Goal: Task Accomplishment & Management: Complete application form

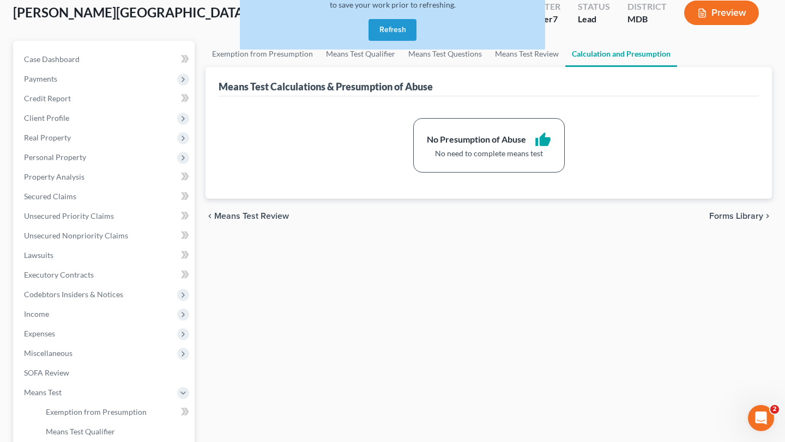
click at [393, 41] on button "Refresh" at bounding box center [392, 30] width 48 height 22
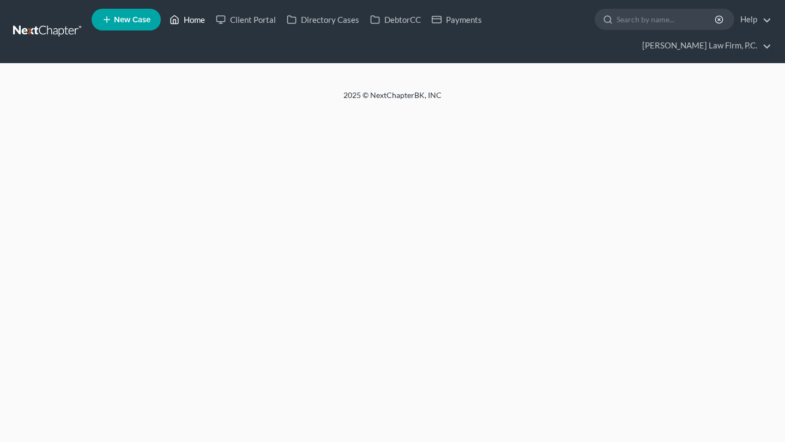
click at [223, 26] on div "Home New Case Client Portal Directory Cases DebtorCC Payments Chambers Law Firm…" at bounding box center [392, 221] width 785 height 442
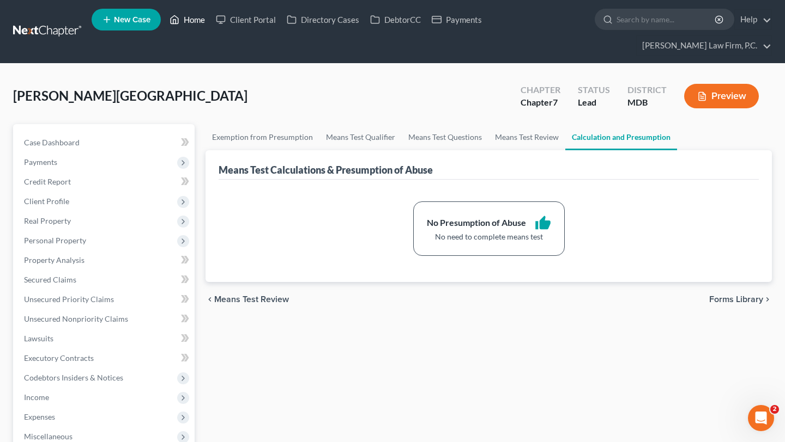
click at [210, 22] on link "Home" at bounding box center [187, 20] width 46 height 20
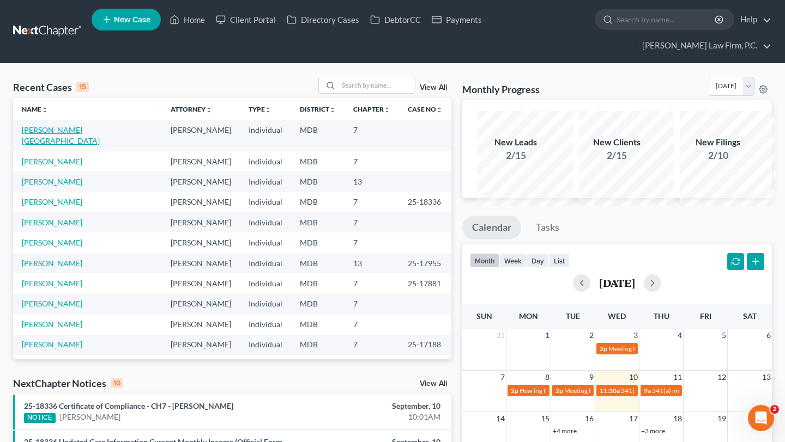
click at [50, 145] on link "[PERSON_NAME][GEOGRAPHIC_DATA]" at bounding box center [61, 135] width 78 height 20
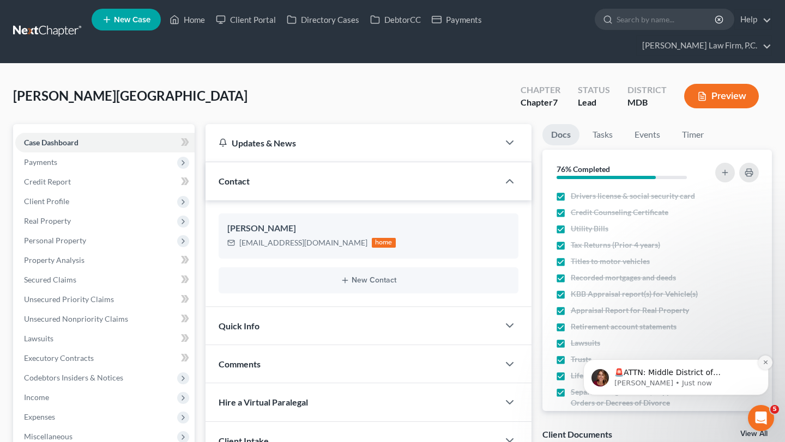
click at [768, 360] on button "Dismiss notification" at bounding box center [765, 363] width 14 height 14
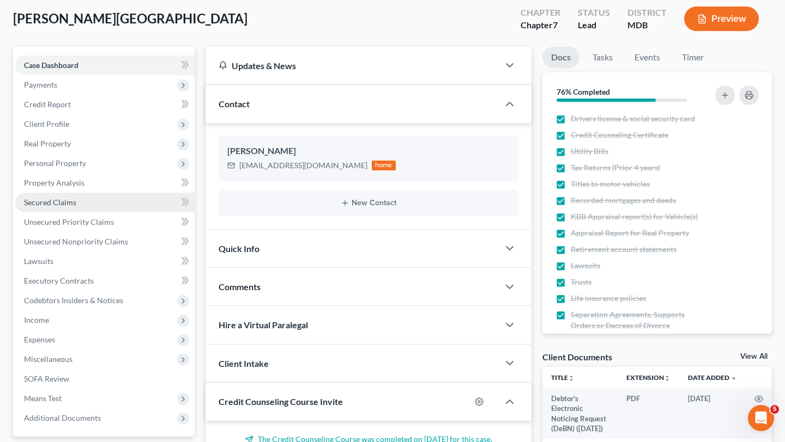
scroll to position [91, 0]
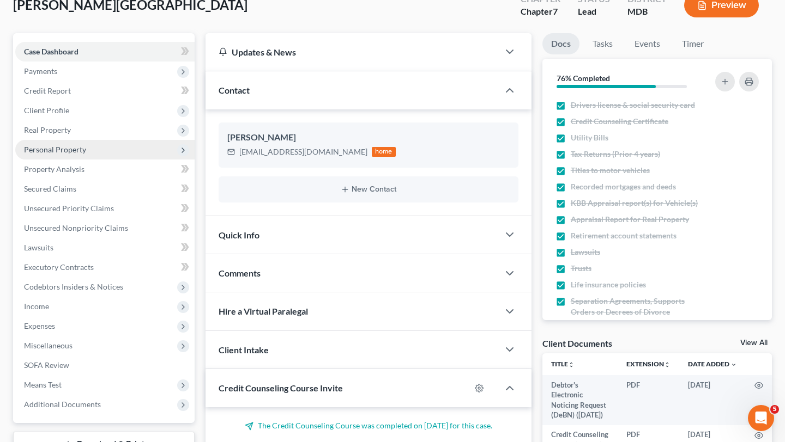
click at [86, 154] on span "Personal Property" at bounding box center [55, 149] width 62 height 9
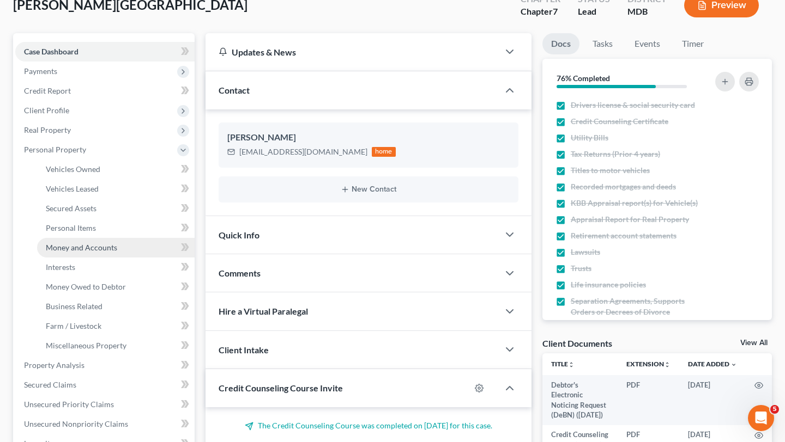
click at [80, 252] on span "Money and Accounts" at bounding box center [81, 247] width 71 height 9
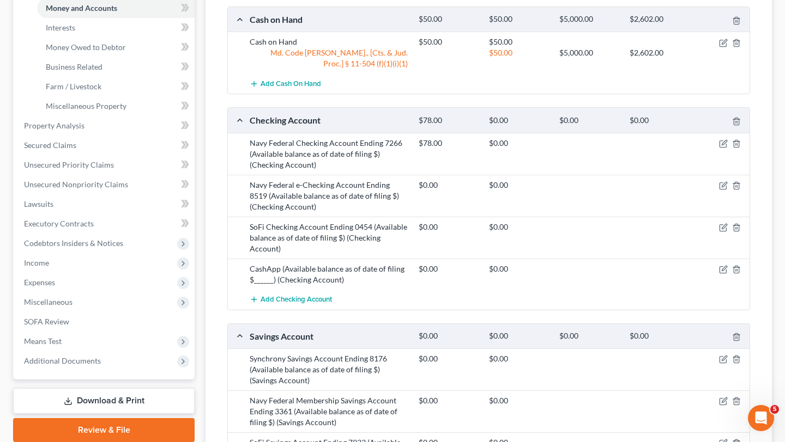
scroll to position [311, 0]
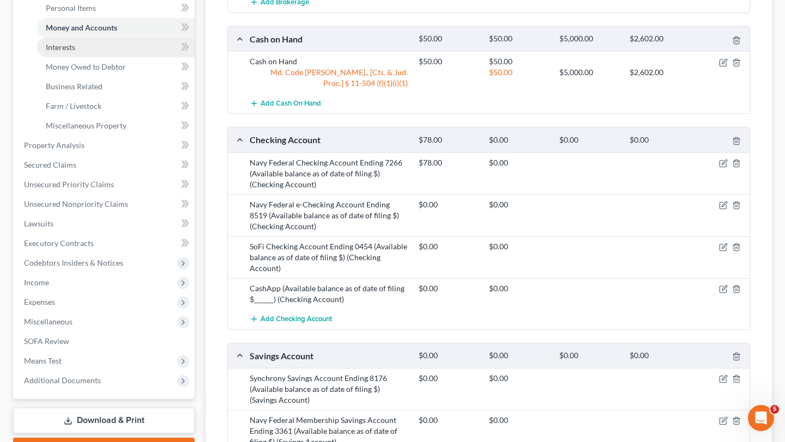
click at [100, 57] on link "Interests" at bounding box center [115, 48] width 157 height 20
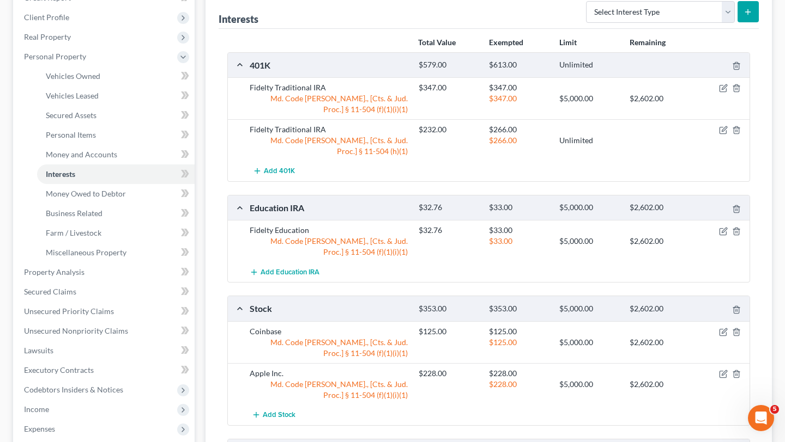
scroll to position [142, 0]
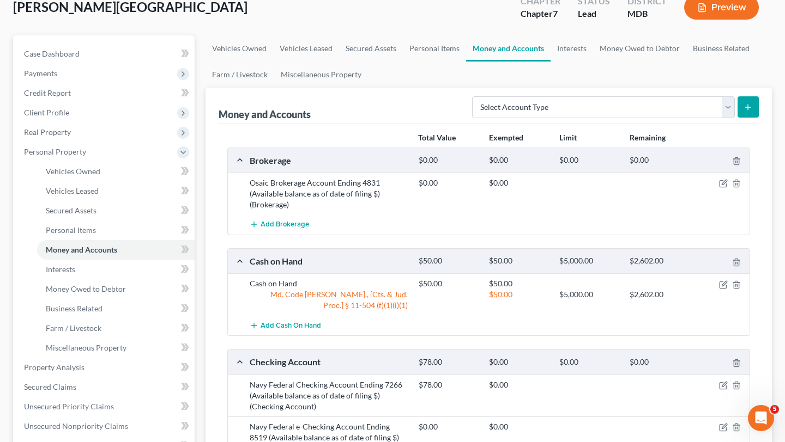
scroll to position [89, 0]
click at [719, 187] on icon "button" at bounding box center [723, 183] width 9 height 9
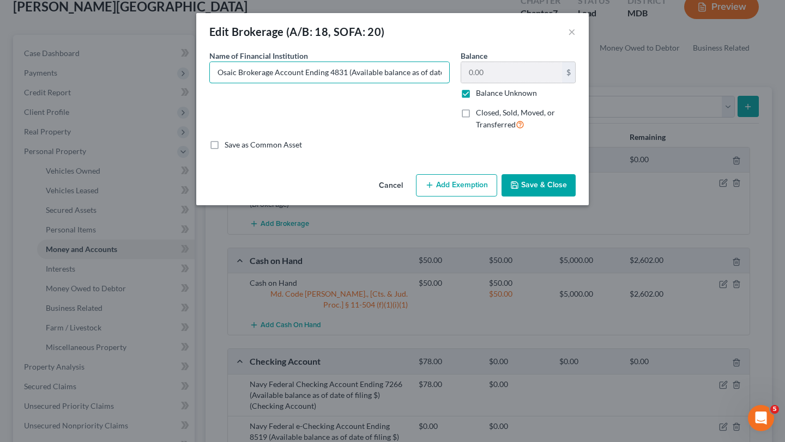
scroll to position [0, 40]
drag, startPoint x: 382, startPoint y: 92, endPoint x: 604, endPoint y: 85, distance: 221.9
click at [581, 85] on div "Name of Financial Institution * Osaic Brokerage Account Ending 4831 (Available …" at bounding box center [392, 94] width 377 height 89
type input "Osaic Brokerage Account Ending 4831 (Available balance as of date of filing $32…"
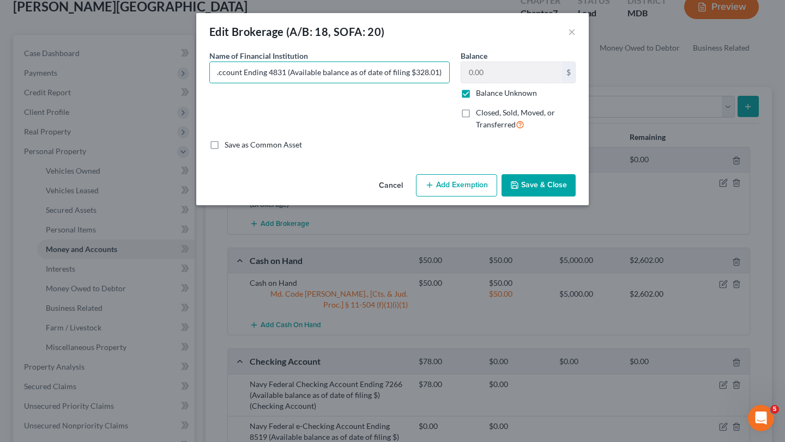
scroll to position [0, 0]
click at [537, 99] on label "Balance Unknown" at bounding box center [506, 93] width 61 height 11
click at [487, 95] on input "Balance Unknown" at bounding box center [483, 91] width 7 height 7
checkbox input "false"
drag, startPoint x: 531, startPoint y: 96, endPoint x: 439, endPoint y: 87, distance: 92.5
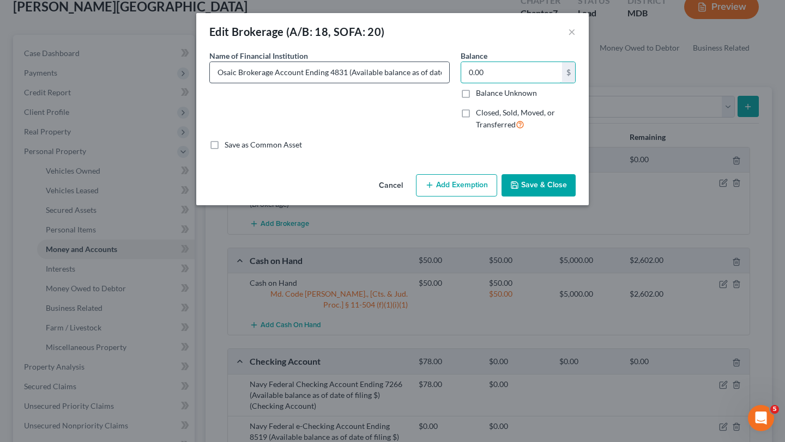
click at [439, 87] on div "Name of Financial Institution * Osaic Brokerage Account Ending 4831 (Available …" at bounding box center [392, 94] width 377 height 89
type input "3"
type input "329.00"
click at [479, 197] on button "Add Exemption" at bounding box center [456, 185] width 81 height 23
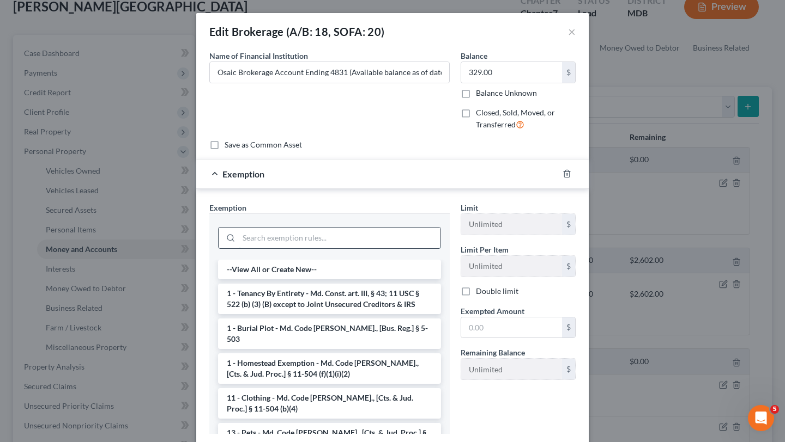
click at [354, 248] on input "search" at bounding box center [340, 238] width 202 height 21
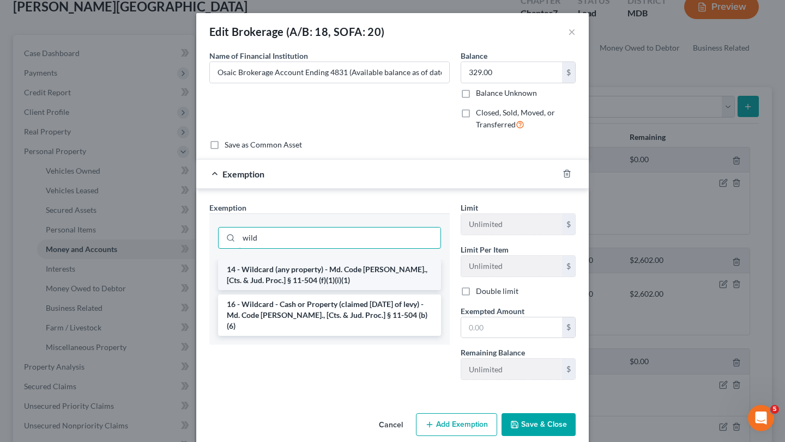
type input "wild"
click at [347, 290] on li "14 - Wildcard (any property) - Md. Code Ann., [Cts. & Jud. Proc.] § 11-504 (f)(…" at bounding box center [329, 275] width 223 height 31
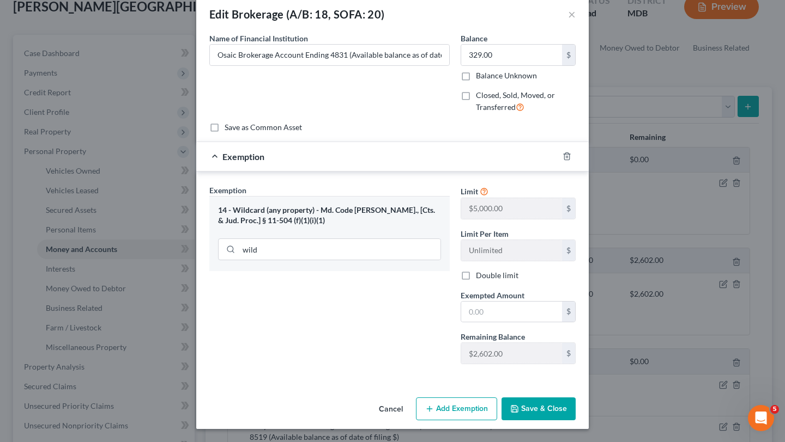
scroll to position [108, 0]
click at [506, 313] on input "text" at bounding box center [511, 312] width 101 height 21
type input "329.00"
click at [575, 421] on button "Save & Close" at bounding box center [538, 409] width 74 height 23
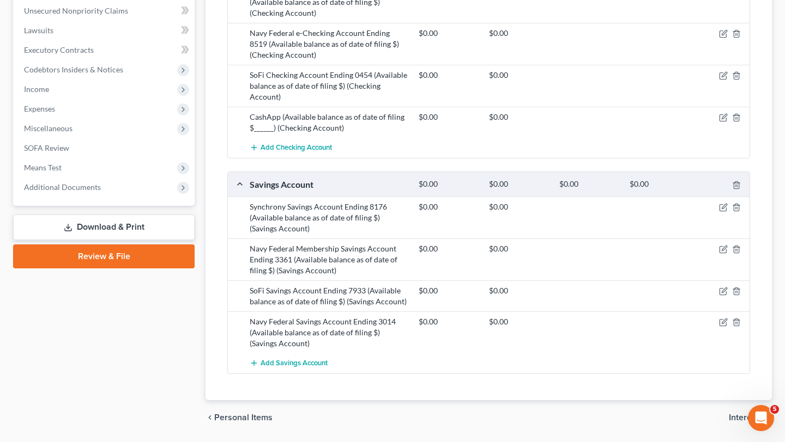
scroll to position [510, 0]
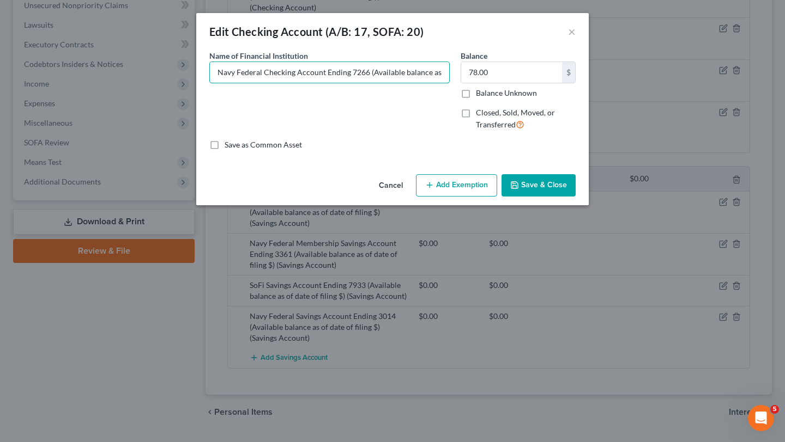
scroll to position [0, 67]
drag, startPoint x: 383, startPoint y: 97, endPoint x: 589, endPoint y: 106, distance: 206.2
click at [581, 106] on div "Name of Financial Institution * Navy Federal Checking Account Ending 7266 (Avai…" at bounding box center [392, 94] width 377 height 89
type input "Navy Federal Checking Account Ending 7266 (Available balance as of date of fili…"
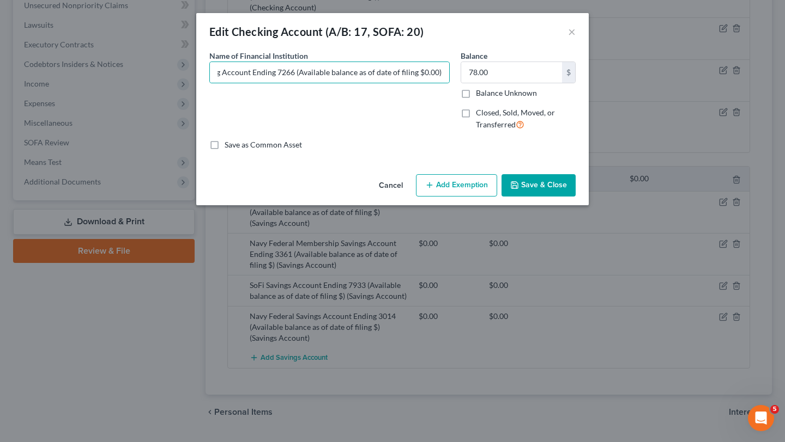
click at [575, 197] on button "Save & Close" at bounding box center [538, 185] width 74 height 23
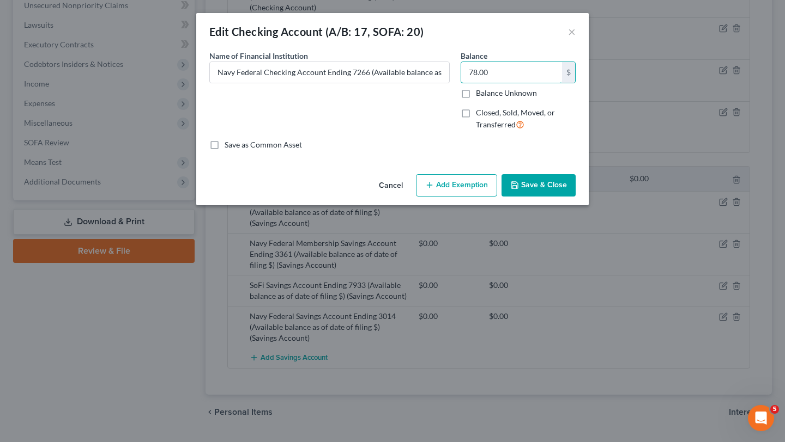
drag, startPoint x: 530, startPoint y: 89, endPoint x: 471, endPoint y: 86, distance: 59.0
click at [471, 86] on div "Balance 78.00 $ Balance Unknown Balance Undetermined 78.00 $ Balance Unknown Cl…" at bounding box center [518, 94] width 126 height 89
click at [520, 83] on input "78.00" at bounding box center [511, 72] width 101 height 21
type input "0.0"
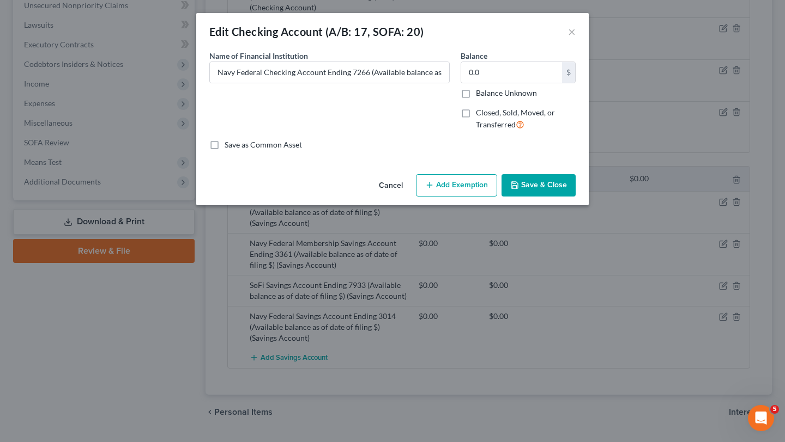
click at [557, 197] on button "Save & Close" at bounding box center [538, 185] width 74 height 23
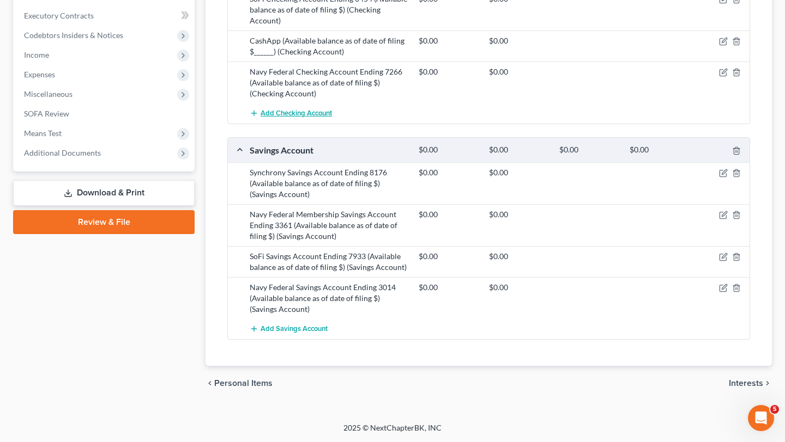
scroll to position [708, 0]
click at [719, 220] on icon "button" at bounding box center [723, 215] width 9 height 9
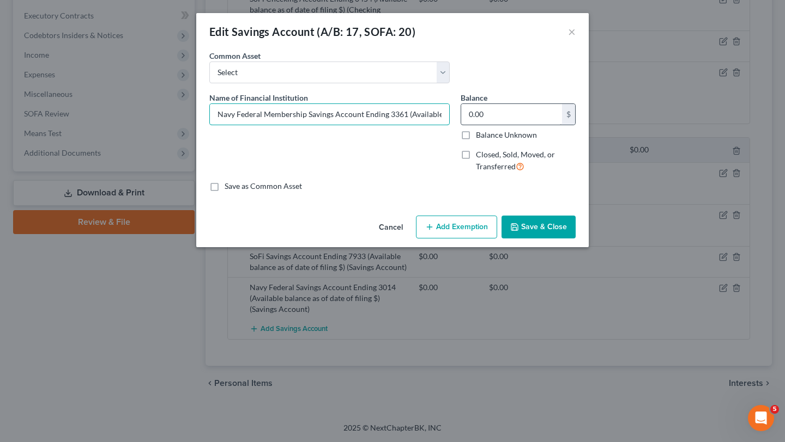
drag, startPoint x: 416, startPoint y: 151, endPoint x: 544, endPoint y: 150, distance: 128.0
click at [544, 150] on div "Name of Financial Institution * Navy Federal Membership Savings Account Ending …" at bounding box center [392, 136] width 377 height 89
drag, startPoint x: 363, startPoint y: 144, endPoint x: 550, endPoint y: 139, distance: 186.4
click at [550, 139] on div "Name of Financial Institution * Navy Federal Membership Savings Account Ending …" at bounding box center [392, 136] width 377 height 89
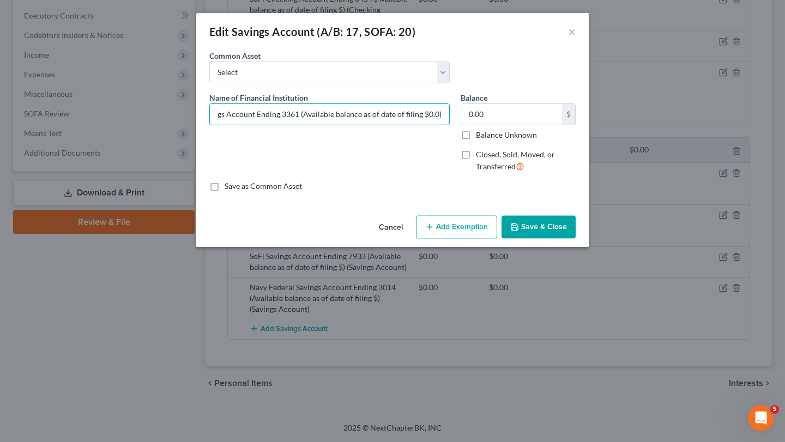
scroll to position [0, 130]
type input "Navy Federal Membership Savings Account Ending 3361 (Available balance as of da…"
click at [561, 239] on button "Save & Close" at bounding box center [538, 227] width 74 height 23
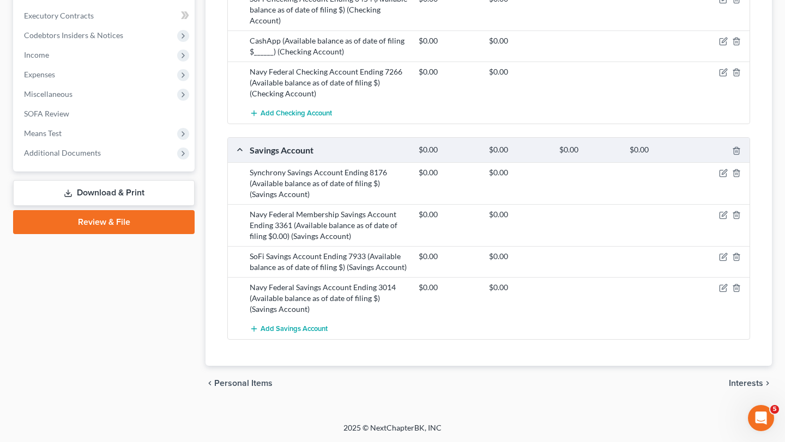
scroll to position [722, 0]
click at [721, 175] on icon "button" at bounding box center [723, 172] width 5 height 5
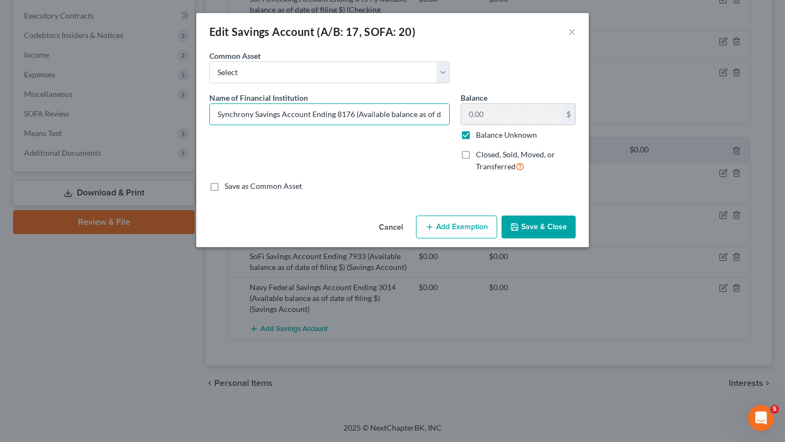
scroll to position [0, 49]
click at [563, 144] on div "Name of Financial Institution * Synchrony Savings Account Ending 8176 (Availabl…" at bounding box center [392, 136] width 377 height 89
type input "Synchrony Savings Account Ending 8176 (Available balance as of date of filing $…"
click at [537, 141] on label "Balance Unknown" at bounding box center [506, 135] width 61 height 11
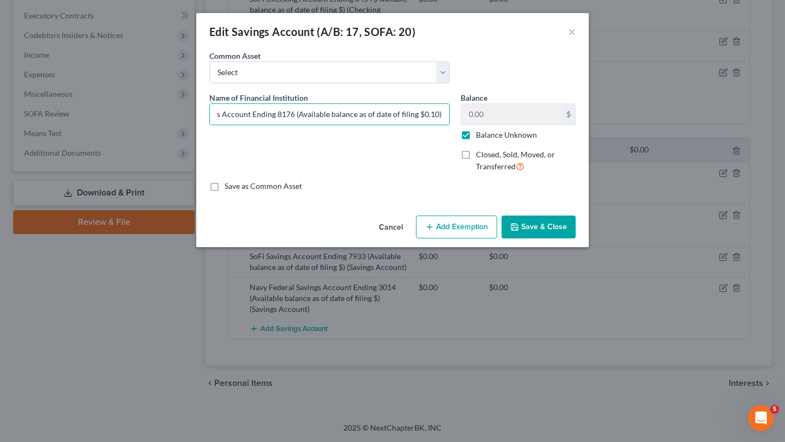
click at [487, 137] on input "Balance Unknown" at bounding box center [483, 133] width 7 height 7
checkbox input "false"
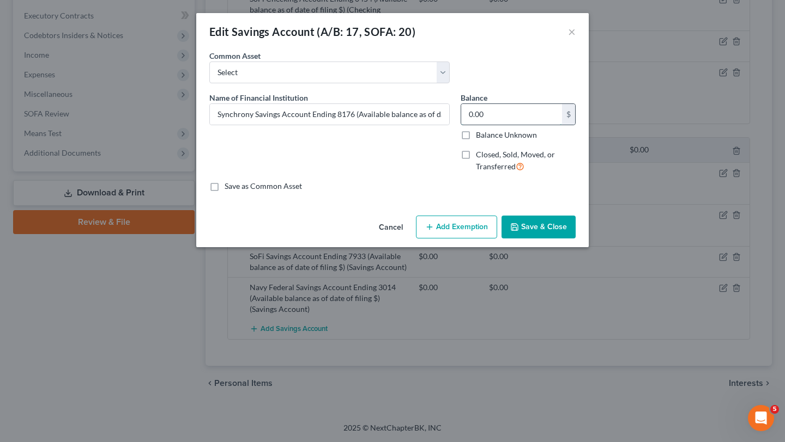
click at [526, 125] on input "0.00" at bounding box center [511, 114] width 101 height 21
type input "1.00"
click at [461, 239] on button "Add Exemption" at bounding box center [456, 227] width 81 height 23
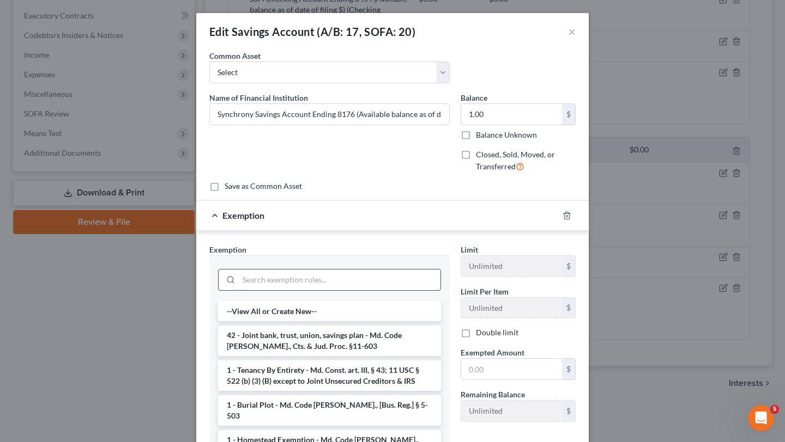
click at [364, 290] on input "search" at bounding box center [340, 280] width 202 height 21
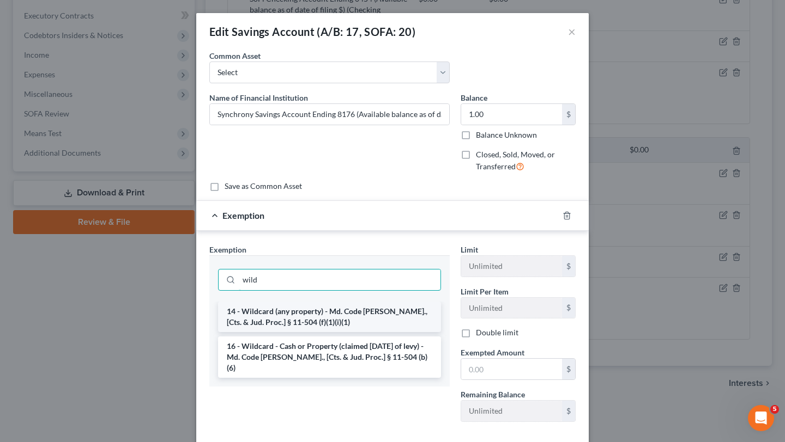
type input "wild"
click at [350, 332] on li "14 - Wildcard (any property) - Md. Code Ann., [Cts. & Jud. Proc.] § 11-504 (f)(…" at bounding box center [329, 317] width 223 height 31
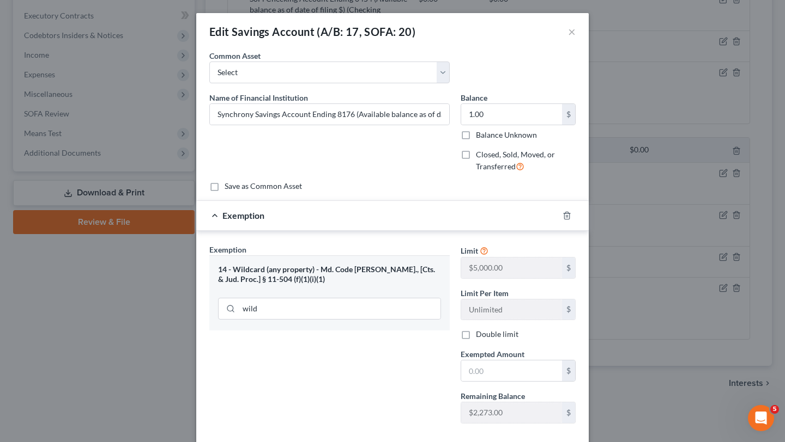
scroll to position [150, 0]
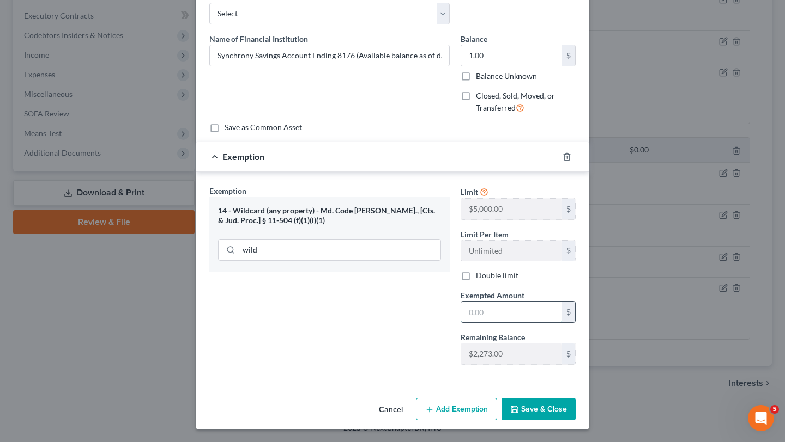
click at [531, 311] on input "text" at bounding box center [511, 312] width 101 height 21
type input "1.00"
click at [385, 347] on div "Exemption Set must be selected for CA. Exemption * 14 - Wildcard (any property)…" at bounding box center [329, 279] width 251 height 189
click at [573, 398] on button "Save & Close" at bounding box center [538, 409] width 74 height 23
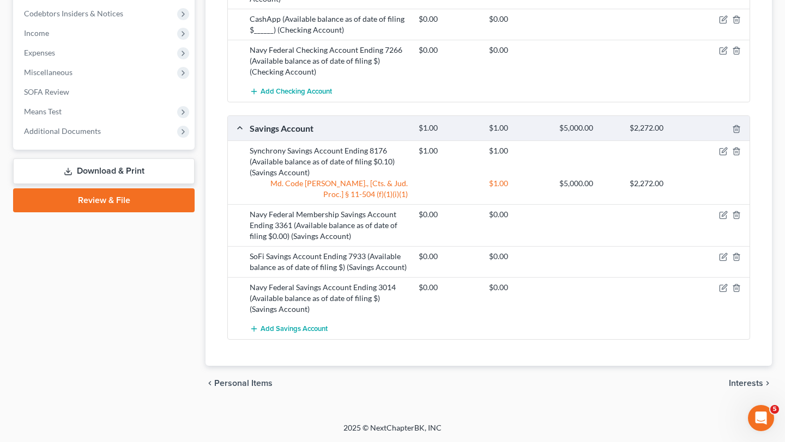
scroll to position [570, 0]
click at [719, 24] on icon "button" at bounding box center [723, 19] width 9 height 9
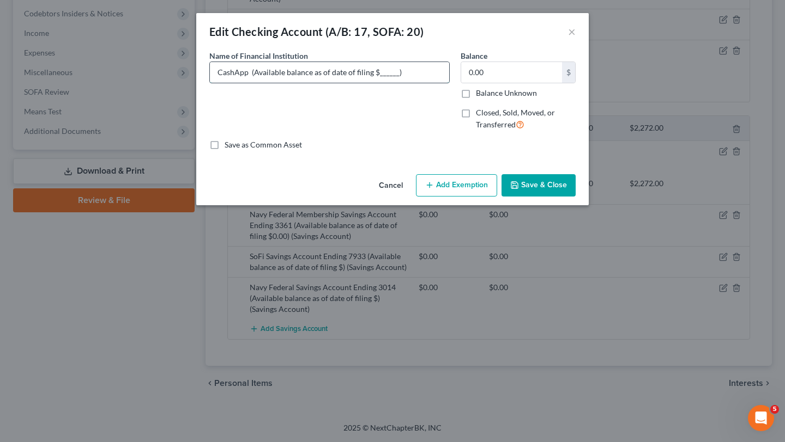
click at [394, 83] on input "CashApp (Available balance as of date of filing $______)" at bounding box center [329, 72] width 239 height 21
type input "CashApp (Available balance as of date of filing $8.80)"
click at [517, 83] on input "0.00" at bounding box center [511, 72] width 101 height 21
type input "9.00"
click at [482, 197] on button "Add Exemption" at bounding box center [456, 185] width 81 height 23
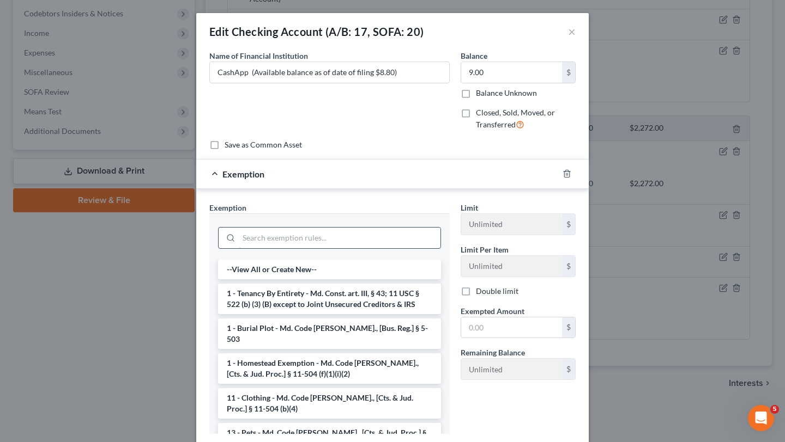
click at [402, 248] on input "search" at bounding box center [340, 238] width 202 height 21
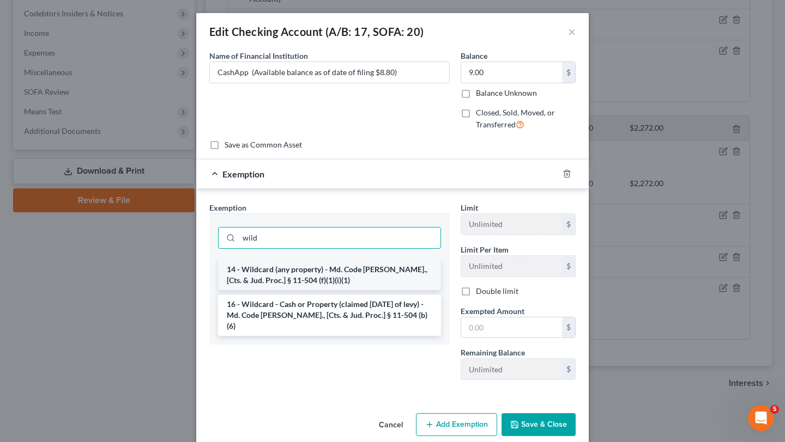
type input "wild"
click at [359, 290] on li "14 - Wildcard (any property) - Md. Code Ann., [Cts. & Jud. Proc.] § 11-504 (f)(…" at bounding box center [329, 275] width 223 height 31
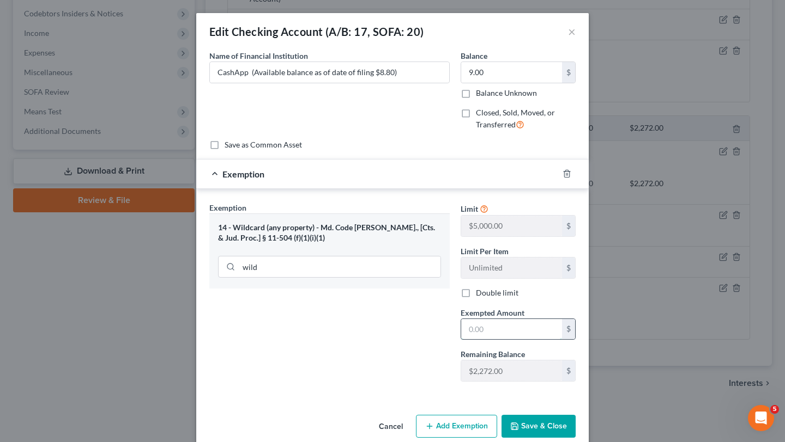
click at [525, 340] on input "text" at bounding box center [511, 329] width 101 height 21
type input "9.00"
click at [455, 391] on div "Exemption Set must be selected for CA. Exemption * 14 - Wildcard (any property)…" at bounding box center [329, 296] width 251 height 189
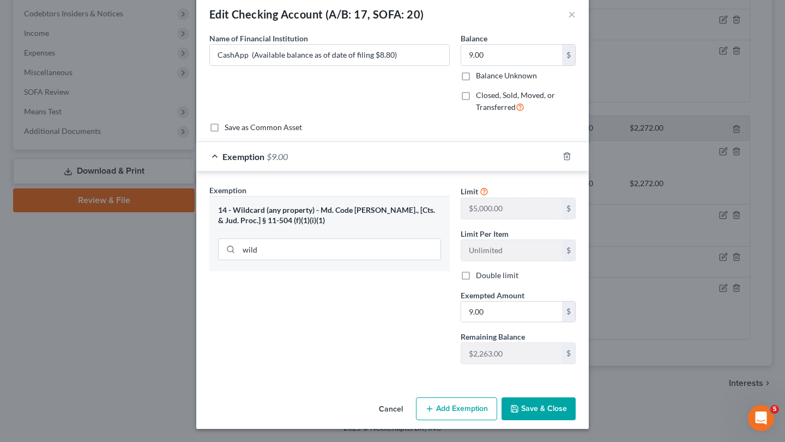
click at [572, 418] on button "Save & Close" at bounding box center [538, 409] width 74 height 23
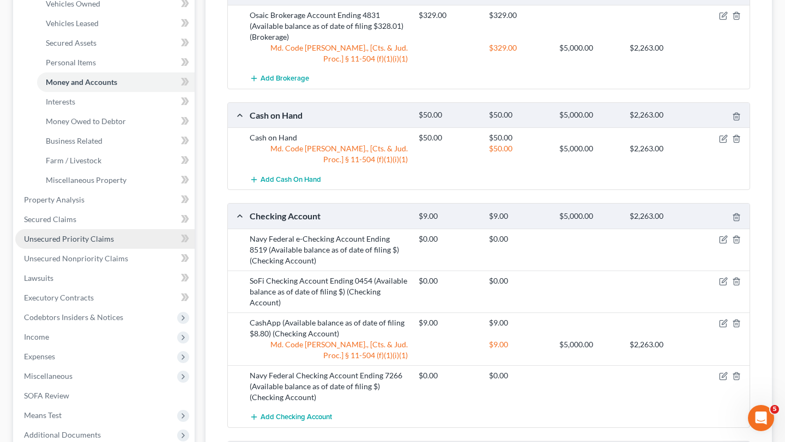
scroll to position [0, 0]
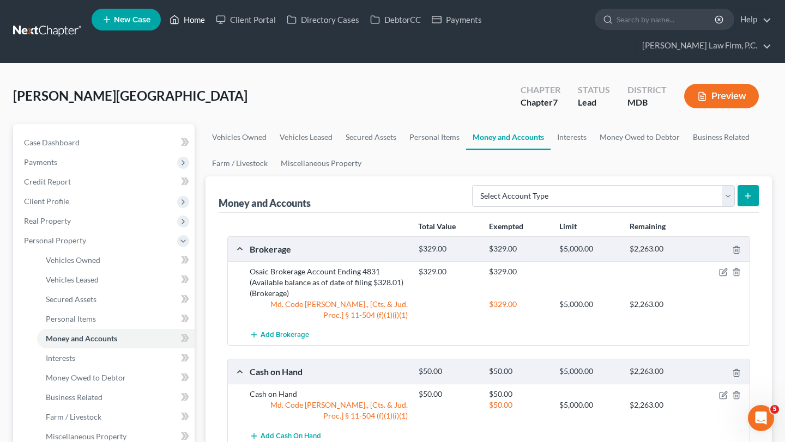
click at [210, 22] on link "Home" at bounding box center [187, 20] width 46 height 20
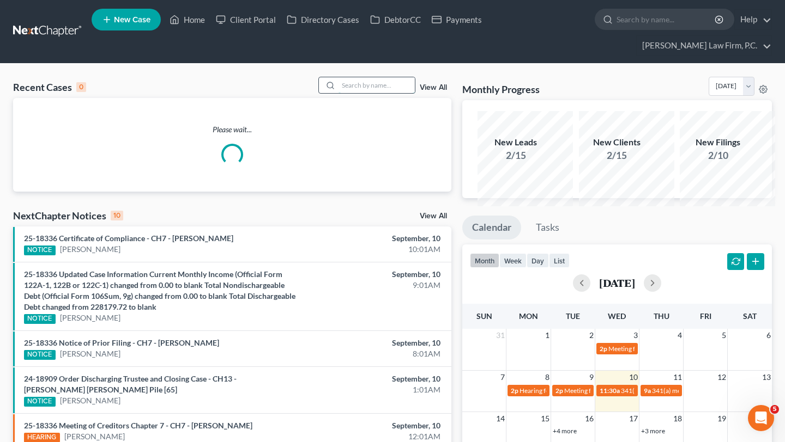
click at [357, 93] on input "search" at bounding box center [376, 85] width 76 height 16
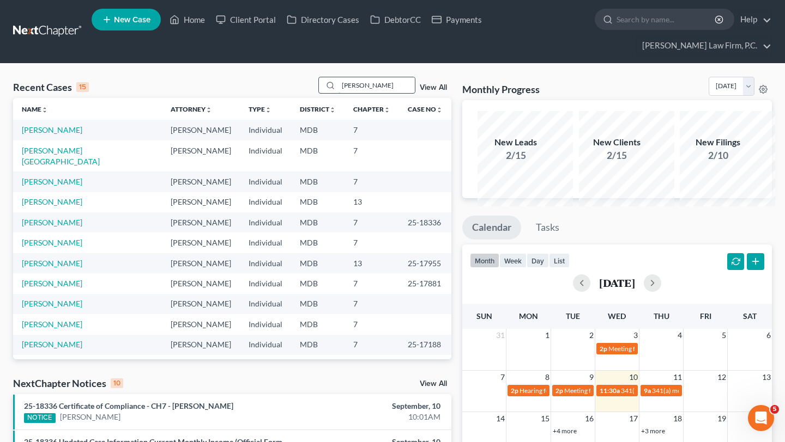
type input "shelton"
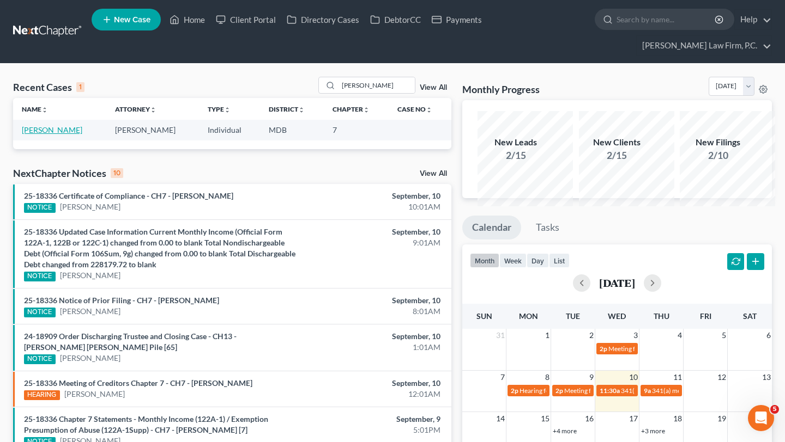
click at [59, 135] on link "[PERSON_NAME]" at bounding box center [52, 129] width 60 height 9
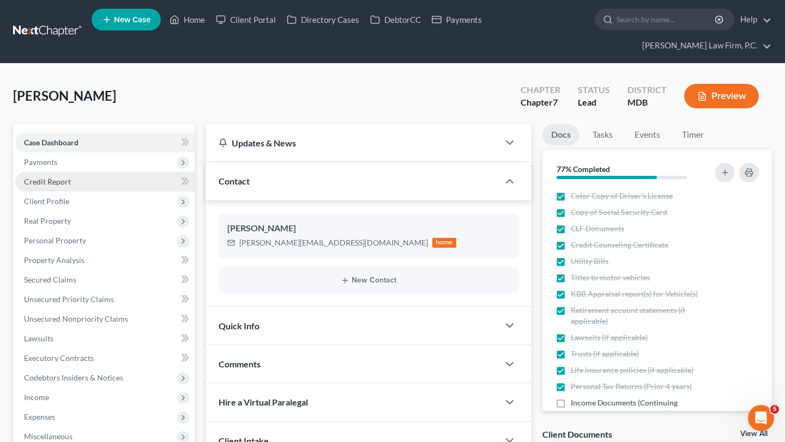
click at [69, 192] on link "Credit Report" at bounding box center [104, 182] width 179 height 20
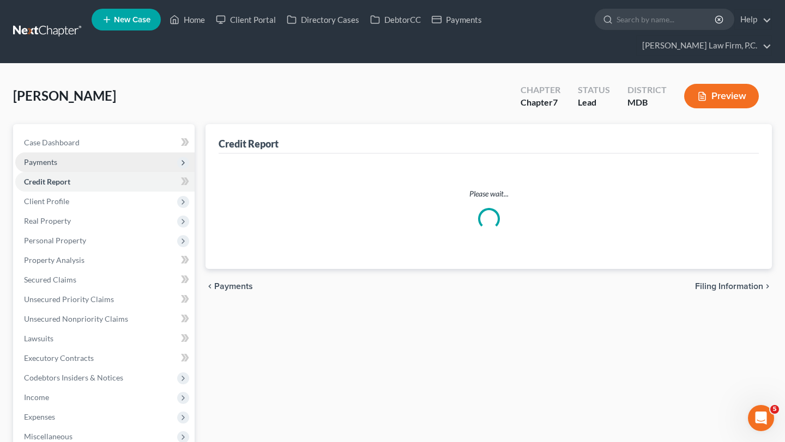
click at [57, 167] on span "Payments" at bounding box center [40, 161] width 33 height 9
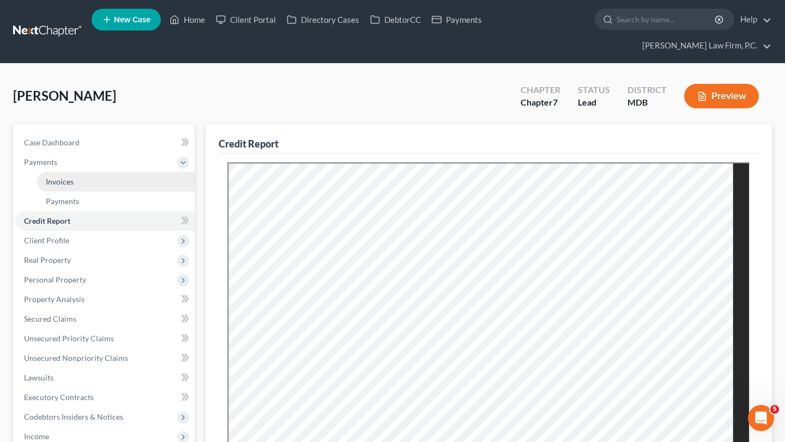
click at [76, 192] on link "Invoices" at bounding box center [115, 182] width 157 height 20
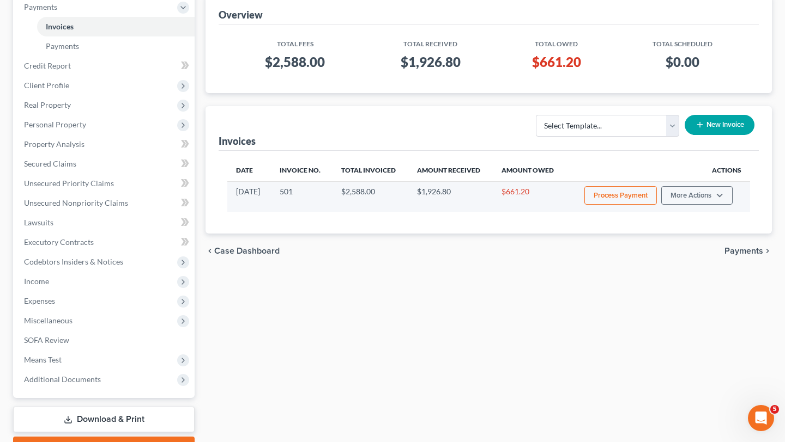
scroll to position [156, 0]
click at [713, 204] on button "More Actions" at bounding box center [696, 194] width 71 height 19
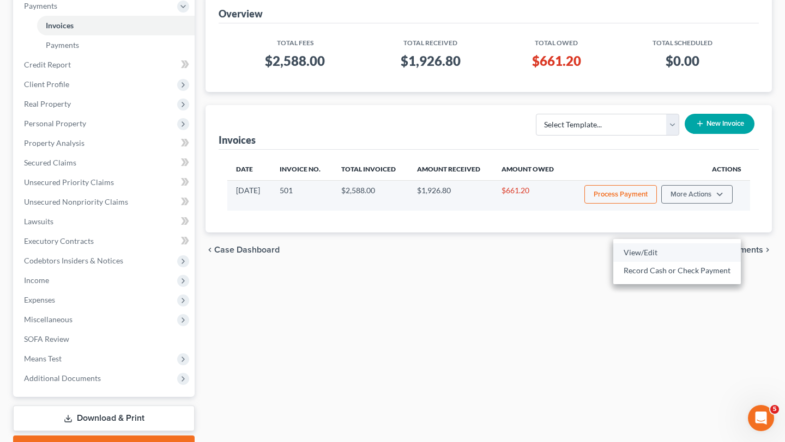
click at [668, 262] on link "View/Edit" at bounding box center [676, 253] width 127 height 19
select select "1"
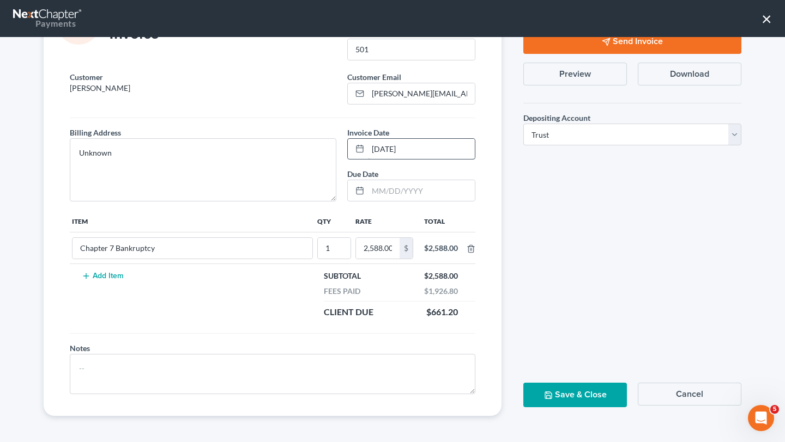
scroll to position [136, 0]
click at [678, 406] on button "Cancel" at bounding box center [689, 394] width 104 height 23
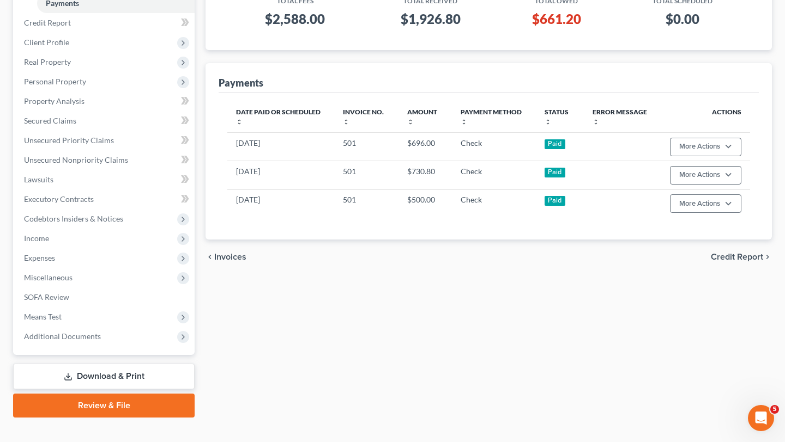
scroll to position [205, 0]
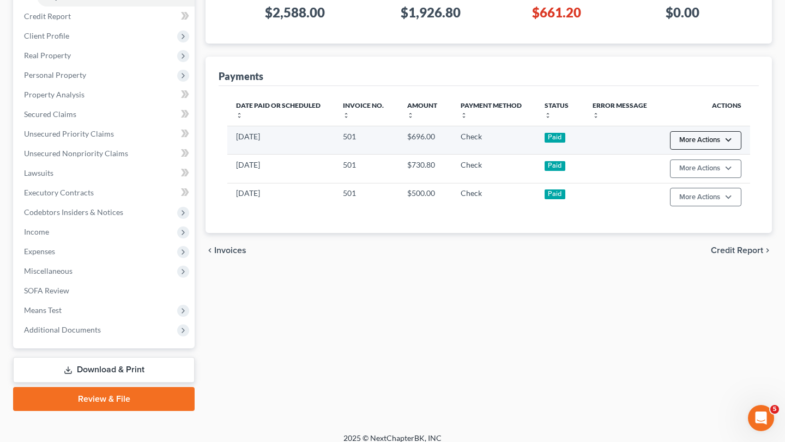
click at [713, 150] on button "More Actions" at bounding box center [705, 140] width 71 height 19
click at [700, 224] on link "Delete Recorded Payment" at bounding box center [692, 215] width 109 height 19
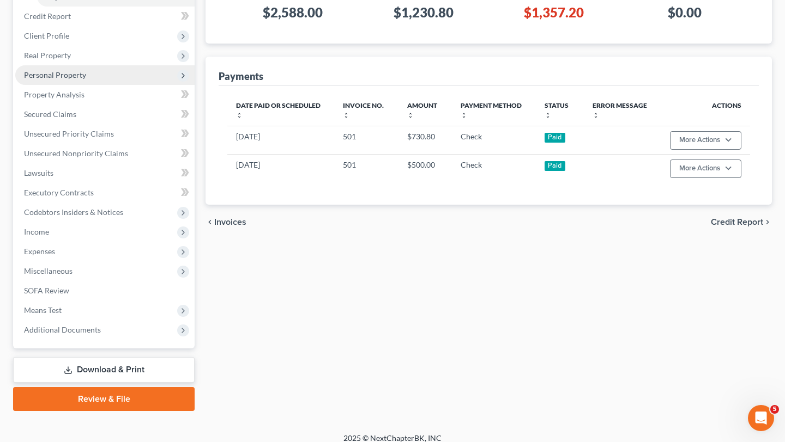
scroll to position [110, 0]
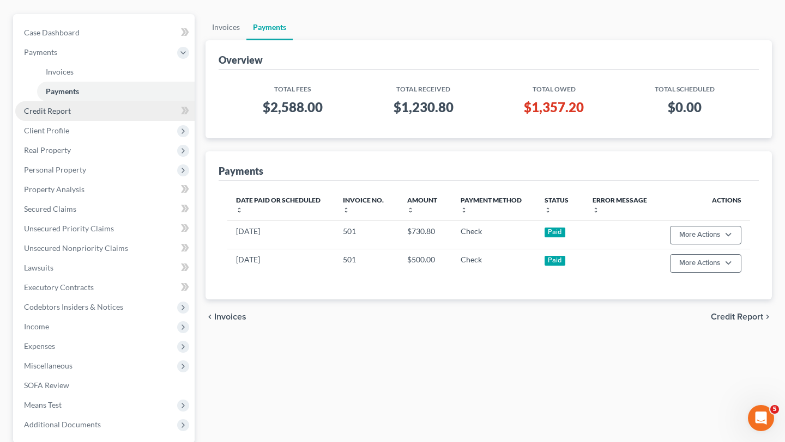
click at [98, 121] on link "Credit Report" at bounding box center [104, 111] width 179 height 20
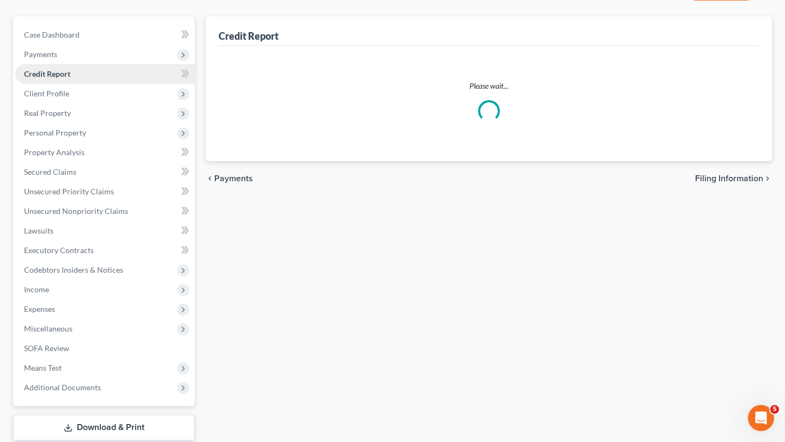
scroll to position [21, 0]
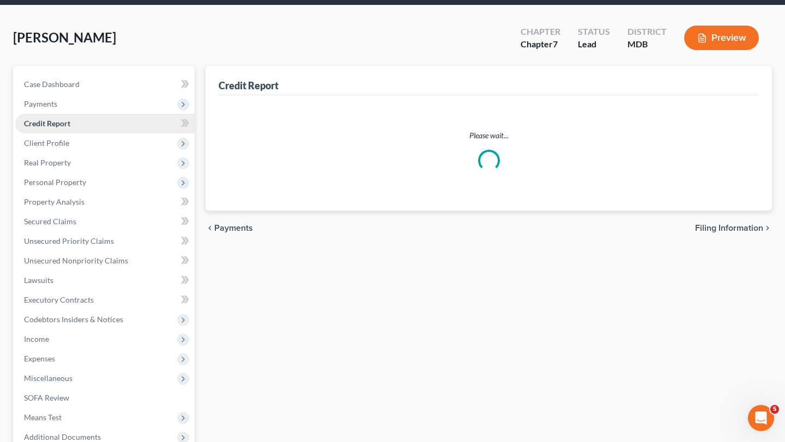
click at [88, 183] on ul "Case Dashboard Payments Invoices Payments Payments Credit Report Client Profile" at bounding box center [104, 261] width 179 height 373
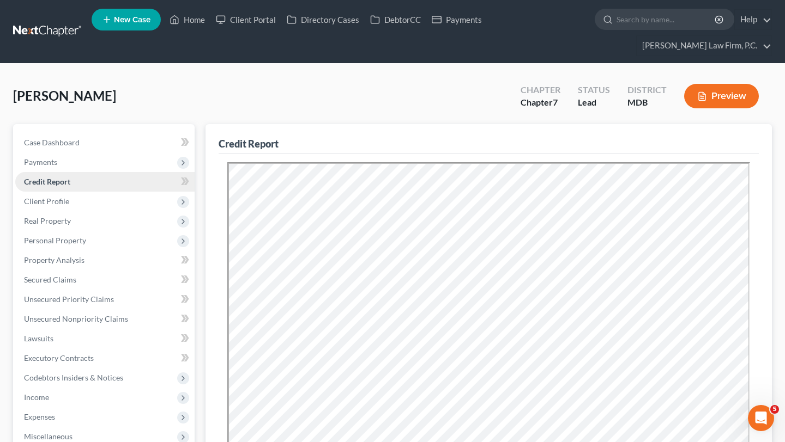
scroll to position [0, 0]
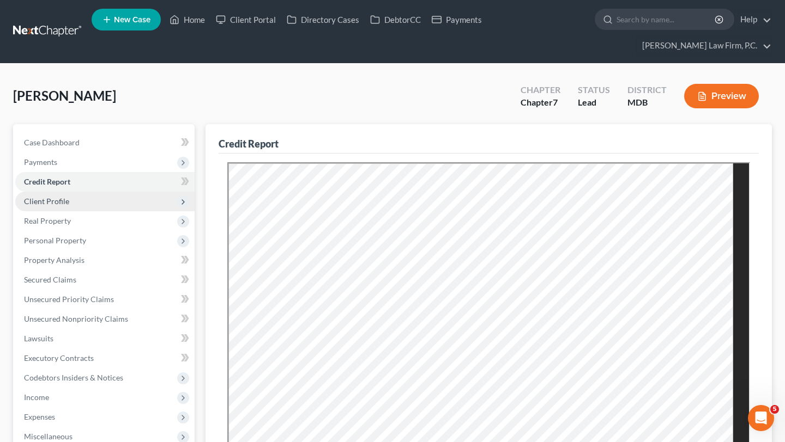
click at [84, 211] on span "Client Profile" at bounding box center [104, 202] width 179 height 20
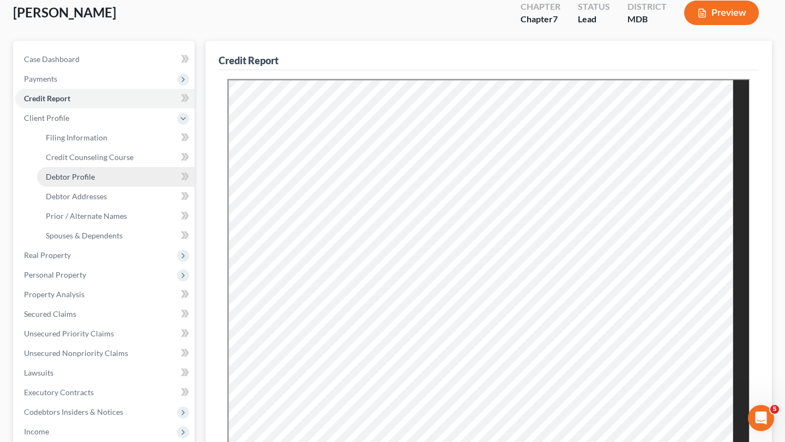
scroll to position [92, 0]
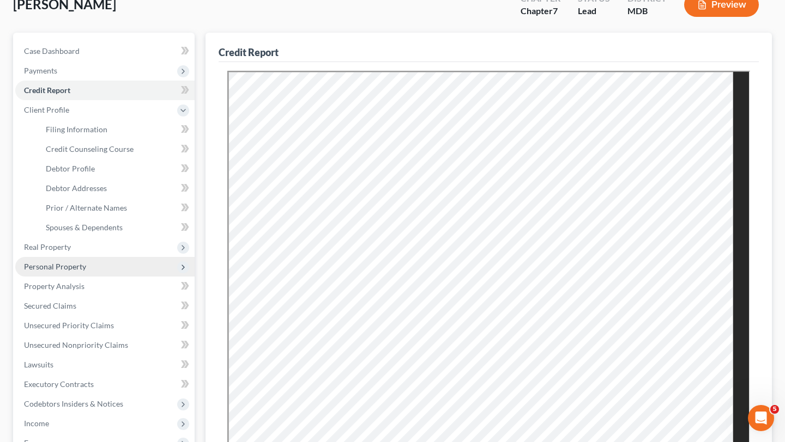
click at [69, 271] on span "Personal Property" at bounding box center [55, 266] width 62 height 9
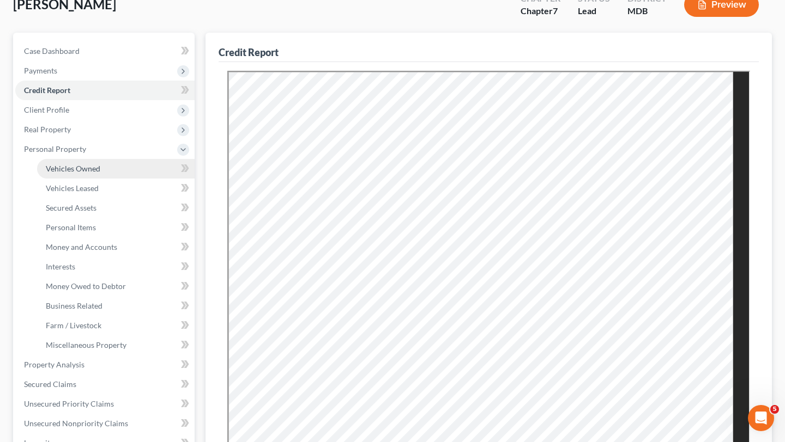
click at [93, 179] on link "Vehicles Owned" at bounding box center [115, 169] width 157 height 20
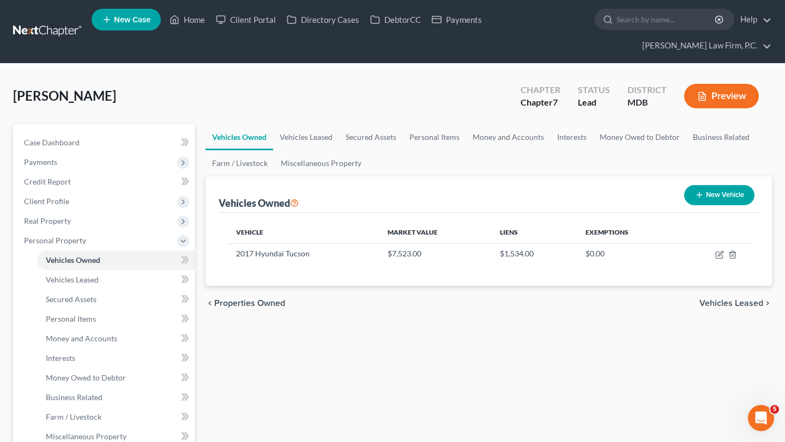
scroll to position [110, 0]
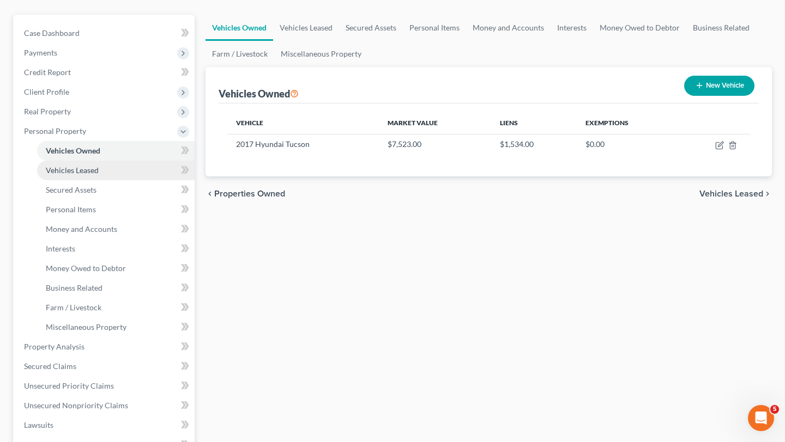
click at [143, 180] on link "Vehicles Leased" at bounding box center [115, 171] width 157 height 20
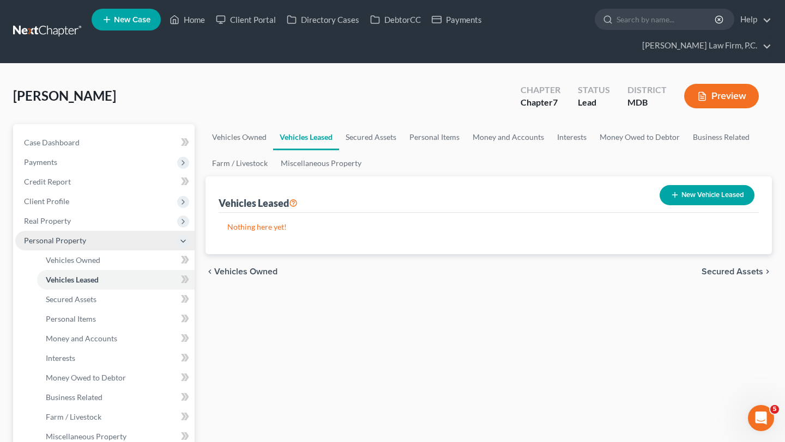
click at [128, 251] on span "Personal Property" at bounding box center [104, 241] width 179 height 20
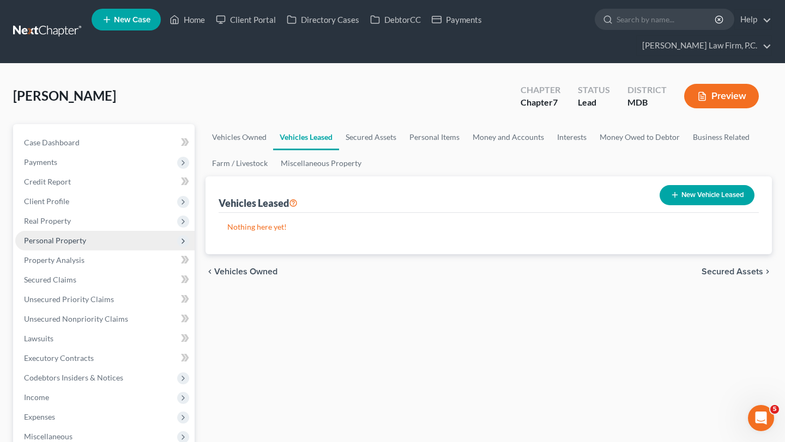
click at [120, 251] on span "Personal Property" at bounding box center [104, 241] width 179 height 20
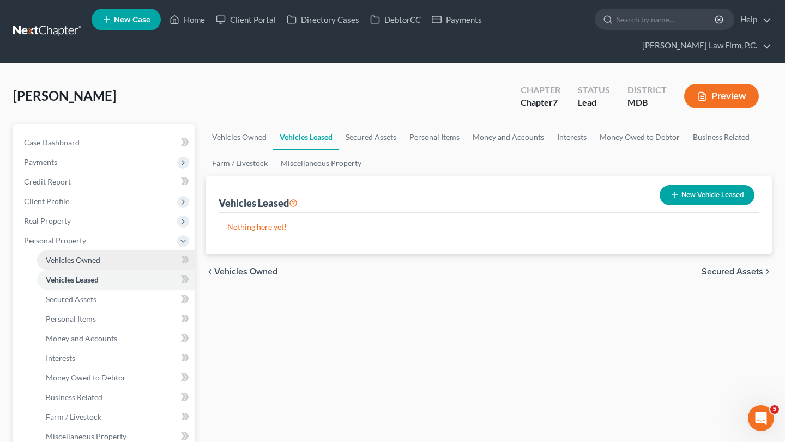
click at [100, 265] on span "Vehicles Owned" at bounding box center [73, 260] width 54 height 9
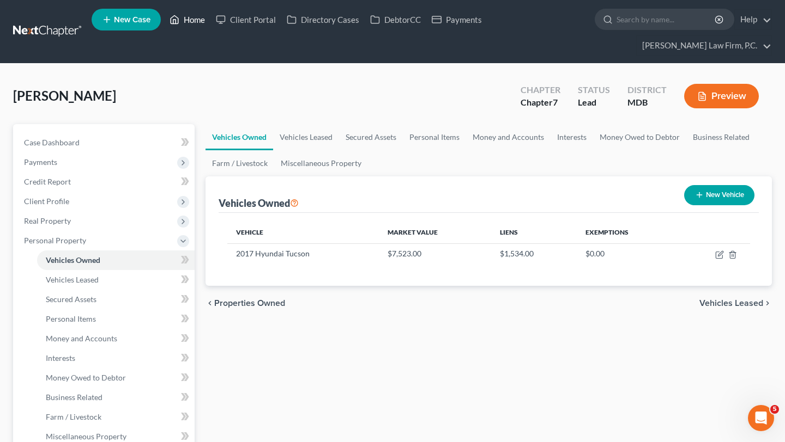
click at [210, 25] on link "Home" at bounding box center [187, 20] width 46 height 20
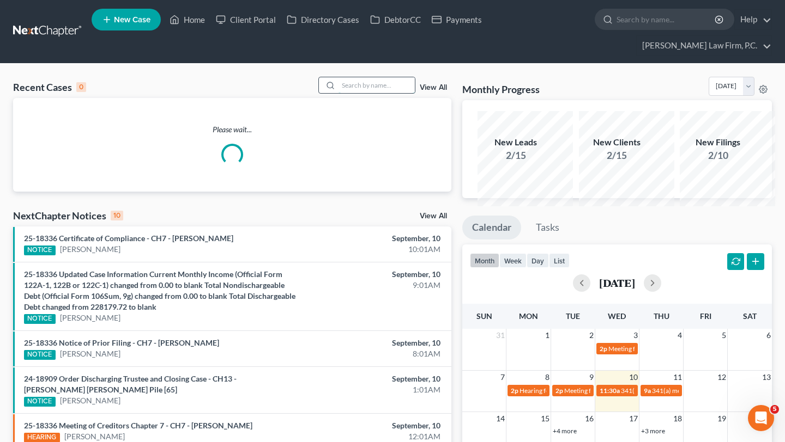
click at [367, 93] on input "search" at bounding box center [376, 85] width 76 height 16
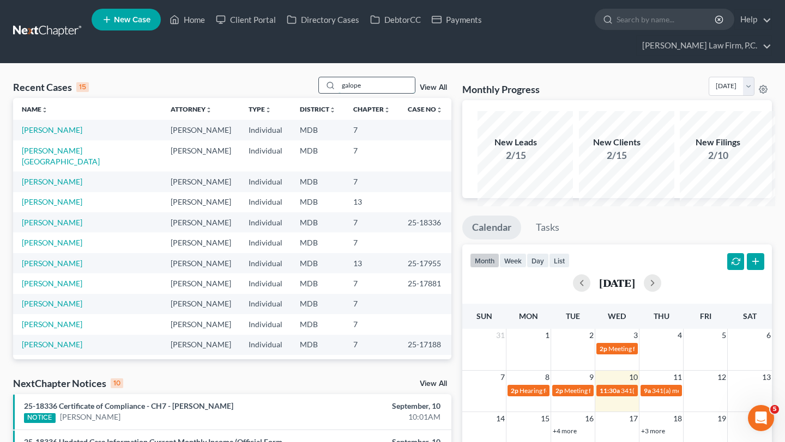
type input "galope"
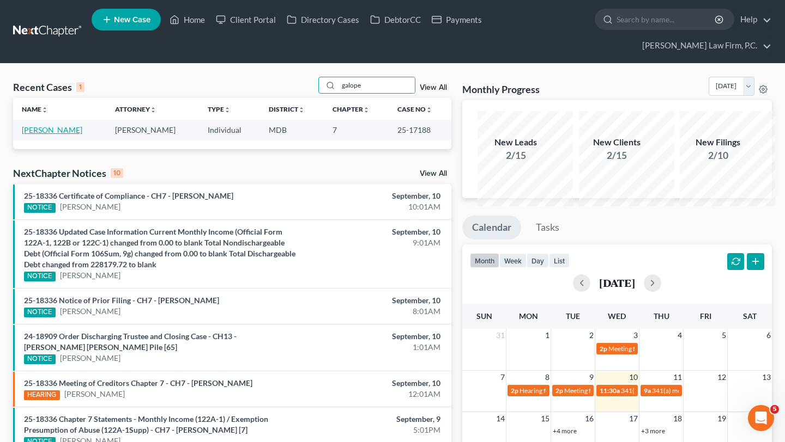
click at [44, 135] on link "[PERSON_NAME]" at bounding box center [52, 129] width 60 height 9
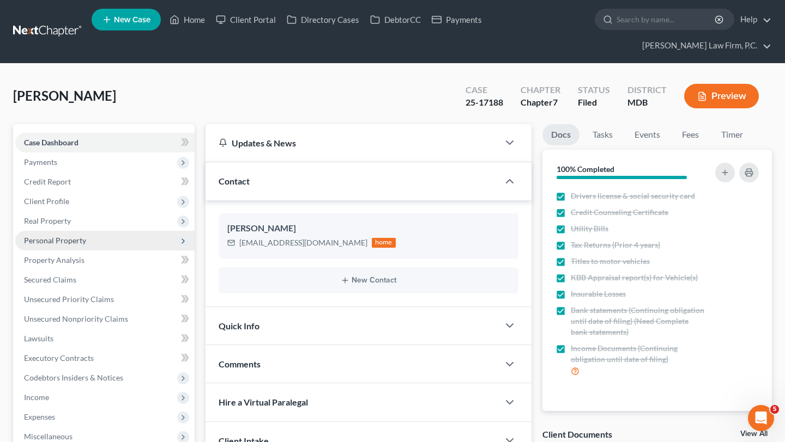
click at [71, 245] on span "Personal Property" at bounding box center [55, 240] width 62 height 9
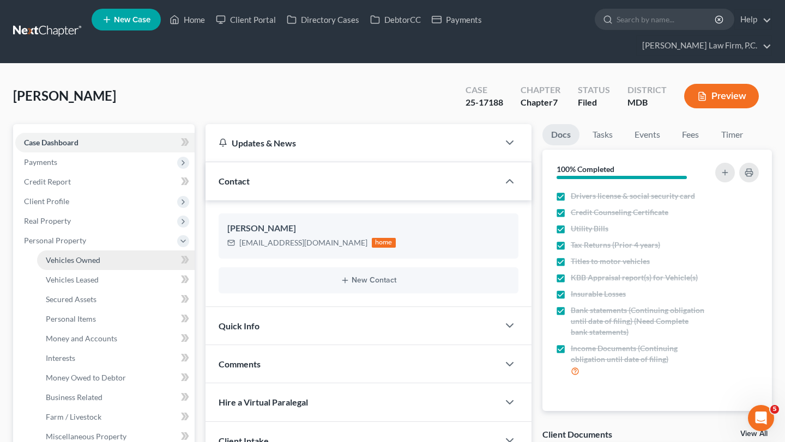
click at [76, 265] on span "Vehicles Owned" at bounding box center [73, 260] width 54 height 9
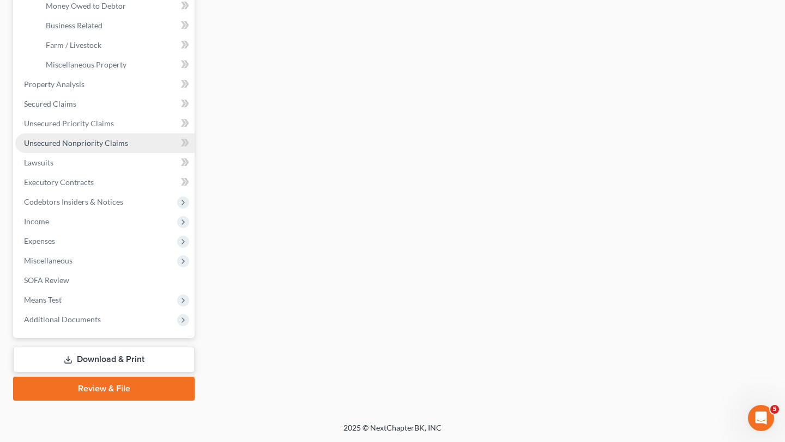
scroll to position [416, 0]
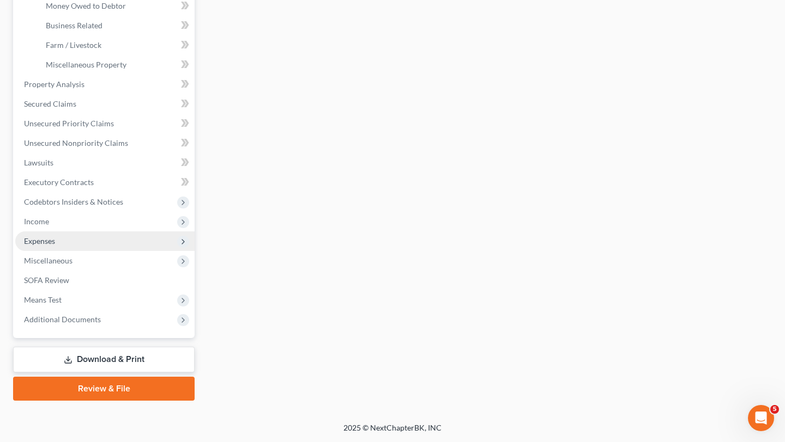
click at [75, 251] on span "Expenses" at bounding box center [104, 242] width 179 height 20
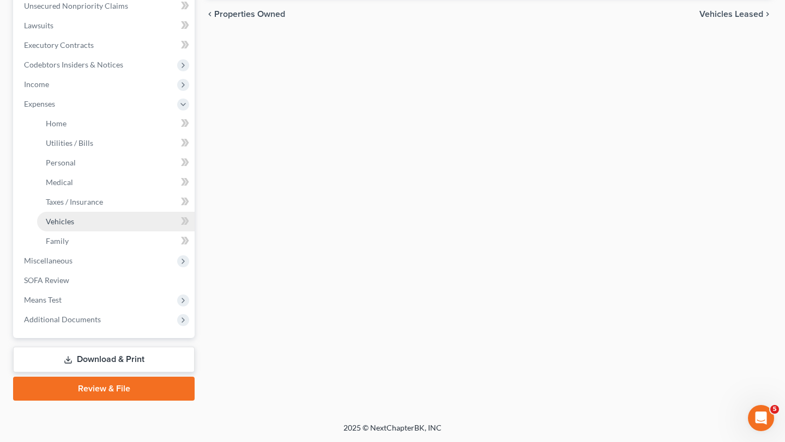
click at [74, 226] on span "Vehicles" at bounding box center [60, 221] width 28 height 9
type input "245.00"
type input "200.00"
type input "80.00"
type input "45.00"
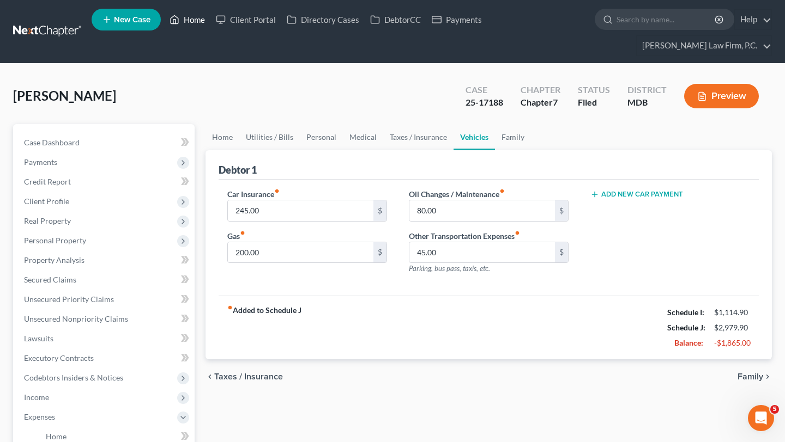
click at [210, 21] on link "Home" at bounding box center [187, 20] width 46 height 20
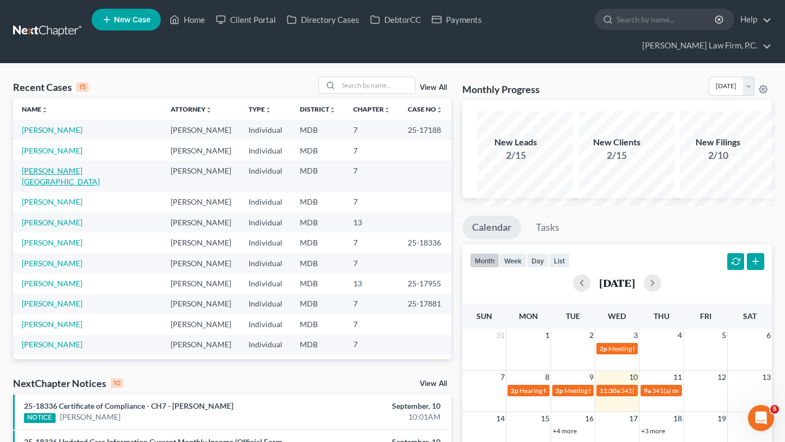
click at [46, 186] on link "[PERSON_NAME][GEOGRAPHIC_DATA]" at bounding box center [61, 176] width 78 height 20
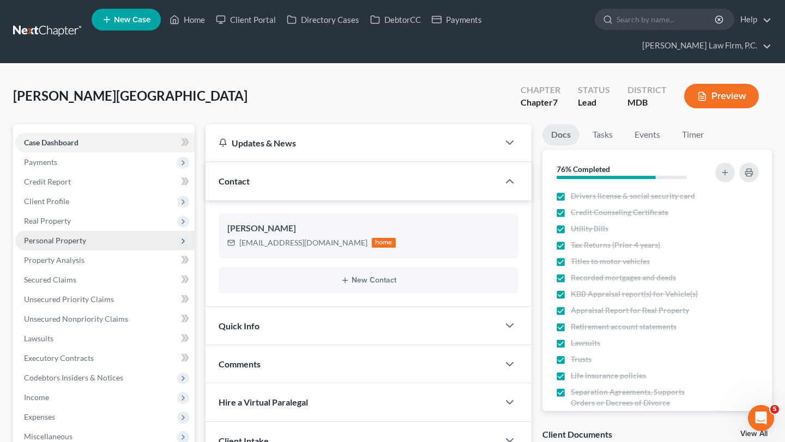
click at [86, 245] on span "Personal Property" at bounding box center [55, 240] width 62 height 9
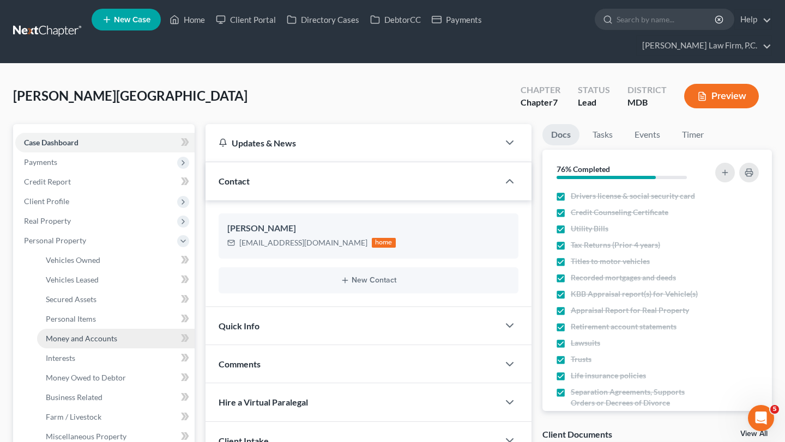
click at [80, 343] on span "Money and Accounts" at bounding box center [81, 338] width 71 height 9
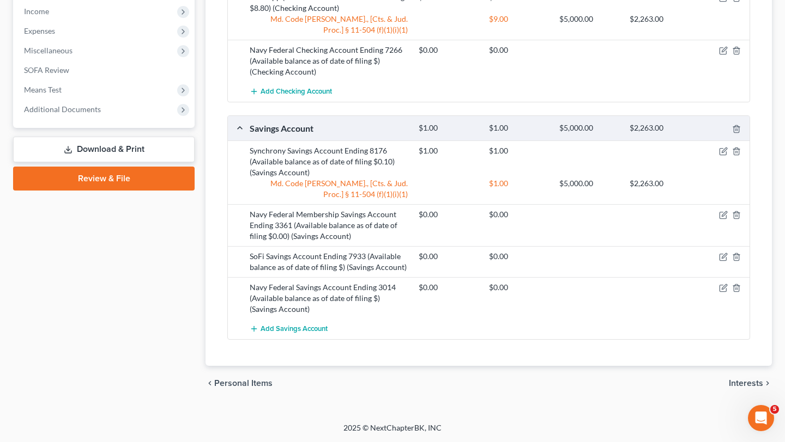
scroll to position [776, 0]
click at [721, 217] on icon "button" at bounding box center [723, 214] width 5 height 5
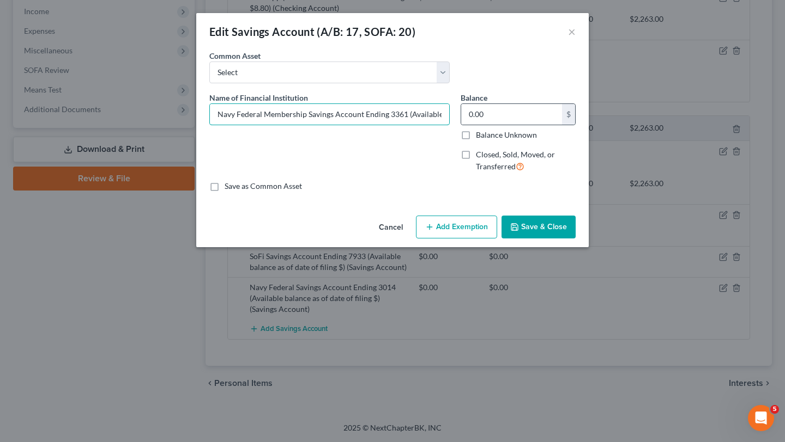
scroll to position [0, 133]
drag, startPoint x: 406, startPoint y: 144, endPoint x: 614, endPoint y: 153, distance: 208.3
click at [581, 153] on div "Name of Financial Institution * Navy Federal Membership Savings Account Ending …" at bounding box center [392, 136] width 377 height 89
click at [549, 239] on button "Save & Close" at bounding box center [538, 227] width 74 height 23
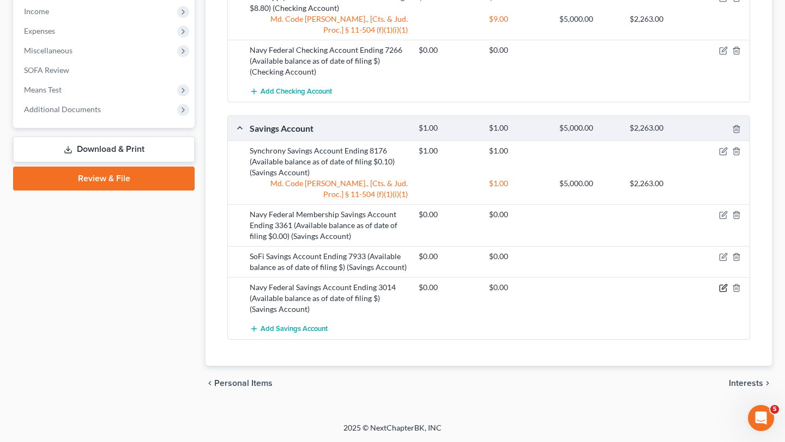
click at [719, 293] on icon "button" at bounding box center [723, 288] width 9 height 9
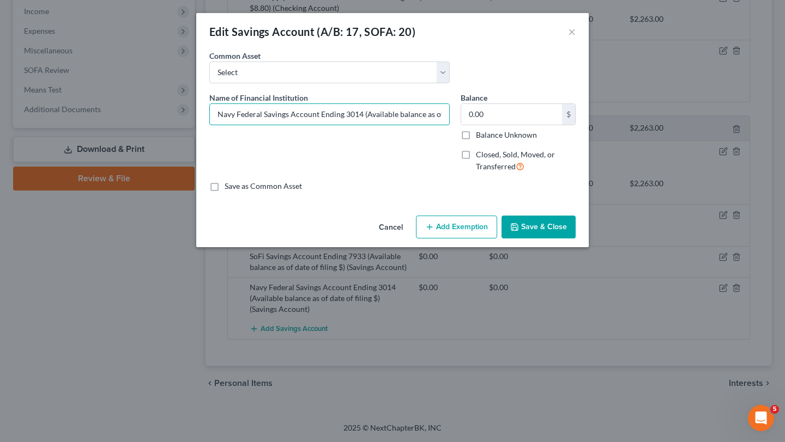
scroll to position [0, 59]
drag, startPoint x: 419, startPoint y: 141, endPoint x: 659, endPoint y: 141, distance: 239.7
click at [659, 141] on div "Edit Savings Account (A/B: 17, SOFA: 20) × An exemption set must first be selec…" at bounding box center [392, 221] width 785 height 442
type input "Navy Federal Savings Account Ending 3014 (Available balance as of date of filin…"
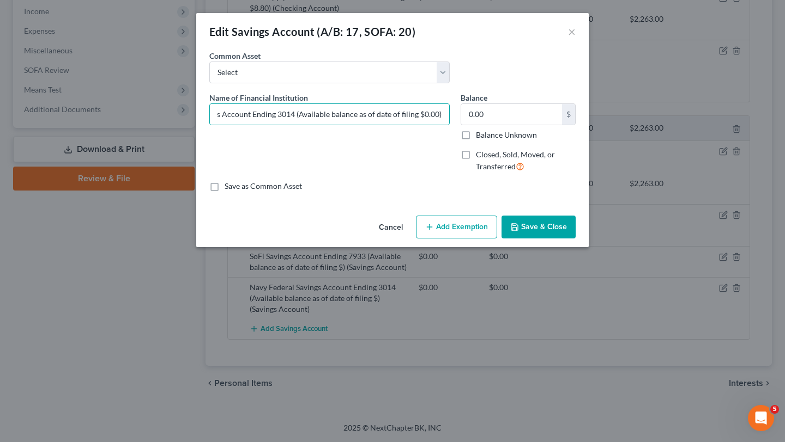
click at [575, 239] on button "Save & Close" at bounding box center [538, 227] width 74 height 23
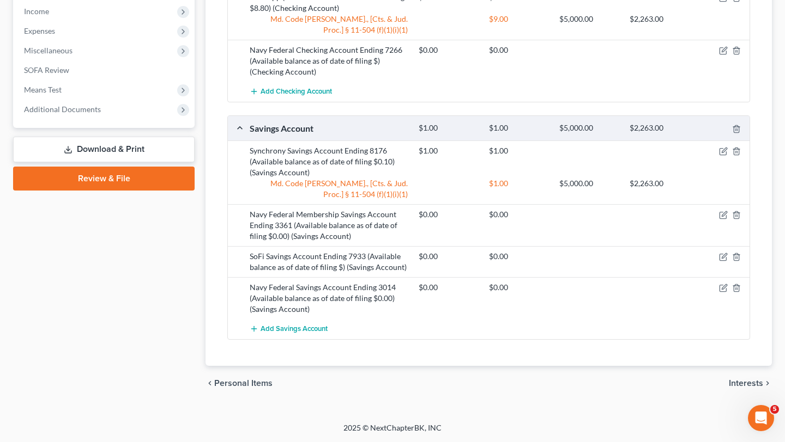
scroll to position [820, 0]
click at [721, 259] on icon "button" at bounding box center [723, 256] width 5 height 5
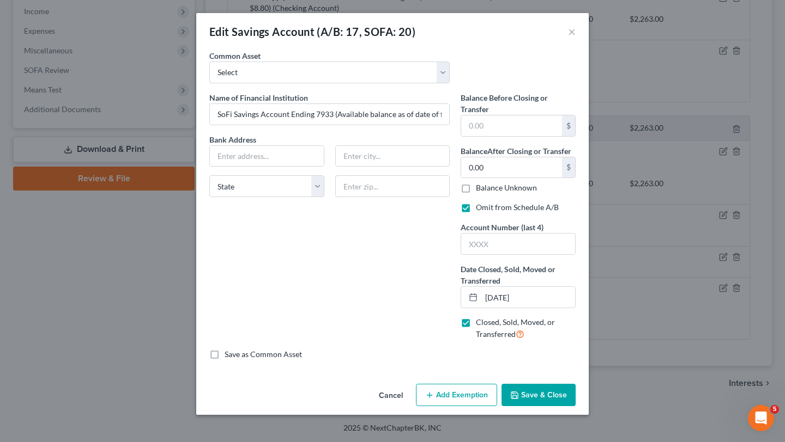
scroll to position [68, 0]
click at [563, 407] on button "Save & Close" at bounding box center [538, 395] width 74 height 23
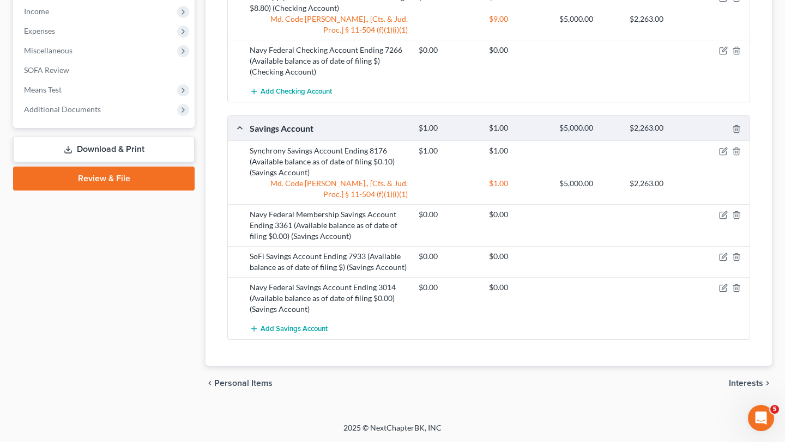
scroll to position [594, 0]
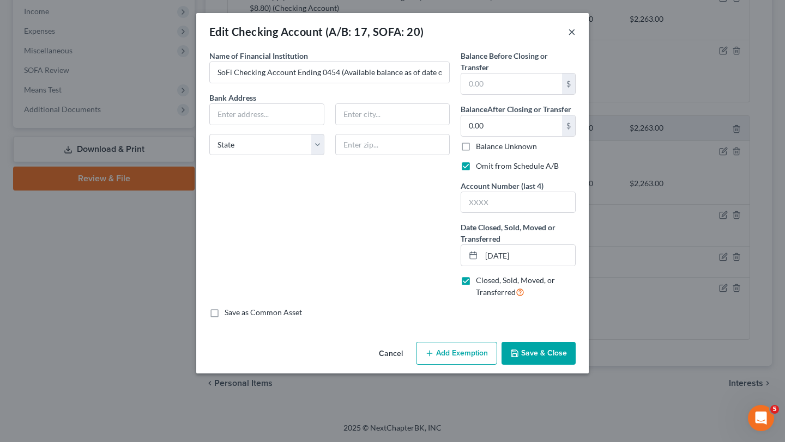
click at [575, 38] on button "×" at bounding box center [572, 31] width 8 height 13
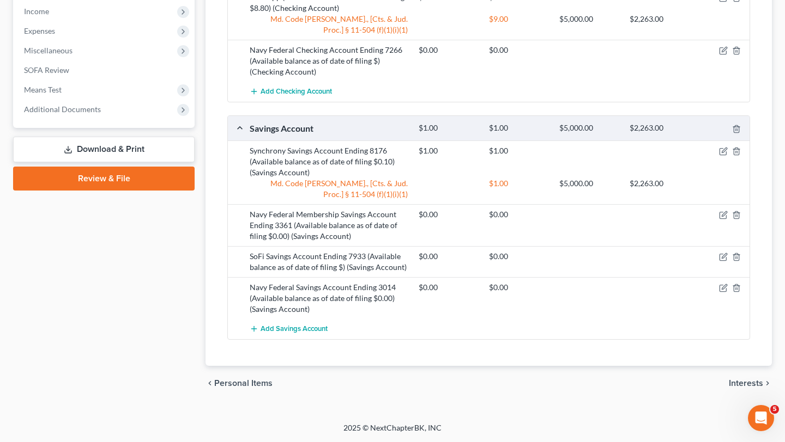
scroll to position [610, 0]
click at [108, 162] on link "Download & Print" at bounding box center [103, 150] width 181 height 26
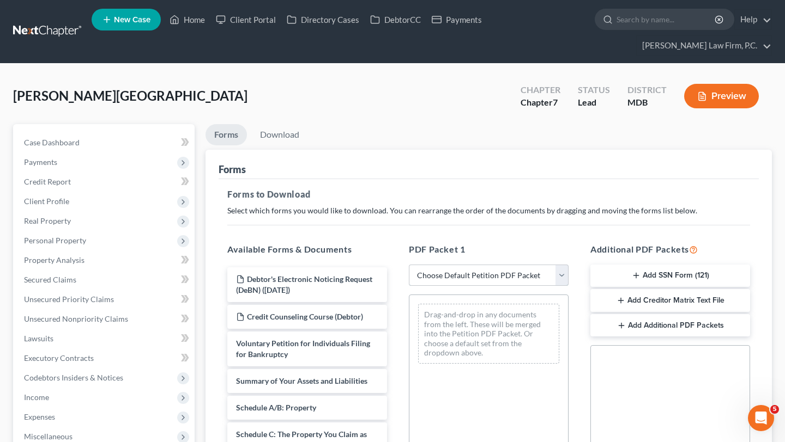
click at [459, 287] on select "Choose Default Petition PDF Packet Complete Bankruptcy Petition (all forms and …" at bounding box center [489, 276] width 160 height 22
select select "0"
click at [410, 287] on select "Choose Default Petition PDF Packet Complete Bankruptcy Petition (all forms and …" at bounding box center [489, 276] width 160 height 22
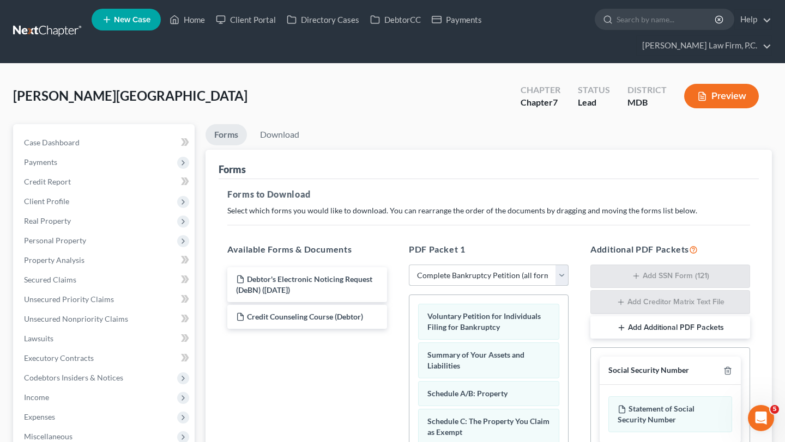
scroll to position [76, 0]
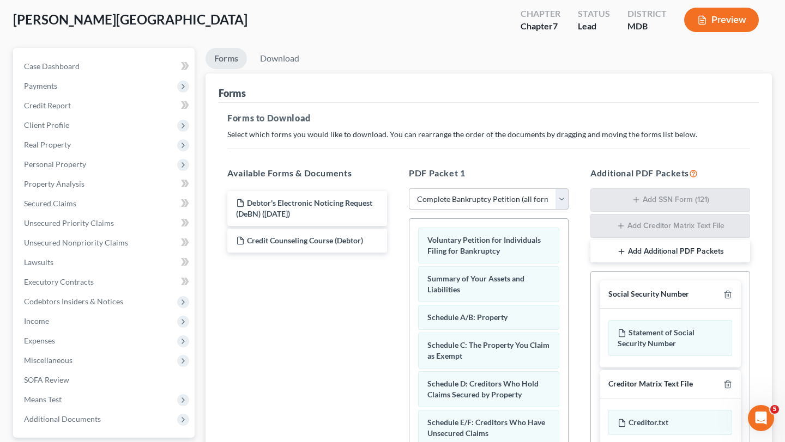
click at [489, 210] on select "Choose Default Petition PDF Packet Complete Bankruptcy Petition (all forms and …" at bounding box center [489, 200] width 160 height 22
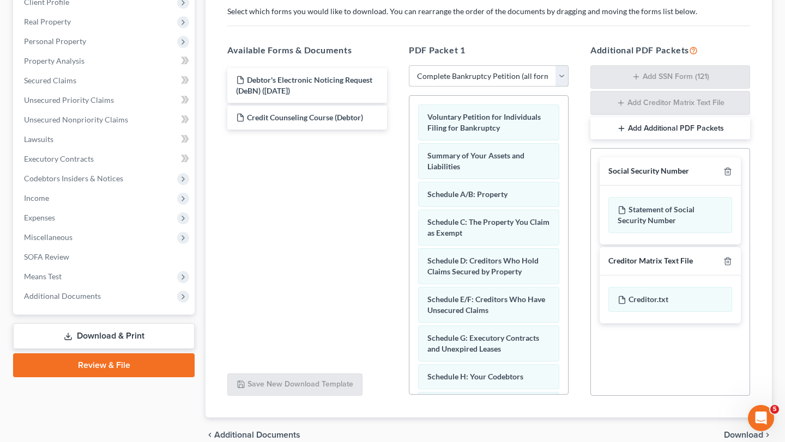
scroll to position [363, 0]
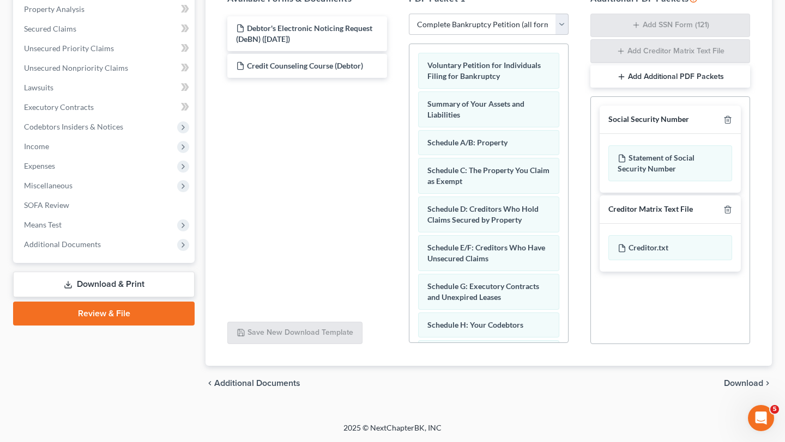
click at [732, 375] on div "chevron_left Additional Documents Download chevron_right" at bounding box center [488, 383] width 566 height 35
click at [732, 379] on span "Download" at bounding box center [743, 383] width 39 height 9
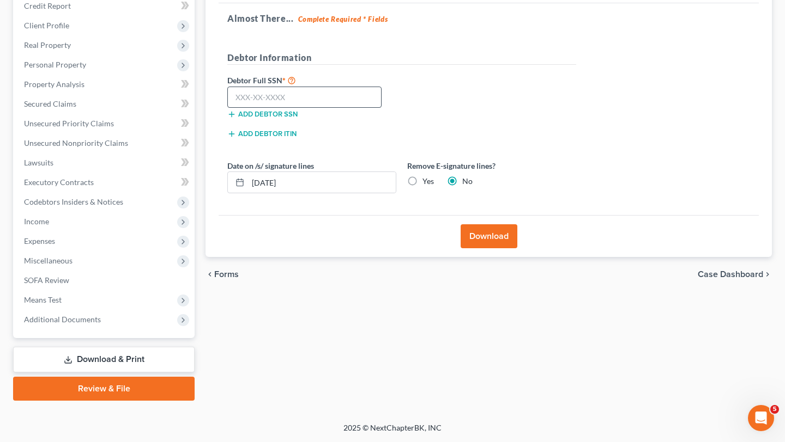
scroll to position [214, 0]
click at [285, 108] on input "text" at bounding box center [304, 98] width 154 height 22
type input "215-41-7199"
click at [434, 187] on label "Yes" at bounding box center [427, 181] width 11 height 11
click at [434, 183] on input "Yes" at bounding box center [430, 179] width 7 height 7
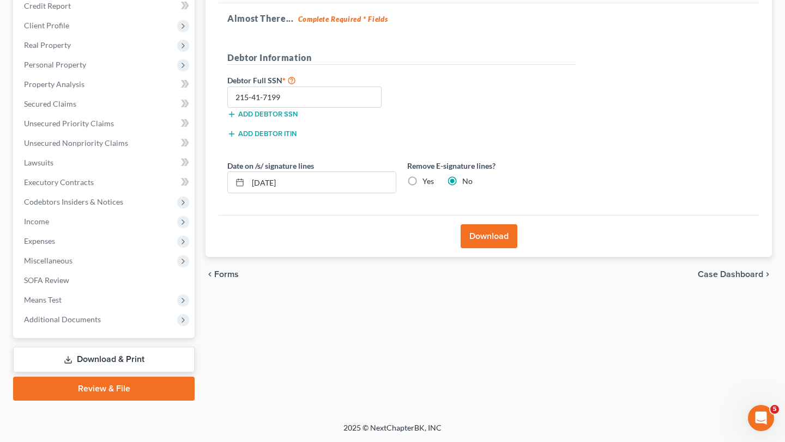
radio input "true"
radio input "false"
drag, startPoint x: 346, startPoint y: 230, endPoint x: 215, endPoint y: 206, distance: 133.4
click at [215, 206] on div "Download Almost There... Complete Required * Fields Debtor Information Debtor F…" at bounding box center [488, 116] width 566 height 284
click at [474, 248] on button "Download" at bounding box center [488, 236] width 57 height 24
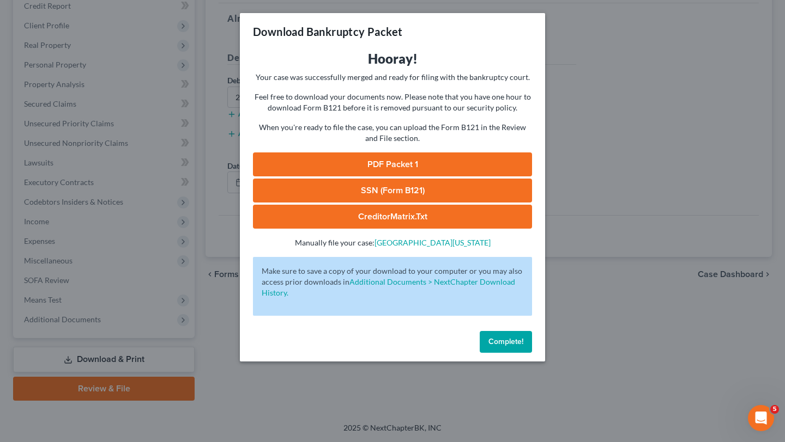
click at [404, 177] on link "PDF Packet 1" at bounding box center [392, 165] width 279 height 24
click at [336, 203] on link "SSN (Form B121)" at bounding box center [392, 191] width 279 height 24
click at [523, 347] on span "Complete!" at bounding box center [505, 341] width 35 height 9
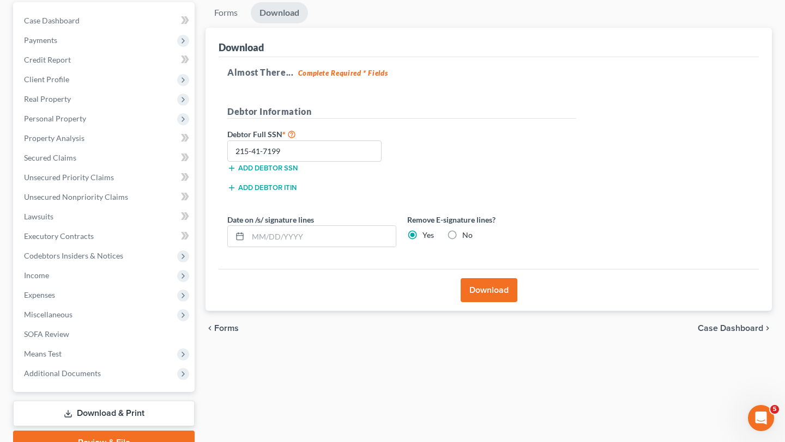
scroll to position [0, 0]
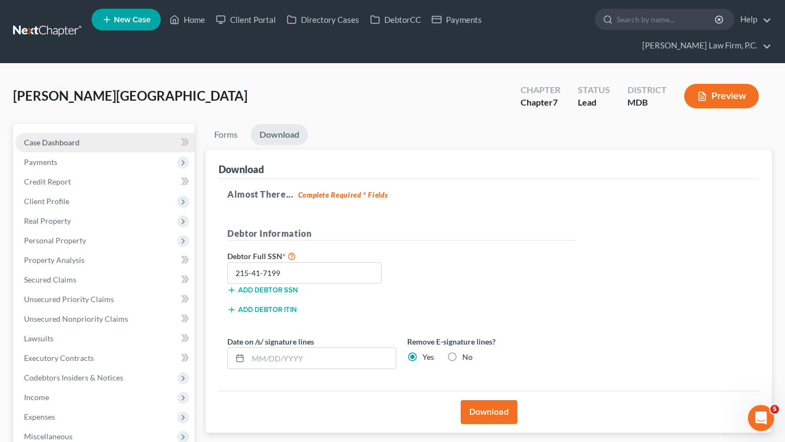
click at [80, 147] on span "Case Dashboard" at bounding box center [52, 142] width 56 height 9
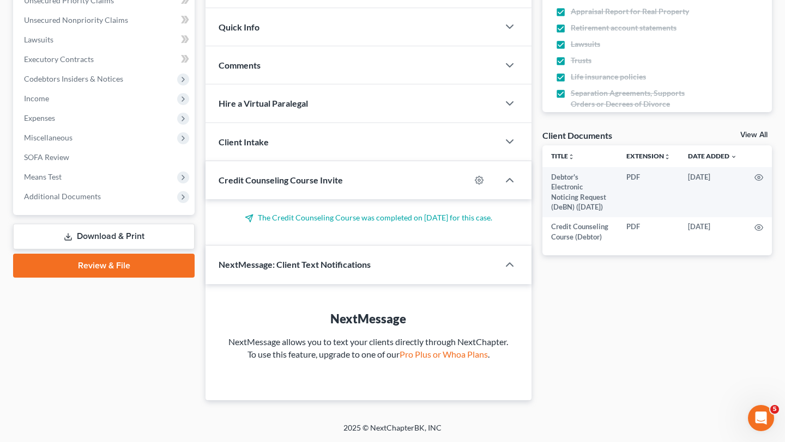
scroll to position [501, 0]
click at [101, 192] on span "Additional Documents" at bounding box center [62, 196] width 77 height 9
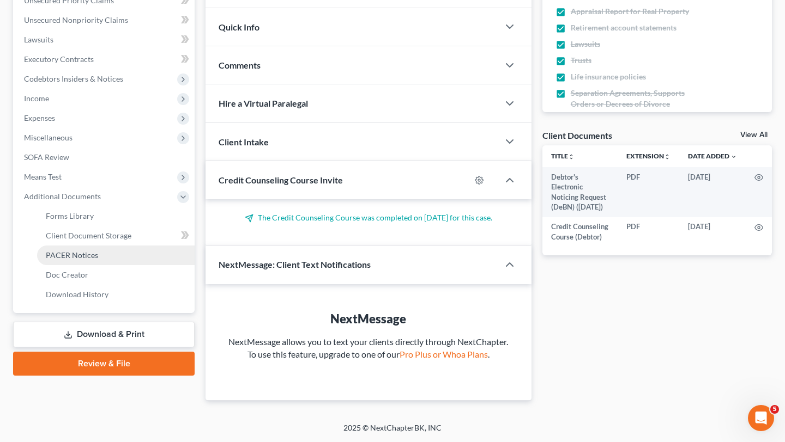
click at [120, 246] on link "PACER Notices" at bounding box center [115, 256] width 157 height 20
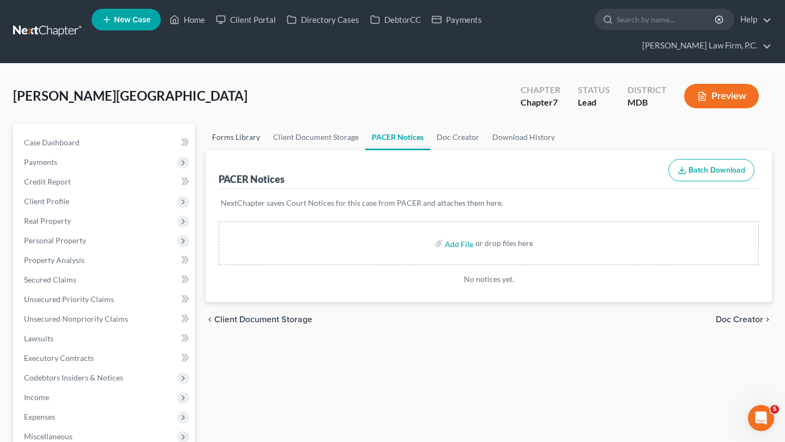
click at [254, 150] on link "Forms Library" at bounding box center [235, 137] width 61 height 26
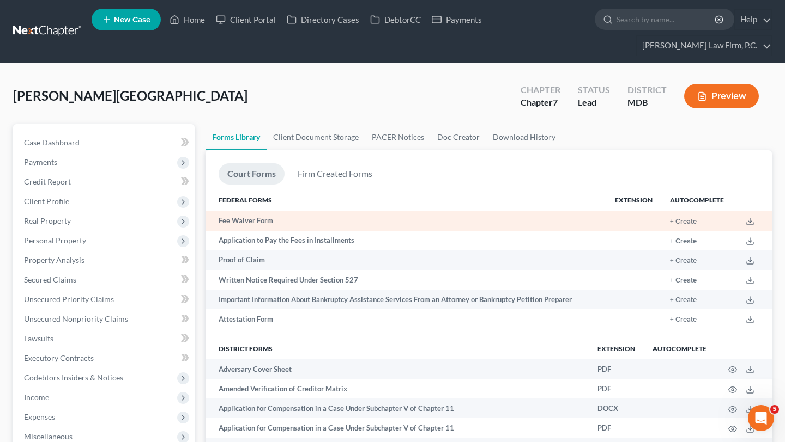
scroll to position [649, 0]
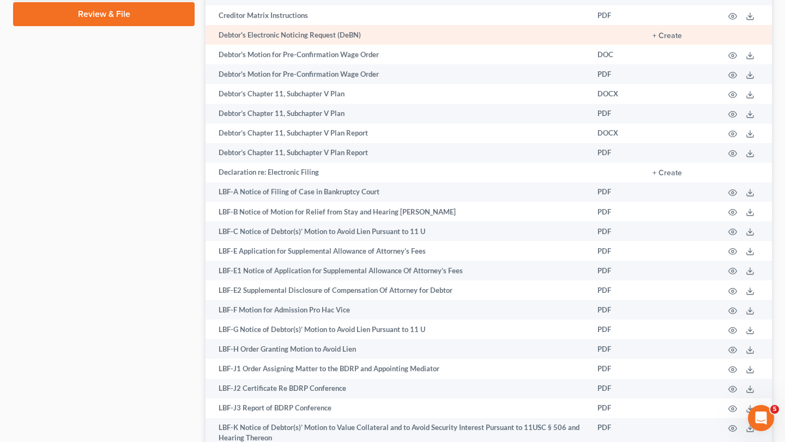
click at [643, 45] on td "+ Create" at bounding box center [678, 35] width 71 height 20
click at [652, 40] on button "+ Create" at bounding box center [666, 36] width 29 height 8
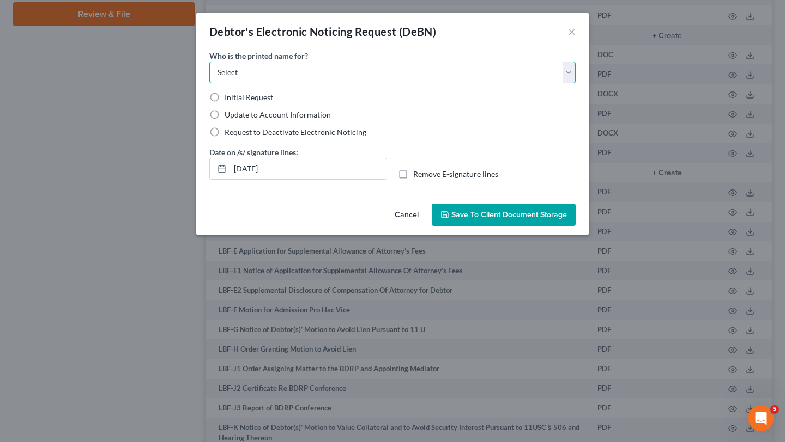
click at [302, 83] on select "Select Debtor Attorney" at bounding box center [392, 73] width 366 height 22
select select "0"
click at [209, 77] on select "Select Debtor Attorney" at bounding box center [392, 73] width 366 height 22
click at [224, 102] on span "Initial Request" at bounding box center [248, 97] width 48 height 9
click at [229, 99] on input "Initial Request" at bounding box center [232, 95] width 7 height 7
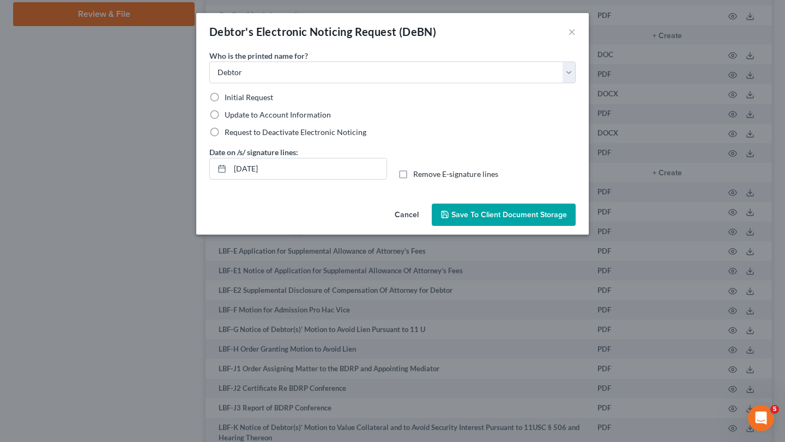
radio input "true"
click at [502, 220] on span "Save to Client Document Storage" at bounding box center [509, 214] width 116 height 9
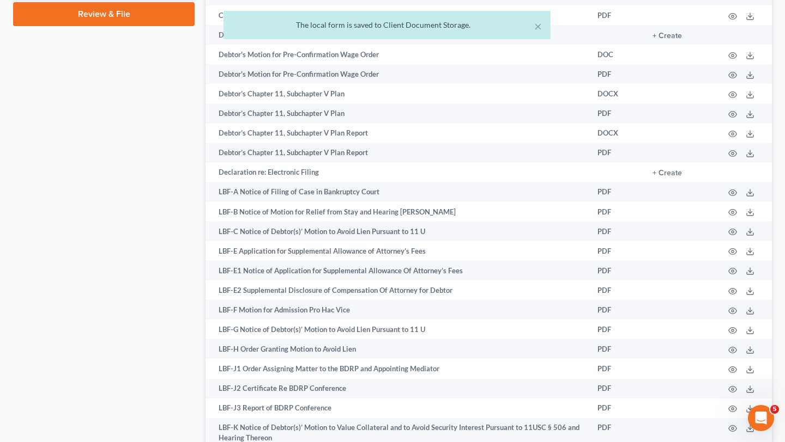
click at [122, 17] on div "× The local form is saved to Client Document Storage." at bounding box center [387, 28] width 785 height 34
click at [114, 14] on div "× The local form is saved to Client Document Storage." at bounding box center [387, 28] width 785 height 34
select select "14"
select select "32"
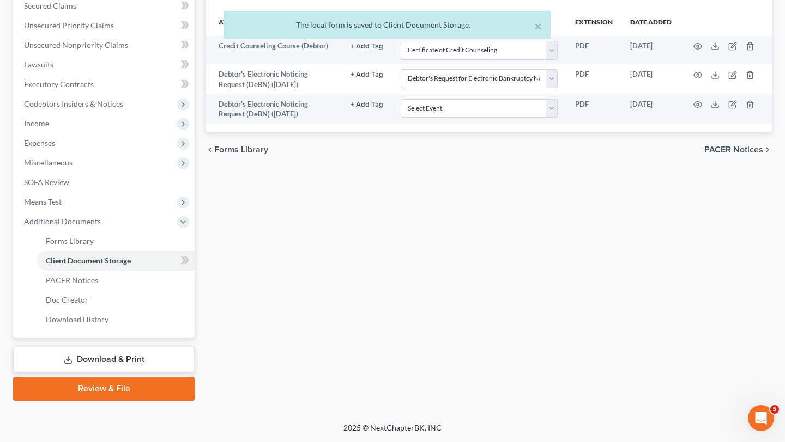
scroll to position [316, 0]
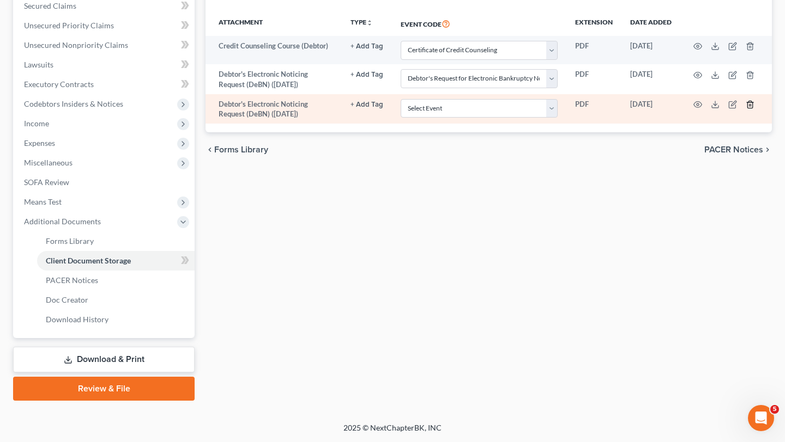
click at [750, 109] on icon "button" at bounding box center [749, 104] width 9 height 9
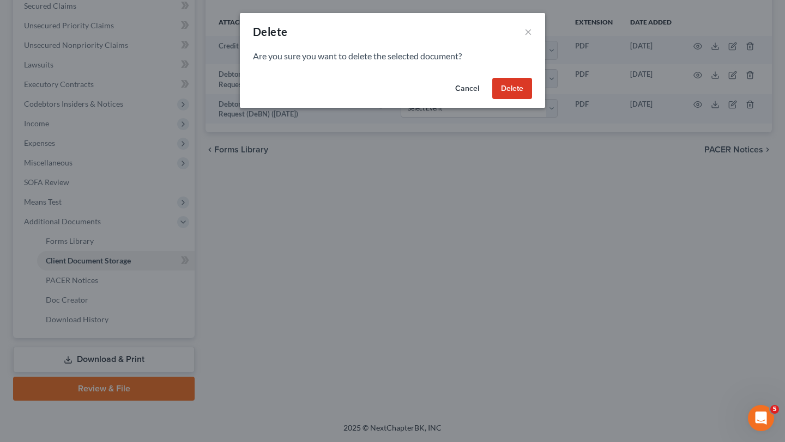
click at [532, 100] on button "Delete" at bounding box center [512, 89] width 40 height 22
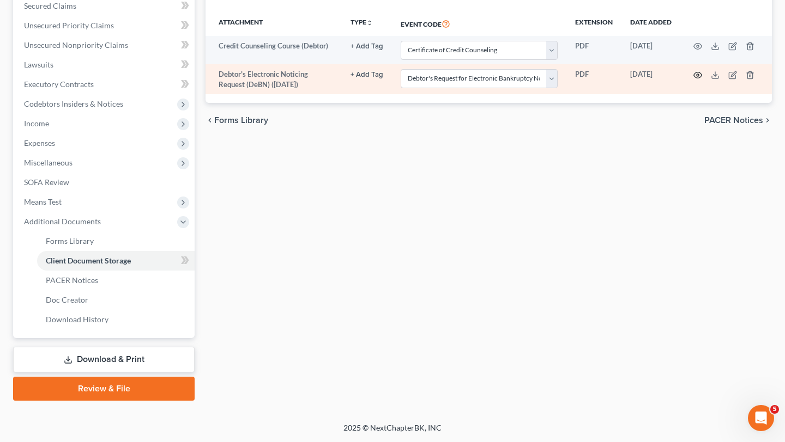
click at [693, 80] on icon "button" at bounding box center [697, 75] width 9 height 9
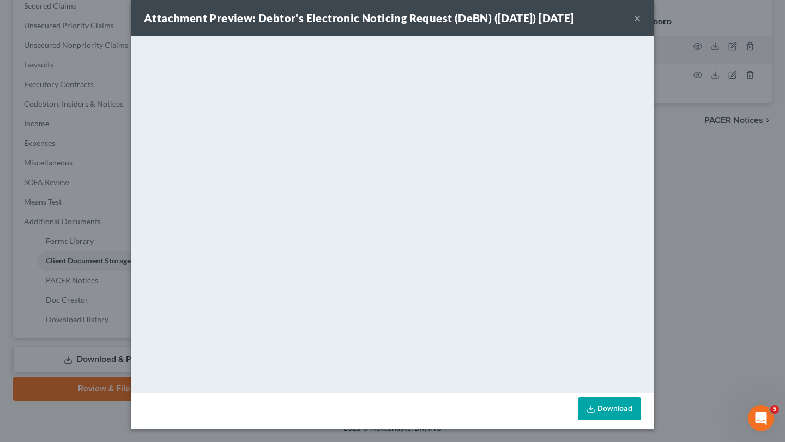
scroll to position [21, 0]
click at [641, 19] on button "×" at bounding box center [637, 17] width 8 height 13
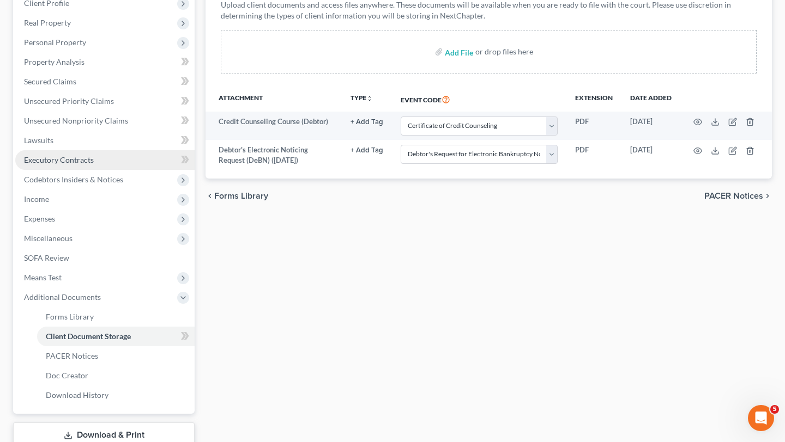
scroll to position [138, 0]
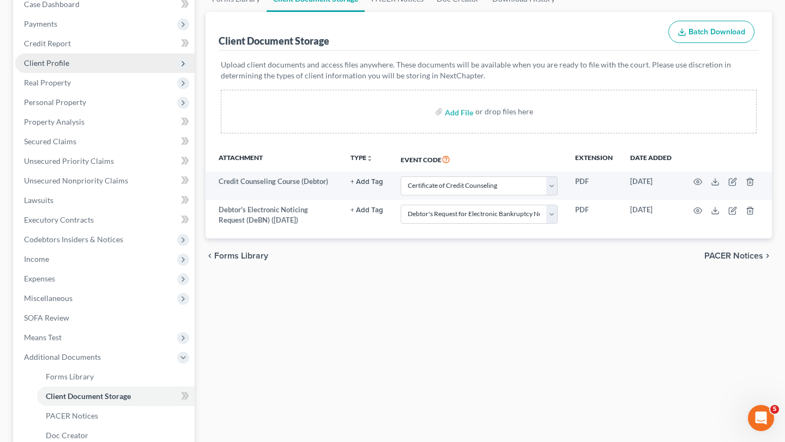
click at [98, 73] on span "Client Profile" at bounding box center [104, 63] width 179 height 20
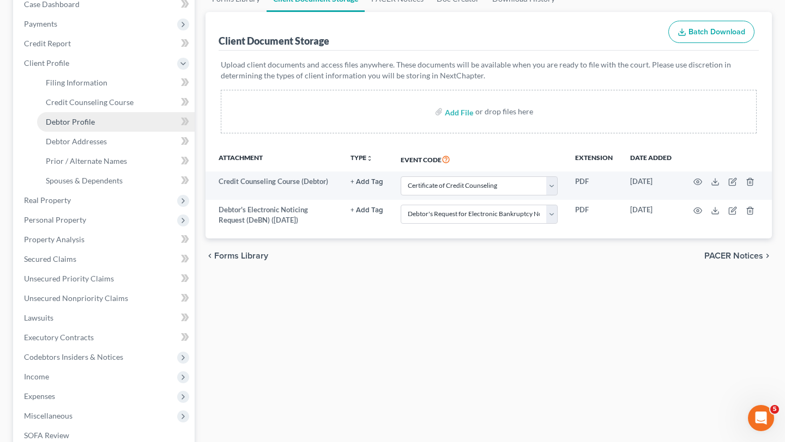
click at [95, 126] on span "Debtor Profile" at bounding box center [70, 121] width 49 height 9
select select "0"
select select "1"
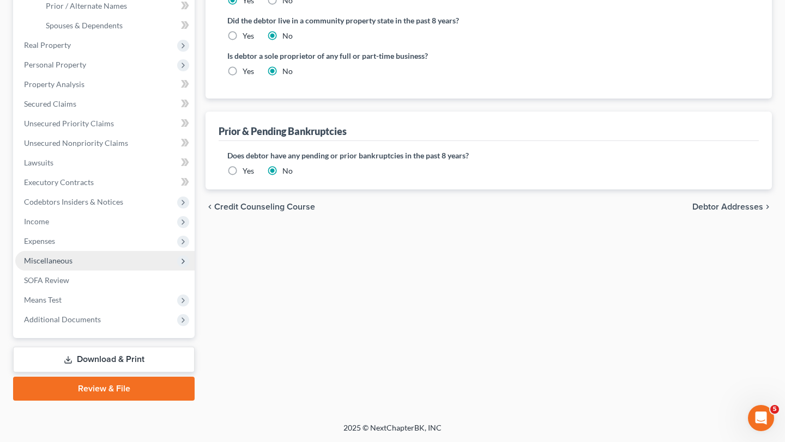
scroll to position [438, 0]
click at [93, 401] on link "Review & File" at bounding box center [103, 389] width 181 height 24
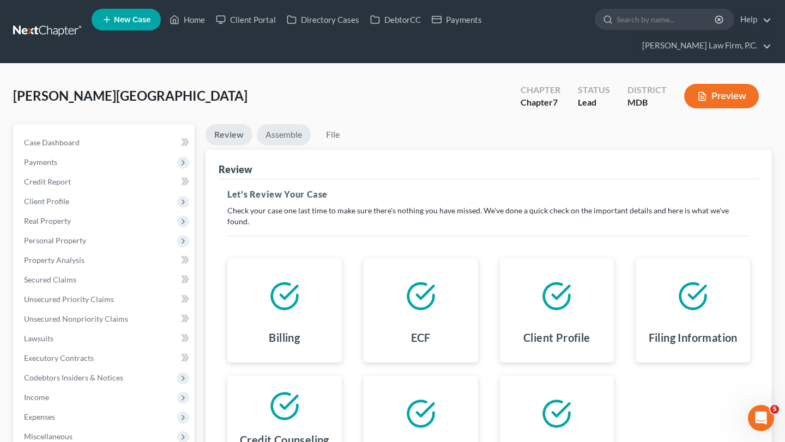
click at [308, 145] on link "Assemble" at bounding box center [284, 134] width 54 height 21
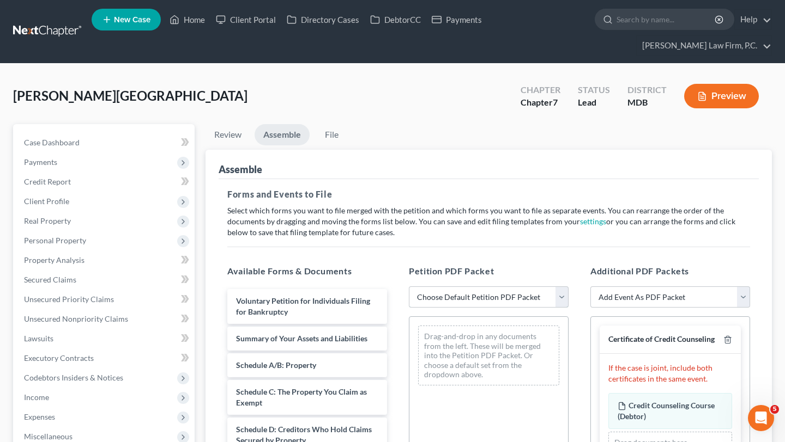
click at [485, 308] on select "Choose Default Petition PDF Packet Emergency Filing (Voluntary Petition and Cre…" at bounding box center [489, 298] width 160 height 22
select select "1"
click at [410, 308] on select "Choose Default Petition PDF Packet Emergency Filing (Voluntary Petition and Cre…" at bounding box center [489, 298] width 160 height 22
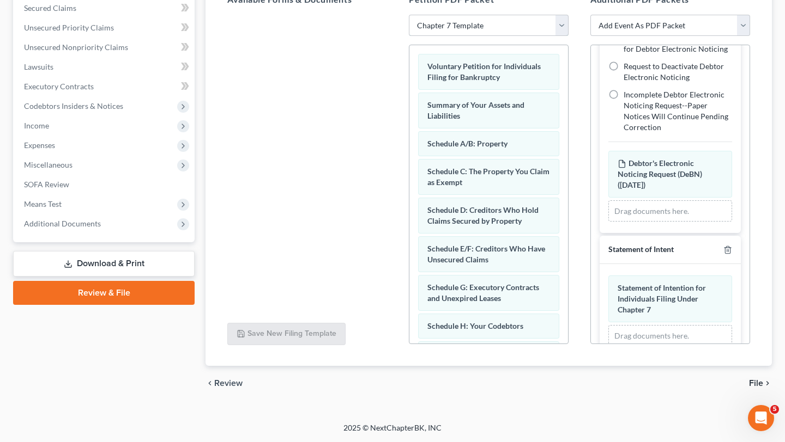
scroll to position [372, 0]
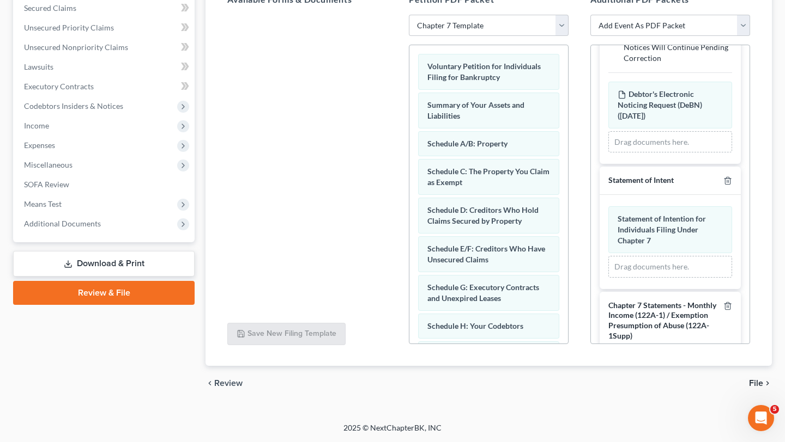
radio input "true"
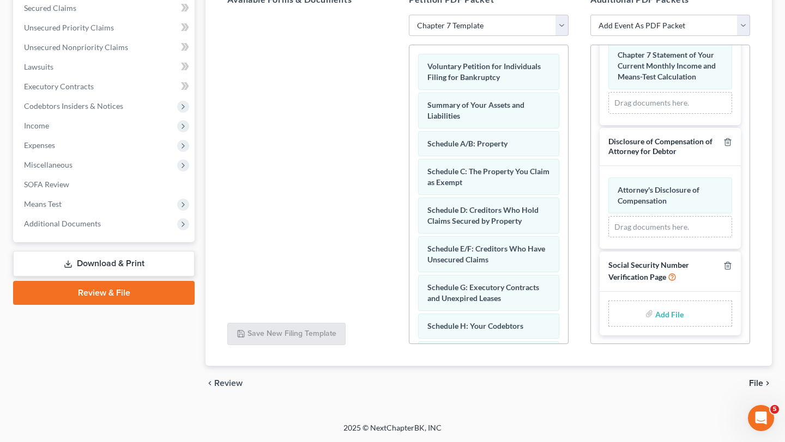
scroll to position [1103, 0]
click at [655, 304] on input "file" at bounding box center [668, 314] width 26 height 20
type input "C:\fakepath\Statement re Social Security Numbers.pdf"
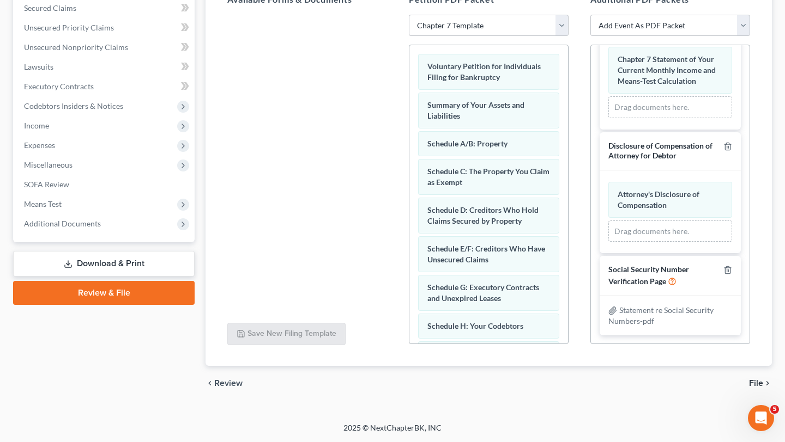
scroll to position [1098, 0]
click at [752, 379] on span "File" at bounding box center [756, 383] width 14 height 9
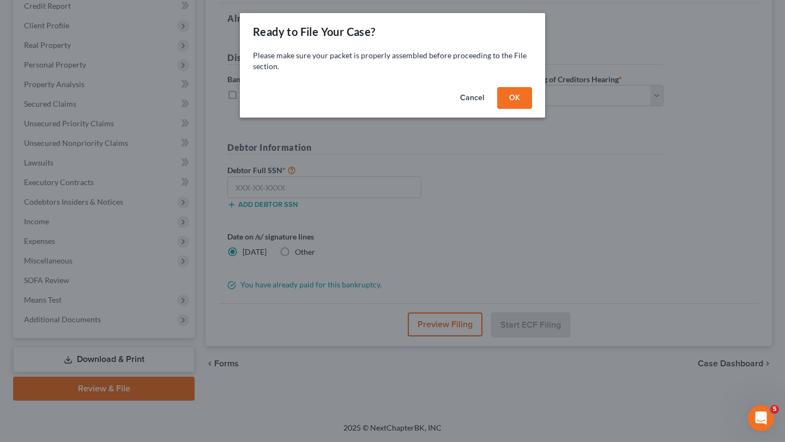
scroll to position [321, 0]
click at [527, 109] on button "OK" at bounding box center [514, 98] width 35 height 22
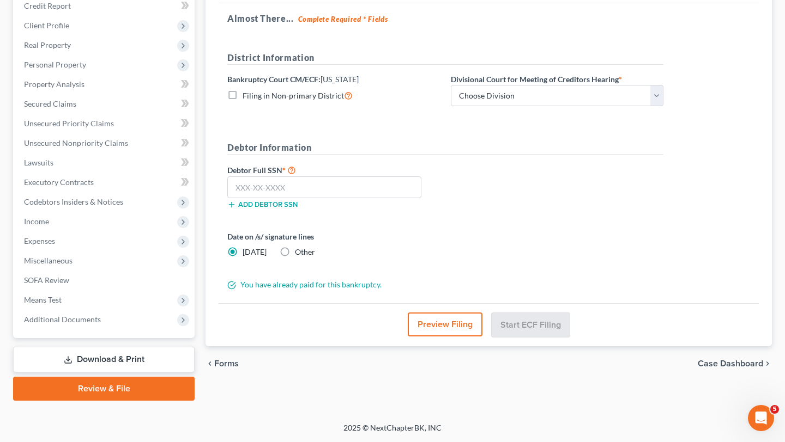
click at [439, 313] on button "Preview Filing" at bounding box center [445, 325] width 75 height 24
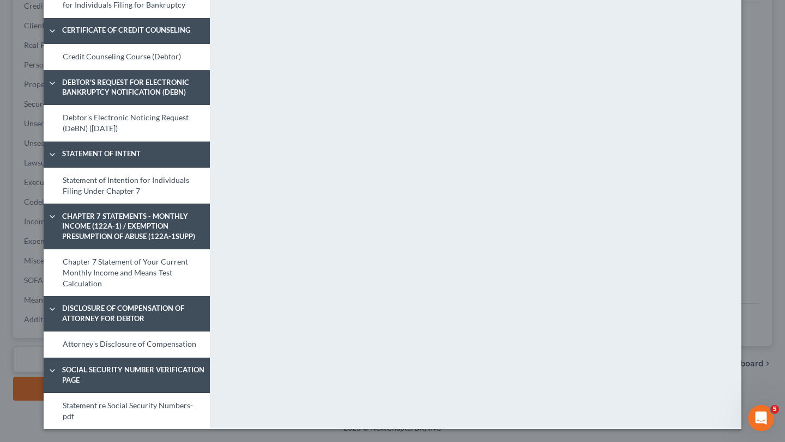
scroll to position [895, 0]
click at [87, 404] on link "Statement re Social Security Numbers-pdf" at bounding box center [127, 411] width 166 height 37
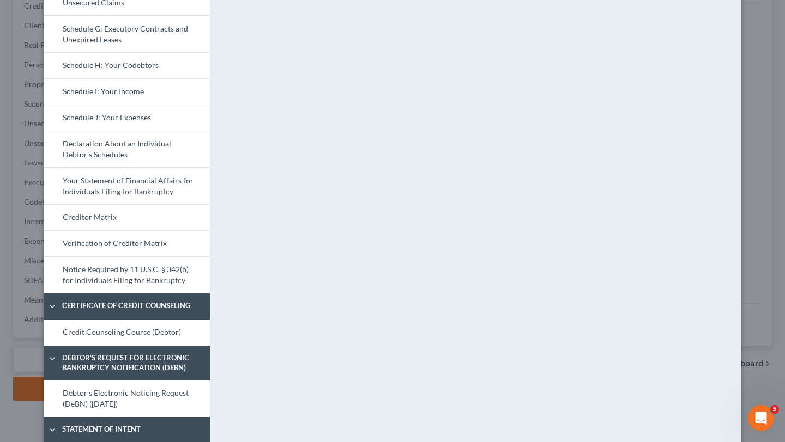
scroll to position [0, 0]
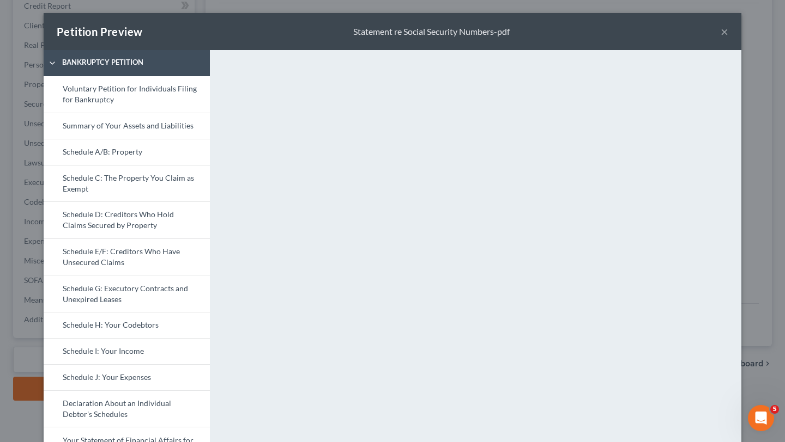
click at [728, 36] on button "×" at bounding box center [724, 31] width 8 height 13
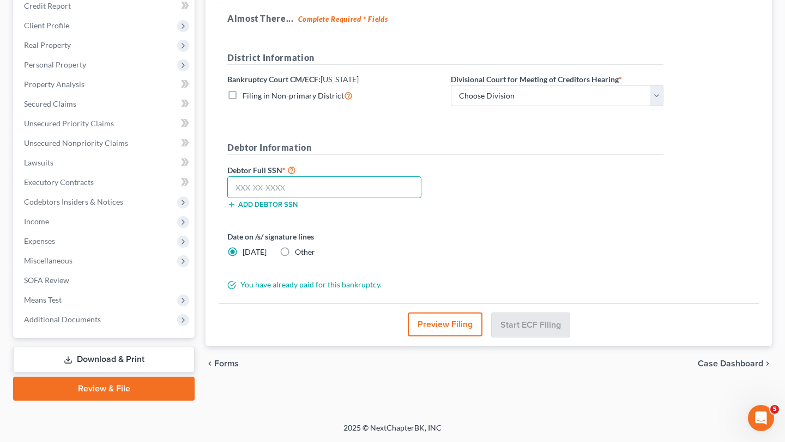
click at [327, 177] on input "text" at bounding box center [324, 188] width 194 height 22
type input "215-41-7199"
click at [421, 231] on label "Date on /s/ signature lines" at bounding box center [333, 236] width 212 height 11
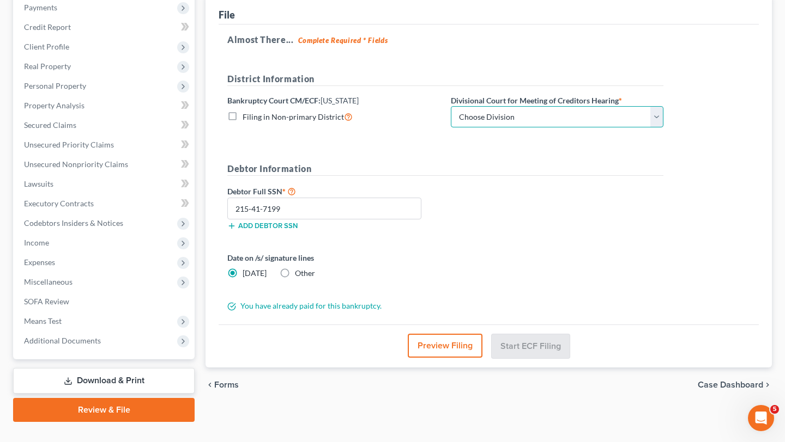
click at [557, 128] on select "Choose Division Baltimore Greenbelt" at bounding box center [557, 117] width 212 height 22
select select "1"
click at [493, 128] on select "Choose Division Baltimore Greenbelt" at bounding box center [557, 117] width 212 height 22
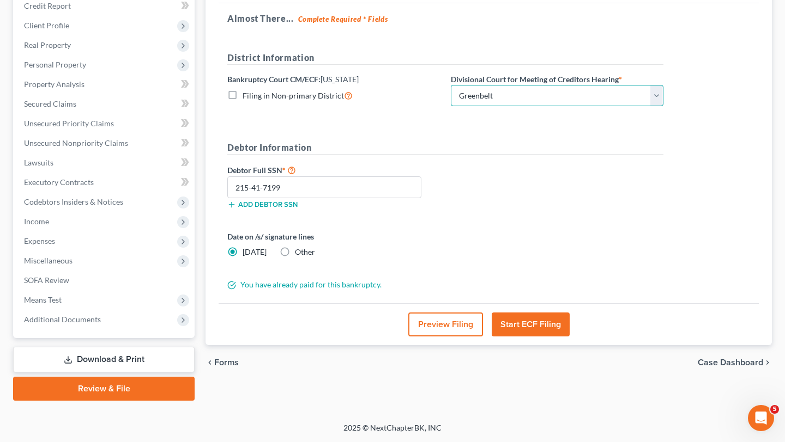
scroll to position [296, 0]
click at [523, 320] on button "Start ECF Filing" at bounding box center [530, 325] width 78 height 24
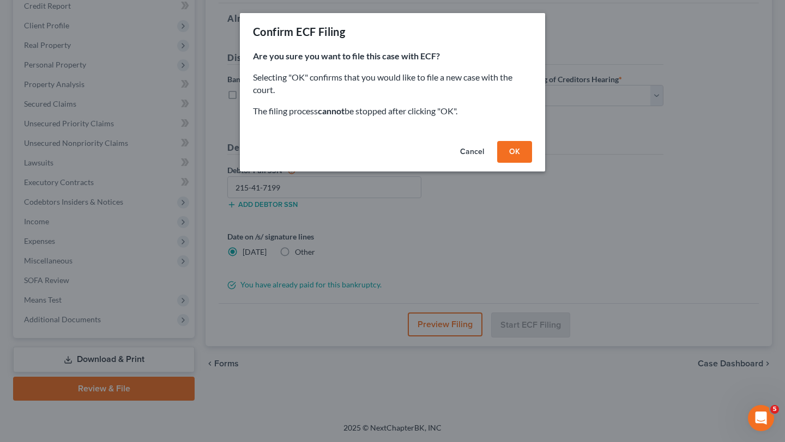
click at [487, 163] on button "Cancel" at bounding box center [471, 152] width 41 height 22
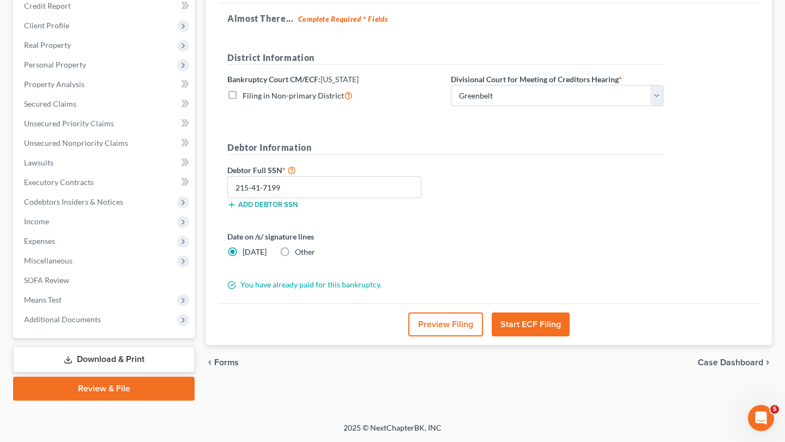
click at [537, 327] on button "Start ECF Filing" at bounding box center [530, 325] width 78 height 24
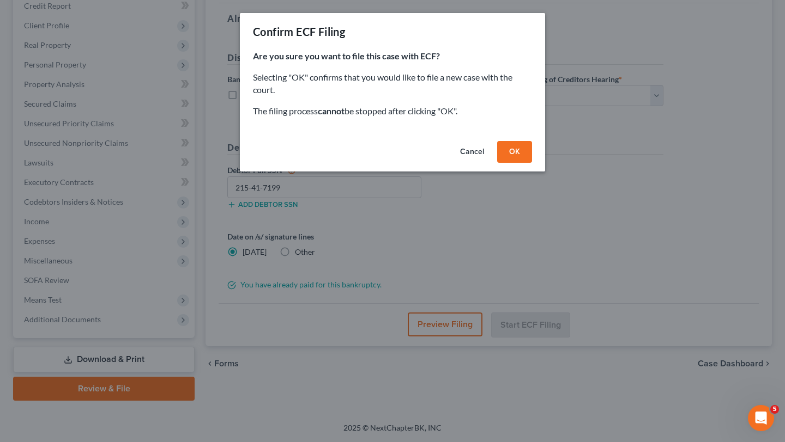
click at [491, 163] on button "Cancel" at bounding box center [471, 152] width 41 height 22
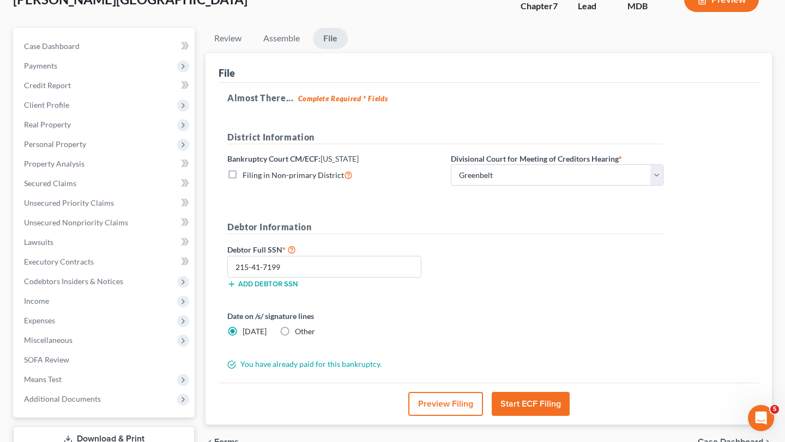
scroll to position [321, 0]
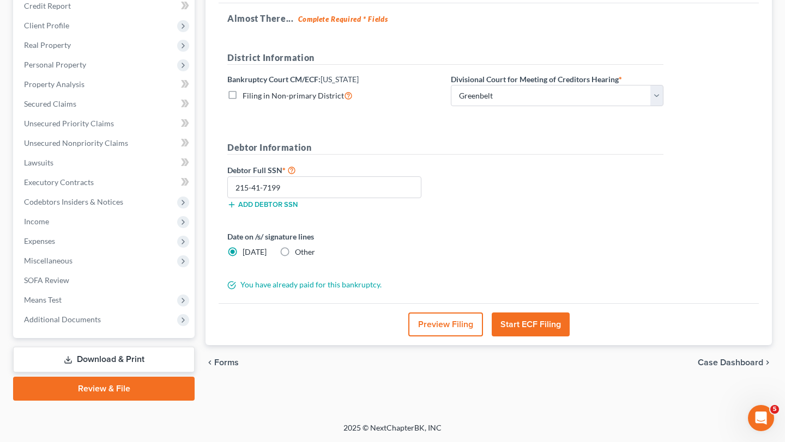
click at [532, 313] on button "Start ECF Filing" at bounding box center [530, 325] width 78 height 24
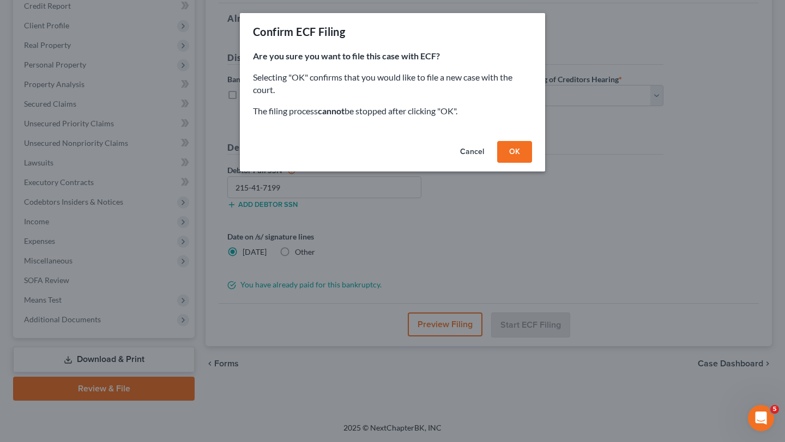
click at [493, 163] on button "Cancel" at bounding box center [471, 152] width 41 height 22
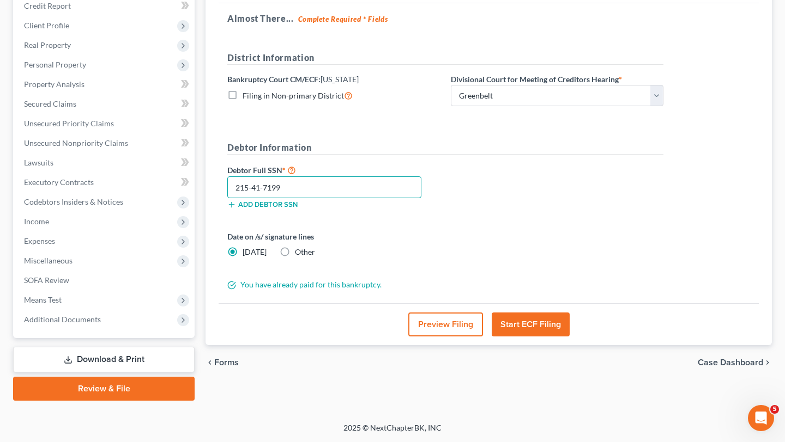
click at [326, 177] on input "215-41-7199" at bounding box center [324, 188] width 194 height 22
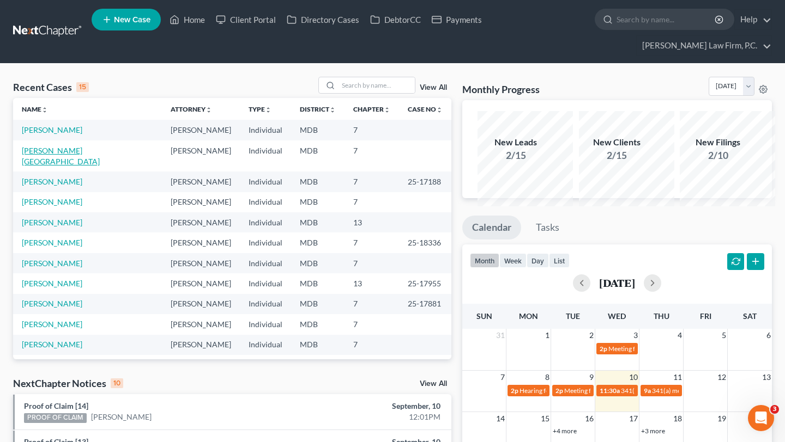
click at [42, 166] on link "[PERSON_NAME][GEOGRAPHIC_DATA]" at bounding box center [61, 156] width 78 height 20
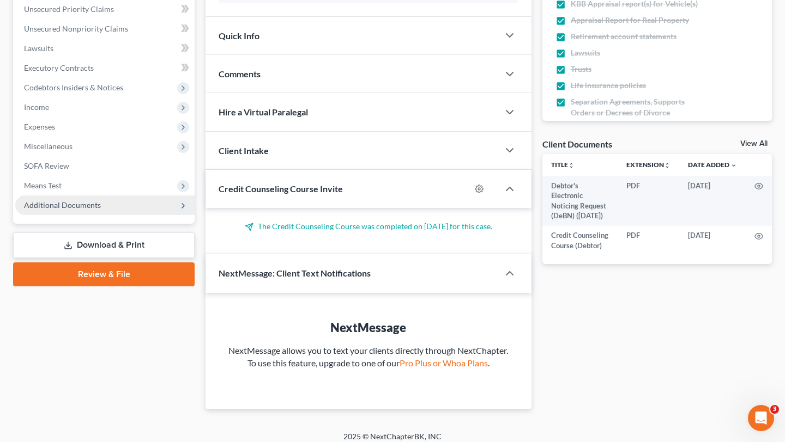
scroll to position [321, 0]
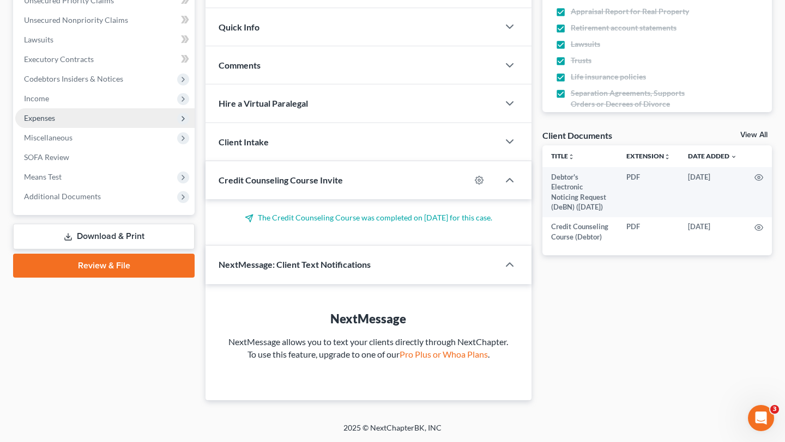
click at [82, 128] on span "Expenses" at bounding box center [104, 118] width 179 height 20
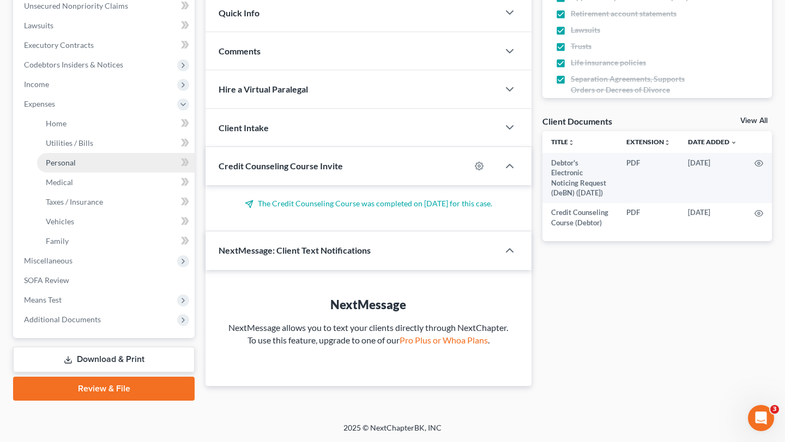
click at [93, 173] on link "Personal" at bounding box center [115, 163] width 157 height 20
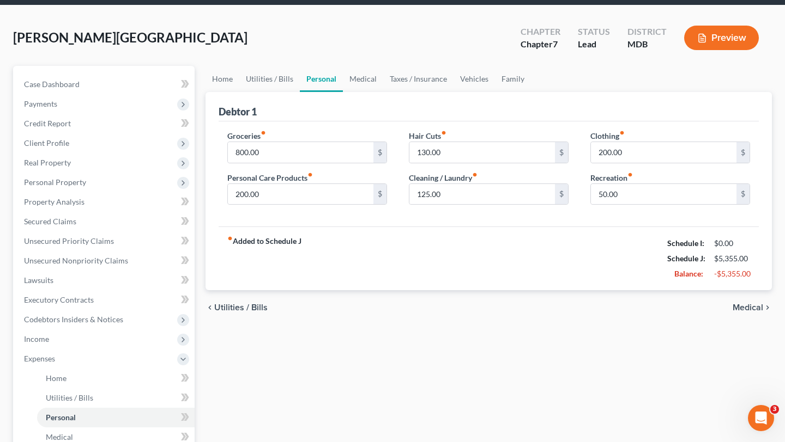
scroll to position [59, 0]
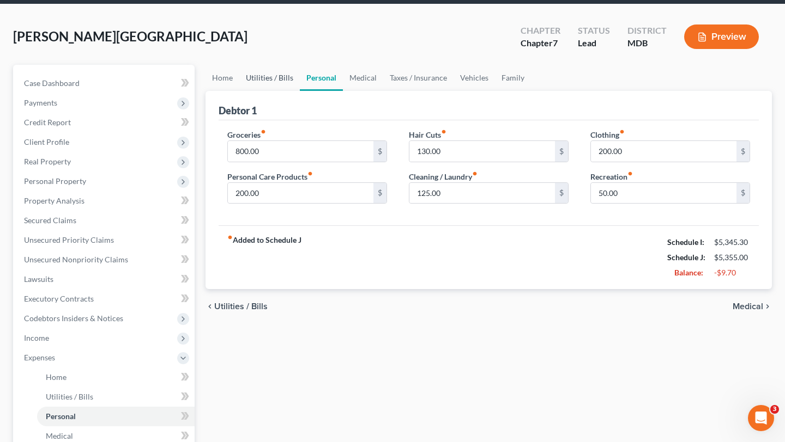
click at [300, 91] on link "Utilities / Bills" at bounding box center [269, 78] width 60 height 26
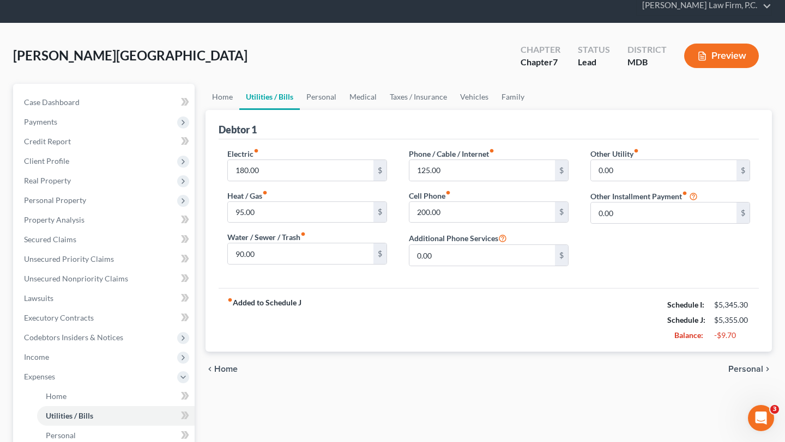
scroll to position [53, 0]
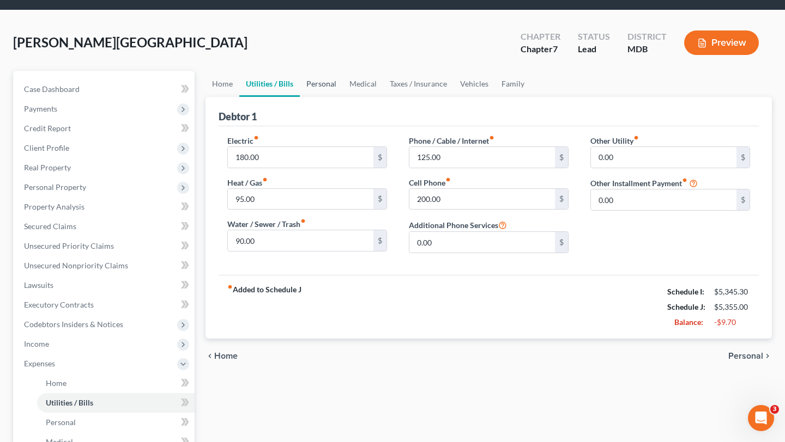
click at [343, 97] on link "Personal" at bounding box center [321, 84] width 43 height 26
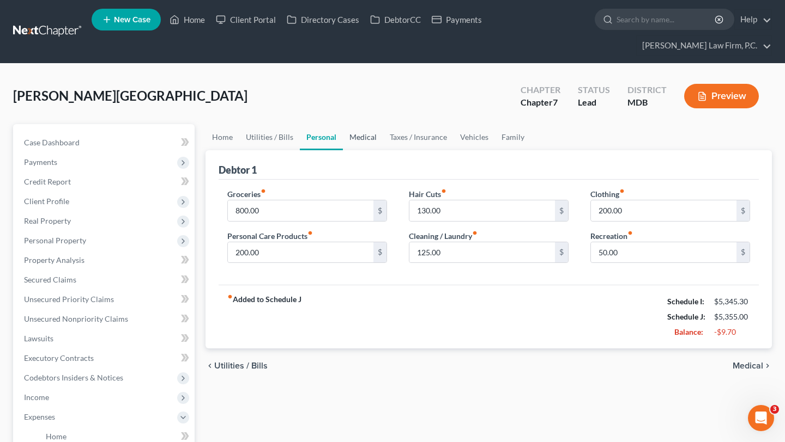
click at [383, 150] on link "Medical" at bounding box center [363, 137] width 40 height 26
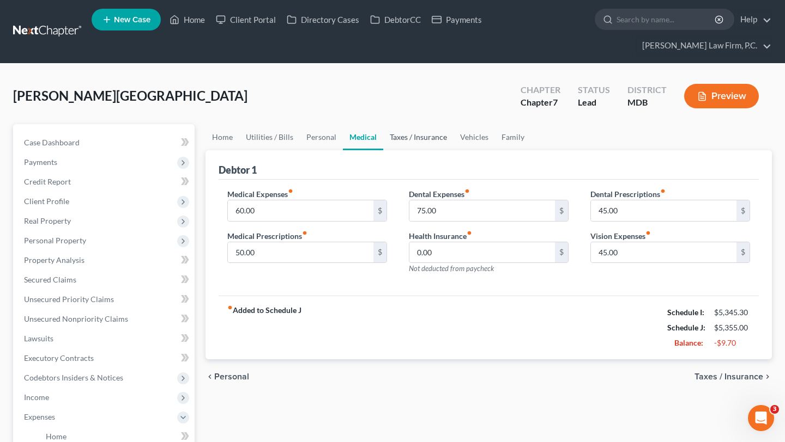
click at [453, 150] on link "Taxes / Insurance" at bounding box center [418, 137] width 70 height 26
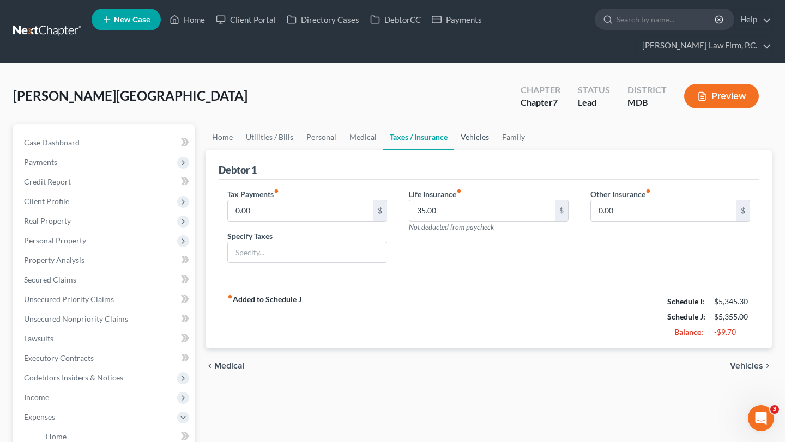
click at [495, 150] on link "Vehicles" at bounding box center [474, 137] width 41 height 26
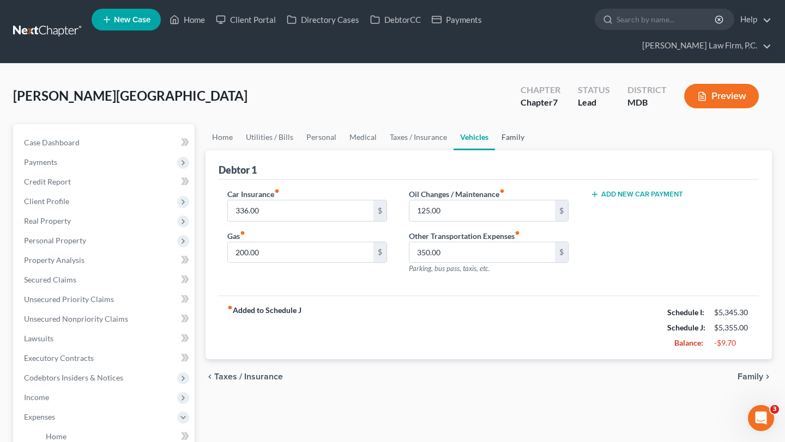
click at [531, 150] on link "Family" at bounding box center [513, 137] width 36 height 26
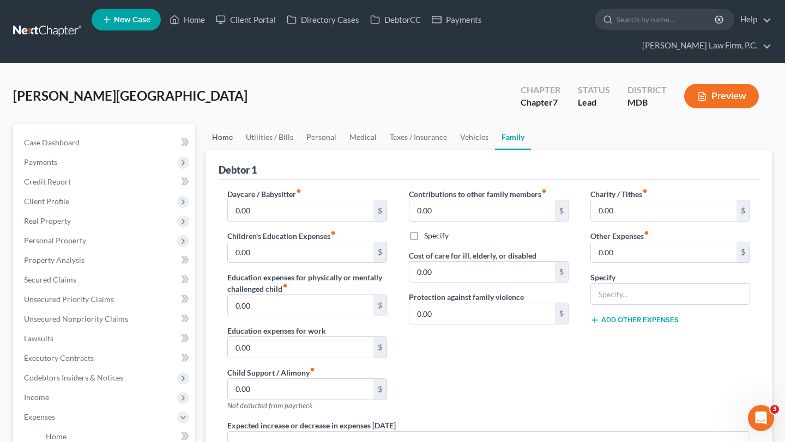
click at [228, 150] on link "Home" at bounding box center [222, 137] width 34 height 26
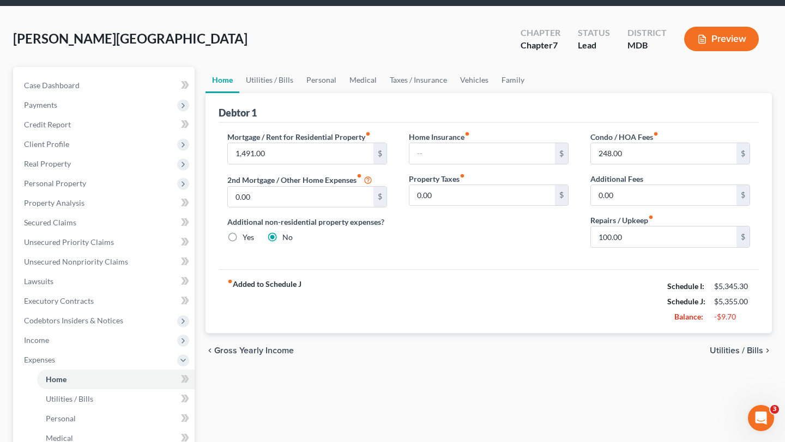
scroll to position [58, 0]
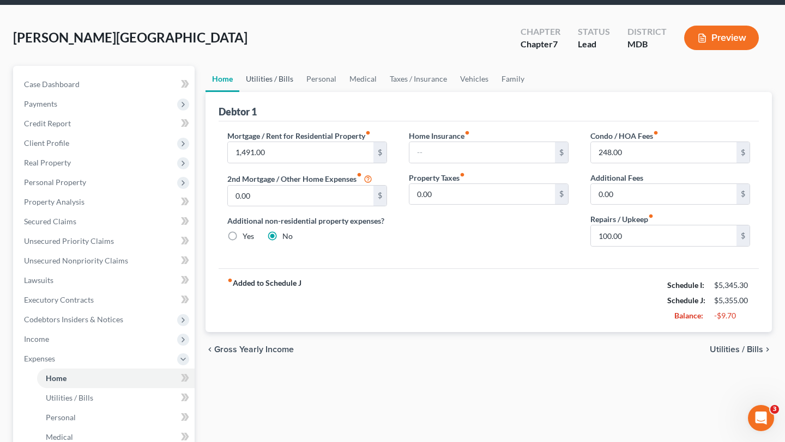
click at [278, 92] on link "Utilities / Bills" at bounding box center [269, 79] width 60 height 26
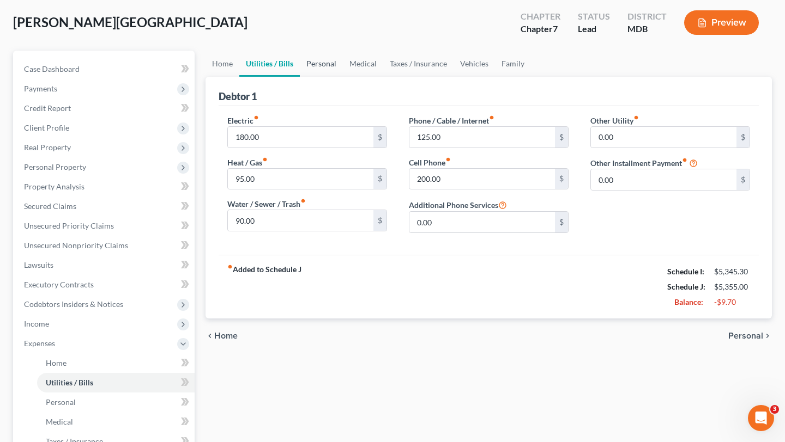
scroll to position [74, 0]
click at [341, 76] on link "Personal" at bounding box center [321, 63] width 43 height 26
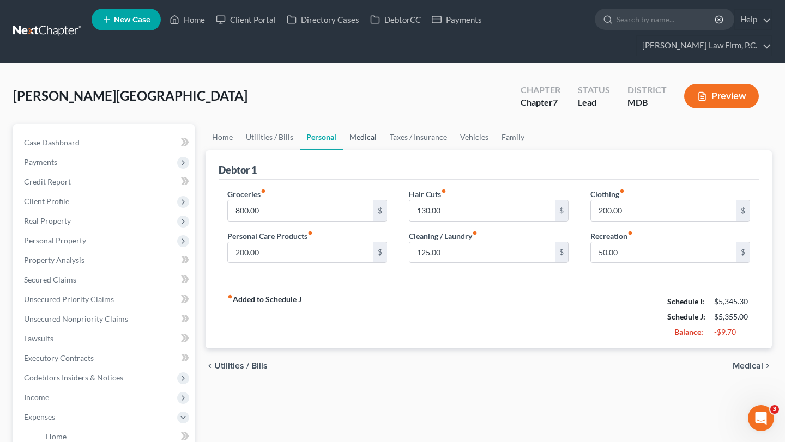
click at [383, 150] on link "Medical" at bounding box center [363, 137] width 40 height 26
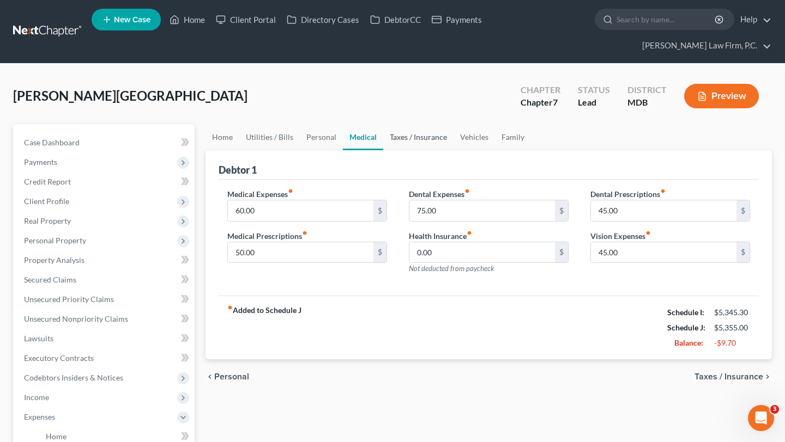
click at [448, 150] on link "Taxes / Insurance" at bounding box center [418, 137] width 70 height 26
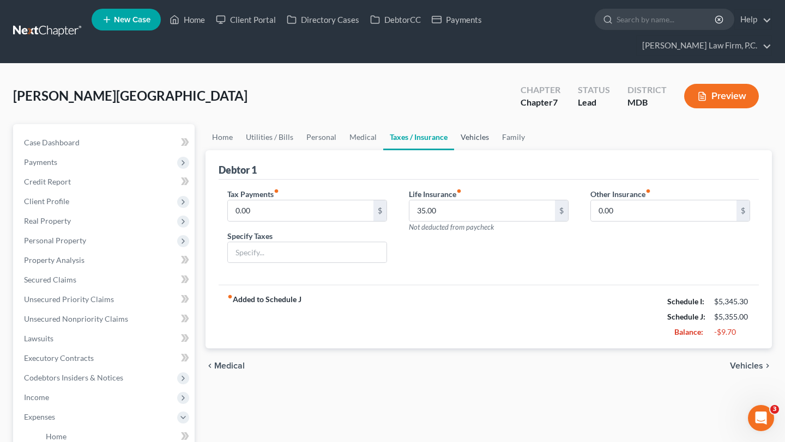
click at [495, 150] on link "Vehicles" at bounding box center [474, 137] width 41 height 26
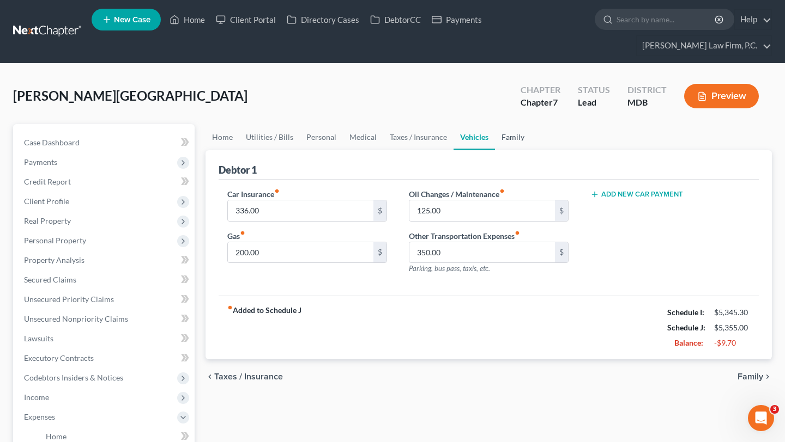
click at [531, 150] on link "Family" at bounding box center [513, 137] width 36 height 26
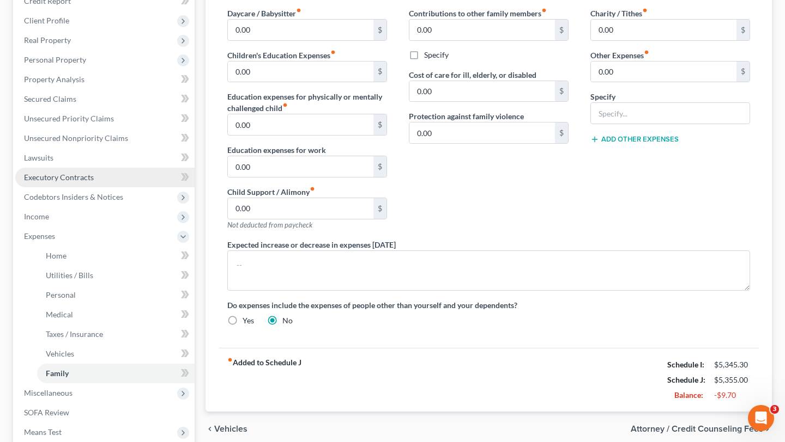
scroll to position [52, 0]
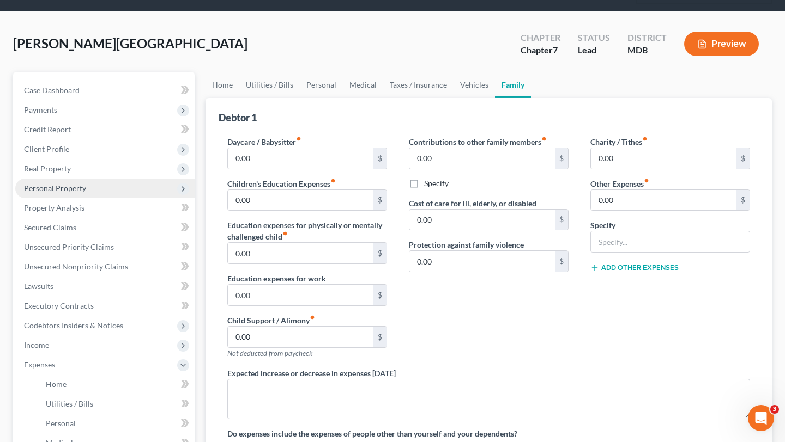
click at [86, 193] on span "Personal Property" at bounding box center [55, 188] width 62 height 9
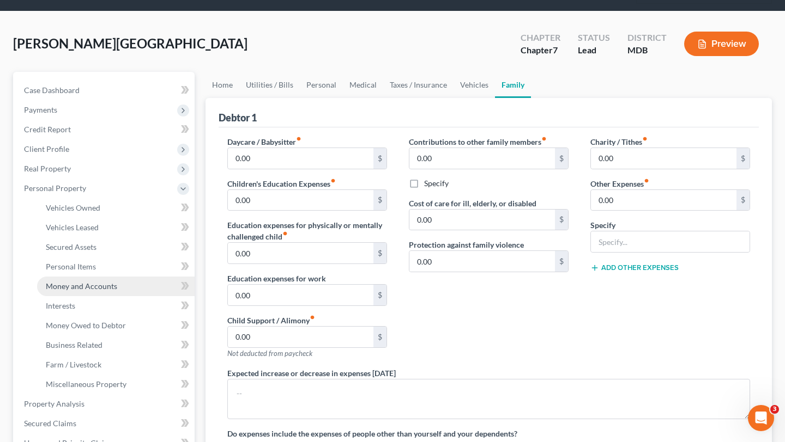
click at [84, 291] on span "Money and Accounts" at bounding box center [81, 286] width 71 height 9
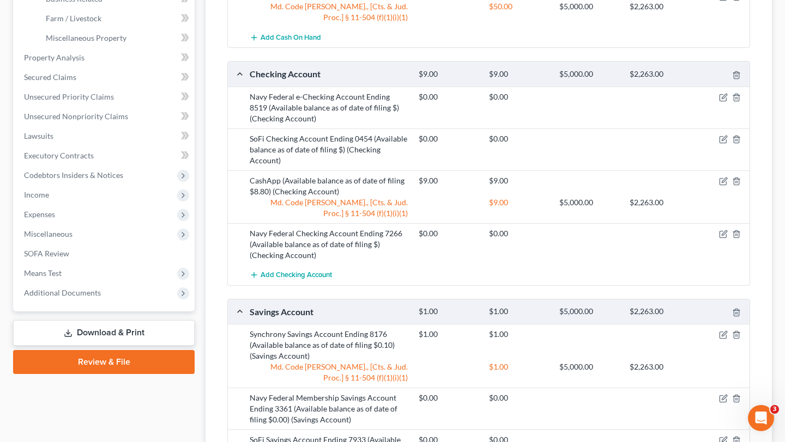
scroll to position [405, 0]
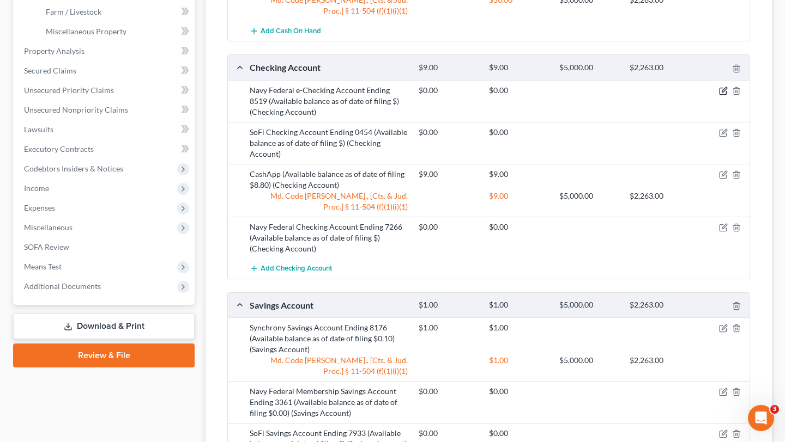
click at [721, 92] on icon "button" at bounding box center [723, 89] width 5 height 5
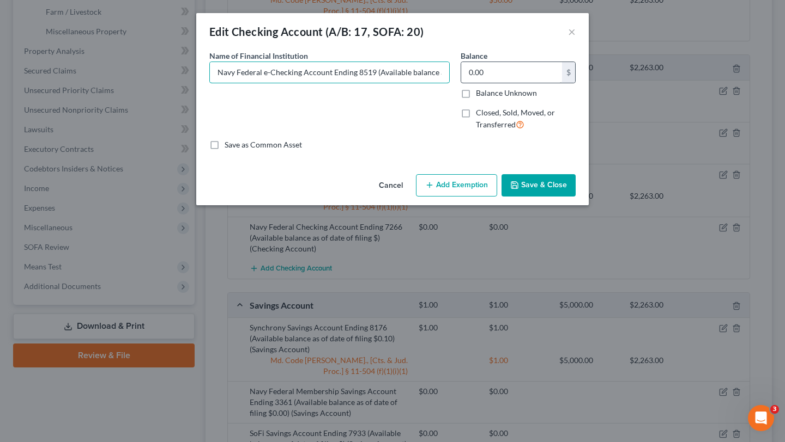
scroll to position [0, 75]
drag, startPoint x: 372, startPoint y: 88, endPoint x: 593, endPoint y: 101, distance: 221.1
click at [581, 101] on div "Name of Financial Institution * Navy Federal e-Checking Account Ending 8519 (Av…" at bounding box center [392, 94] width 377 height 89
click at [449, 83] on input "Navy Federal e-Checking Account Ending 8519 (Available balance as of date of fi…" at bounding box center [329, 72] width 239 height 21
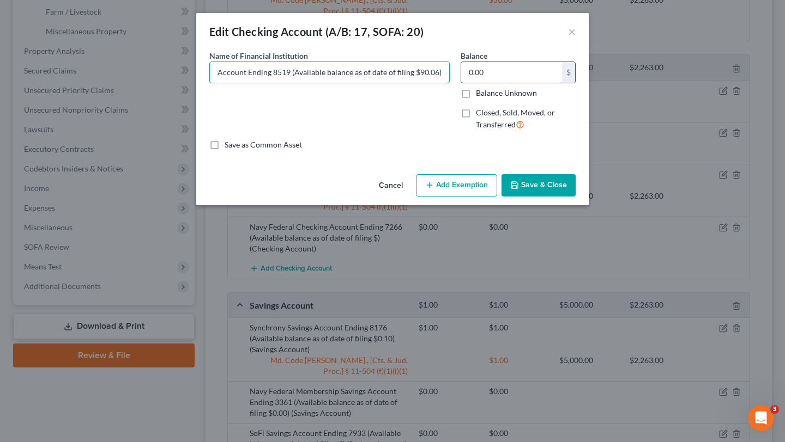
type input "Navy Federal e-Checking Account Ending 8519 (Available balance as of date of fi…"
click at [551, 83] on input "0.00" at bounding box center [511, 72] width 101 height 21
type input "91.00"
click at [471, 197] on button "Add Exemption" at bounding box center [456, 185] width 81 height 23
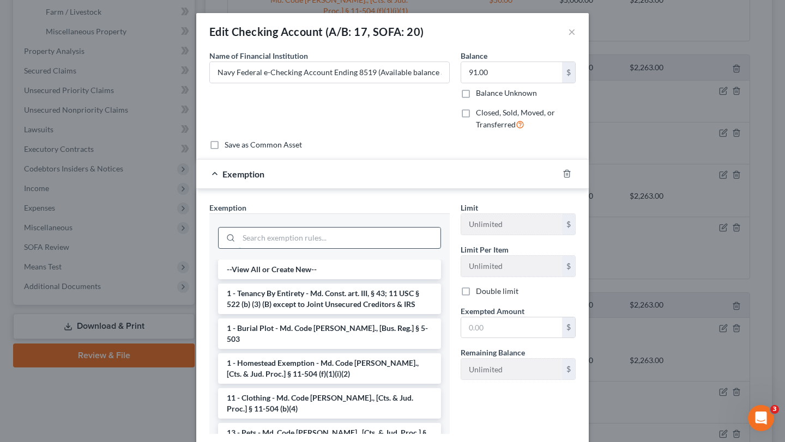
click at [386, 248] on input "search" at bounding box center [340, 238] width 202 height 21
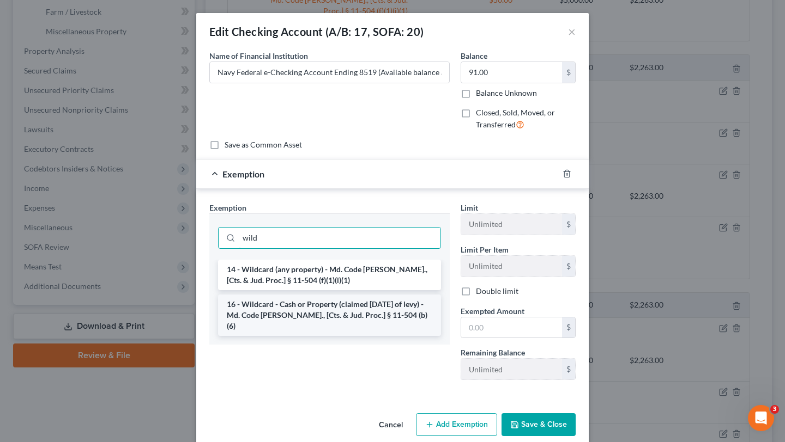
type input "wild"
click at [340, 336] on li "16 - Wildcard - Cash or Property (claimed within Thirty Days of levy) - Md. Cod…" at bounding box center [329, 315] width 223 height 41
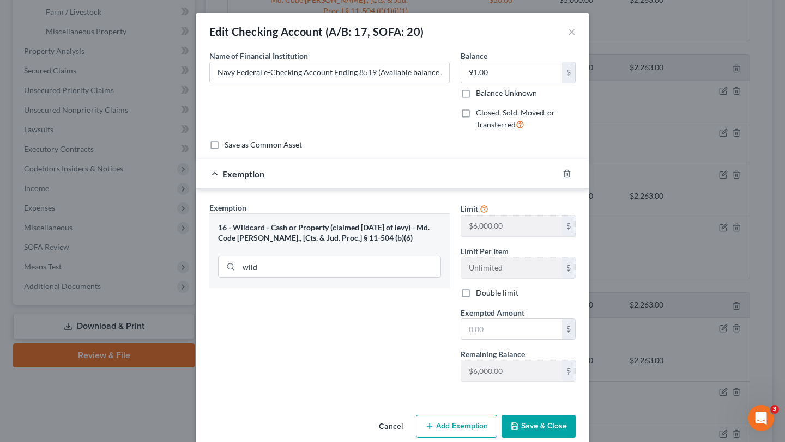
scroll to position [107, 0]
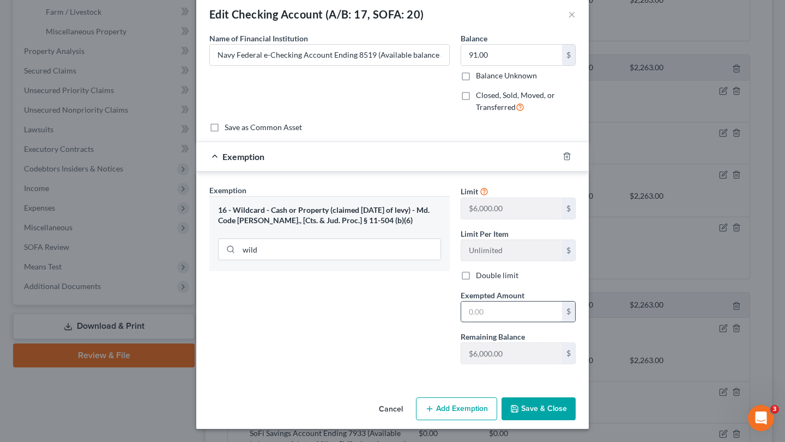
click at [505, 302] on input "text" at bounding box center [511, 312] width 101 height 21
type input "91.00"
click at [433, 333] on div "Exemption Set must be selected for CA. Exemption * 16 - Wildcard - Cash or Prop…" at bounding box center [329, 279] width 251 height 189
click at [564, 418] on button "Save & Close" at bounding box center [538, 409] width 74 height 23
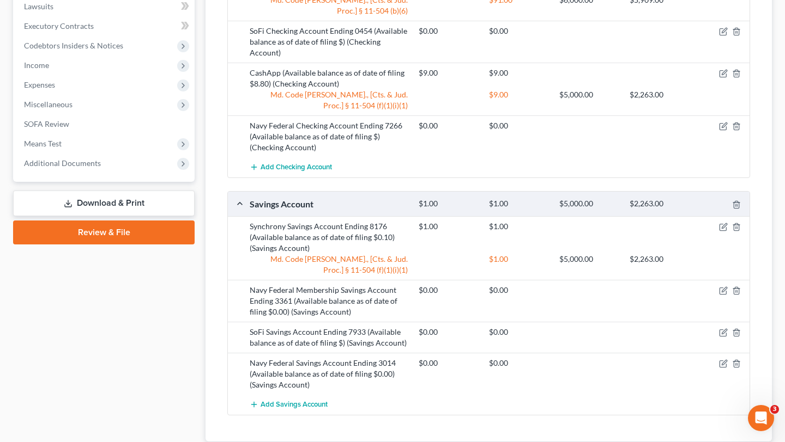
scroll to position [533, 0]
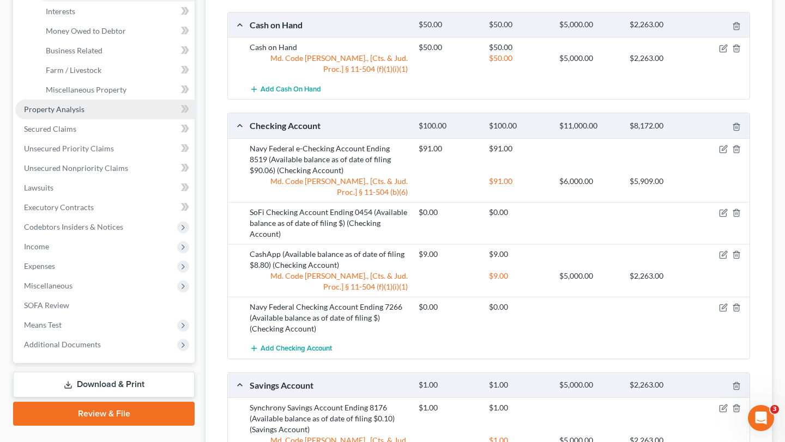
click at [84, 114] on span "Property Analysis" at bounding box center [54, 109] width 60 height 9
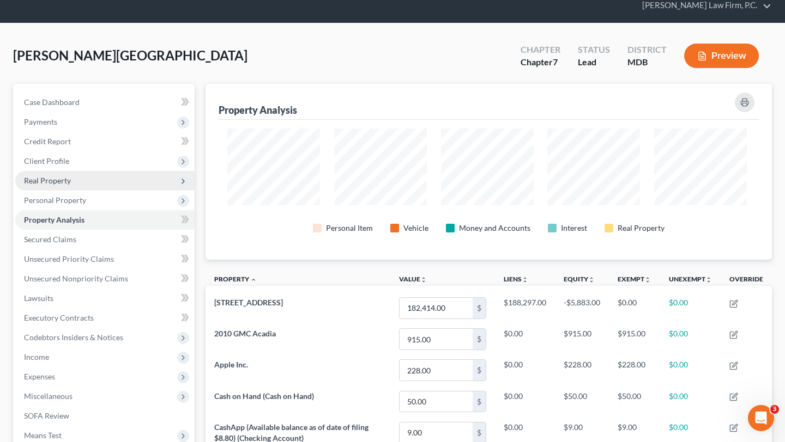
scroll to position [48, 0]
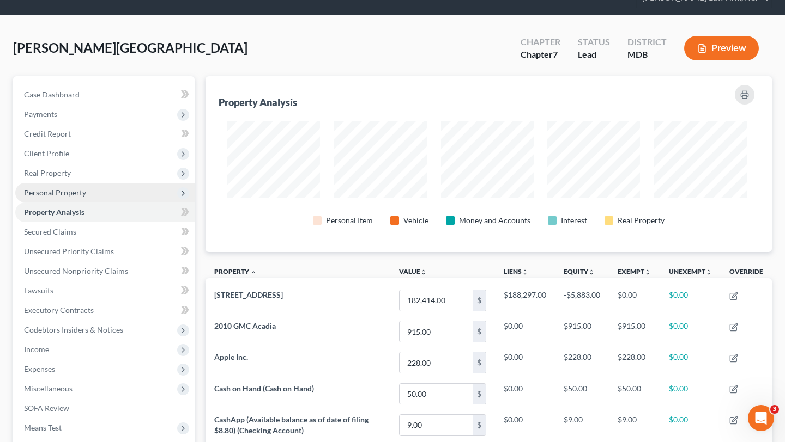
click at [86, 197] on span "Personal Property" at bounding box center [55, 192] width 62 height 9
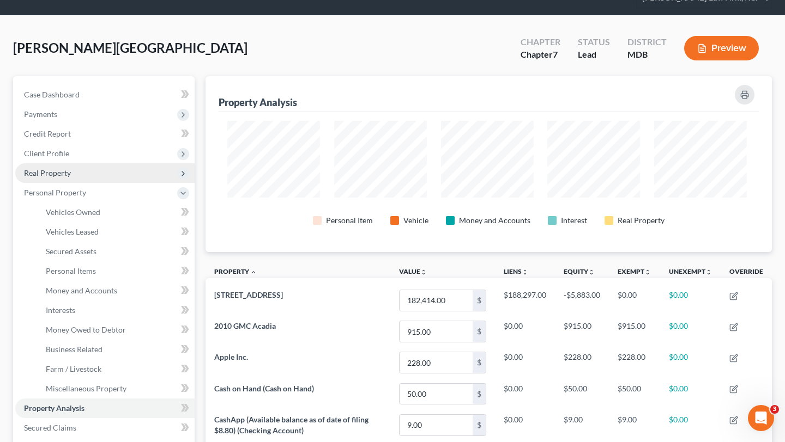
click at [94, 183] on span "Real Property" at bounding box center [104, 173] width 179 height 20
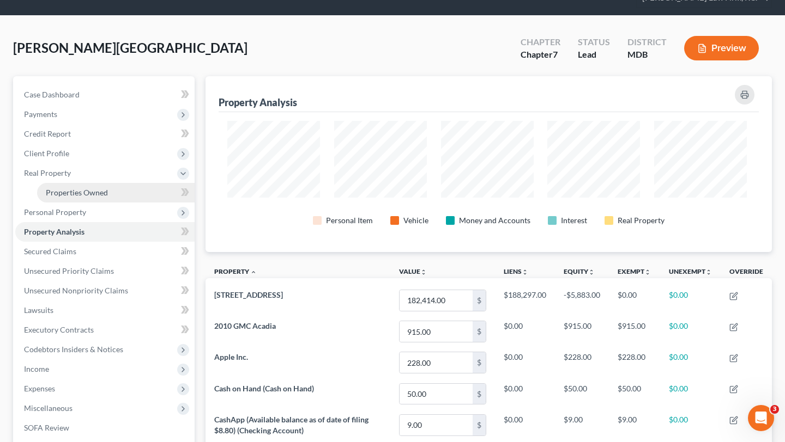
click at [93, 197] on span "Properties Owned" at bounding box center [77, 192] width 62 height 9
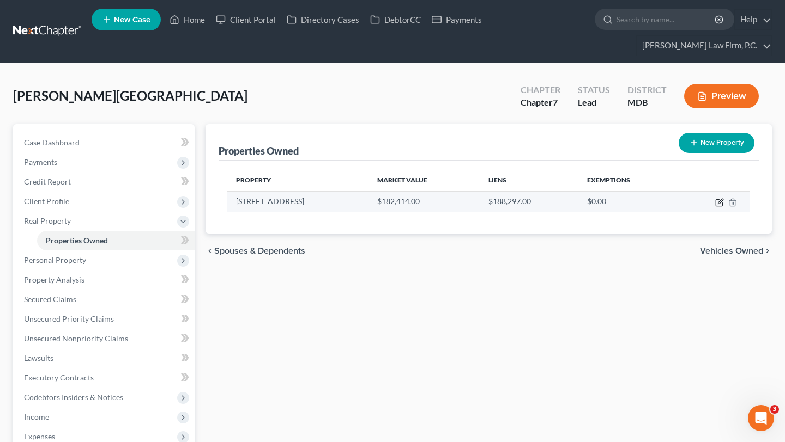
click at [715, 207] on icon "button" at bounding box center [719, 202] width 9 height 9
select select "21"
select select "0"
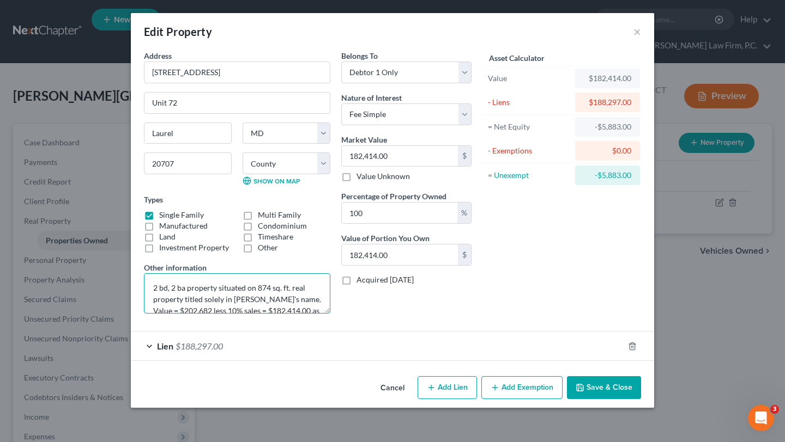
scroll to position [28, 0]
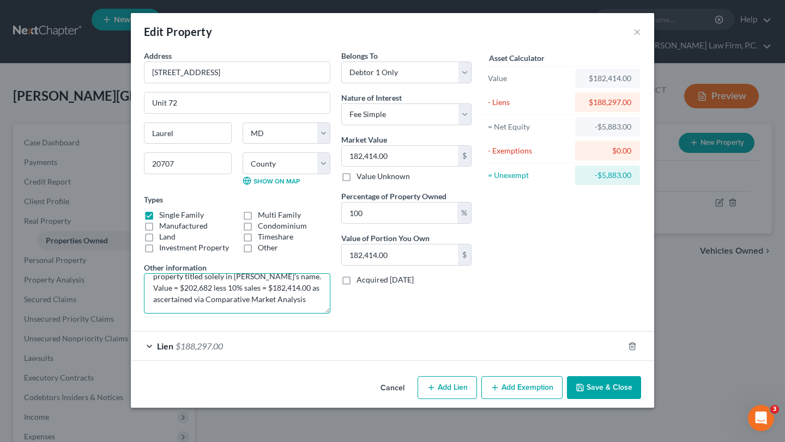
drag, startPoint x: 271, startPoint y: 294, endPoint x: 274, endPoint y: 319, distance: 25.2
click at [274, 319] on div "Address * 14022 Vista Drive Unit 72 Laurel State AL AK AR AZ CA CO CT DE DC FL …" at bounding box center [236, 186] width 197 height 272
click at [163, 282] on textarea "2 bd, 2 ba property situated on 874 sq. ft. real property titled solely in Debt…" at bounding box center [237, 294] width 186 height 40
type textarea "2 bd, 2 ba property situated on 874 sq. ft. real property titled solely in Debt…"
click at [398, 146] on input "182,414.00" at bounding box center [400, 156] width 116 height 21
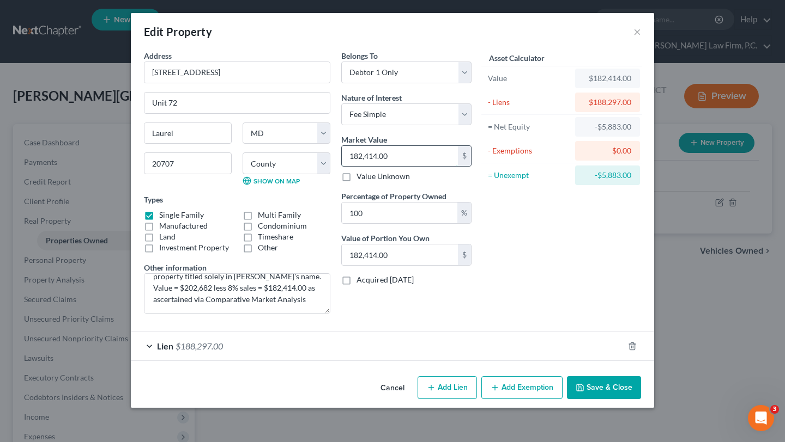
click at [398, 146] on input "182,414.00" at bounding box center [400, 156] width 116 height 21
type input "1"
type input "1.00"
type input "18"
type input "18.00"
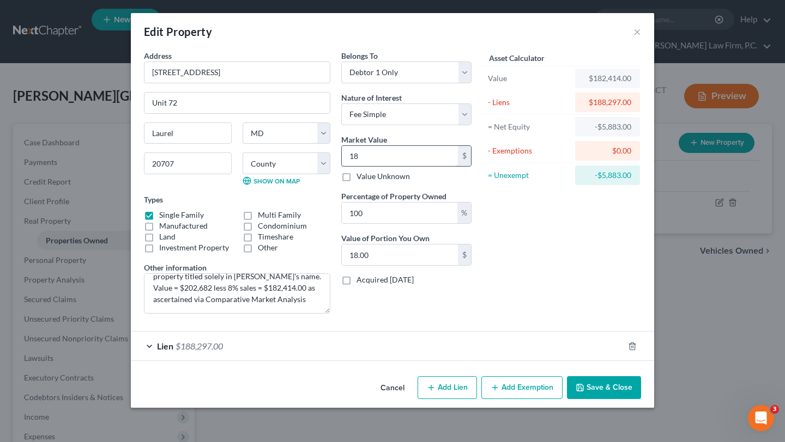
type input "188"
type input "188.00"
type input "1880"
type input "1,880.00"
type input "1,8808"
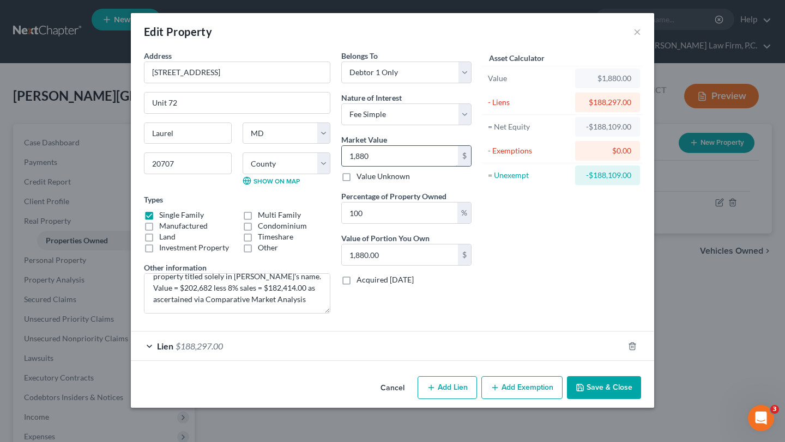
type input "18,808.00"
type input "18,8088"
type input "188,088.00"
type input "188,088.8"
type input "188,088.80"
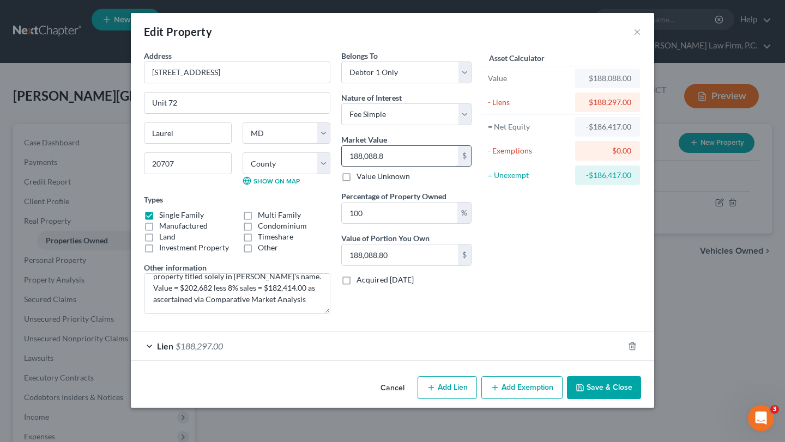
type input "188,088.88"
drag, startPoint x: 254, startPoint y: 277, endPoint x: 206, endPoint y: 277, distance: 47.4
click at [206, 277] on textarea "2 bd, 2 ba property situated on 874 sq. ft. real property titled solely in Debt…" at bounding box center [237, 294] width 186 height 40
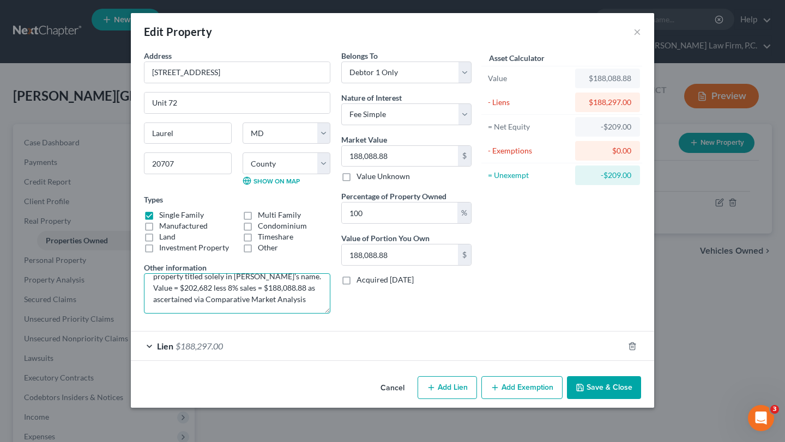
type textarea "2 bd, 2 ba property situated on 874 sq. ft. real property titled solely in Debt…"
click at [397, 394] on button "Cancel" at bounding box center [392, 389] width 41 height 22
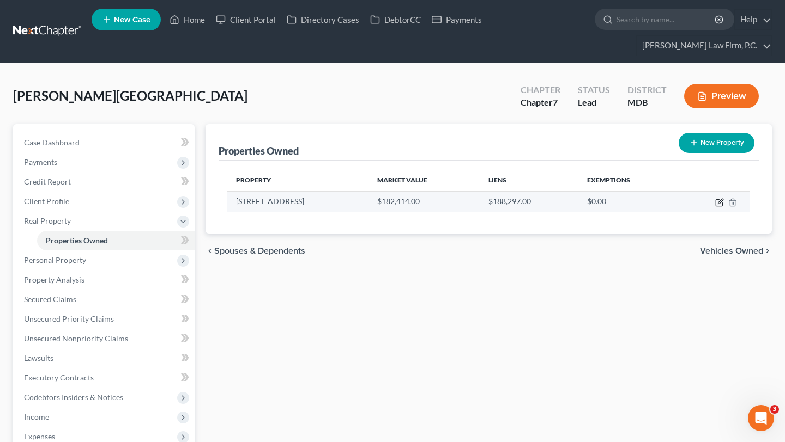
click at [715, 207] on icon "button" at bounding box center [719, 202] width 9 height 9
select select "21"
select select "16"
select select "0"
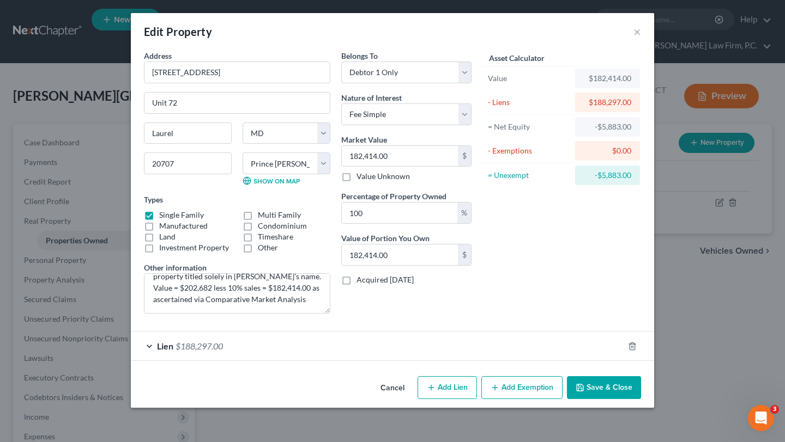
scroll to position [79, 0]
click at [552, 399] on button "Add Exemption" at bounding box center [521, 387] width 81 height 23
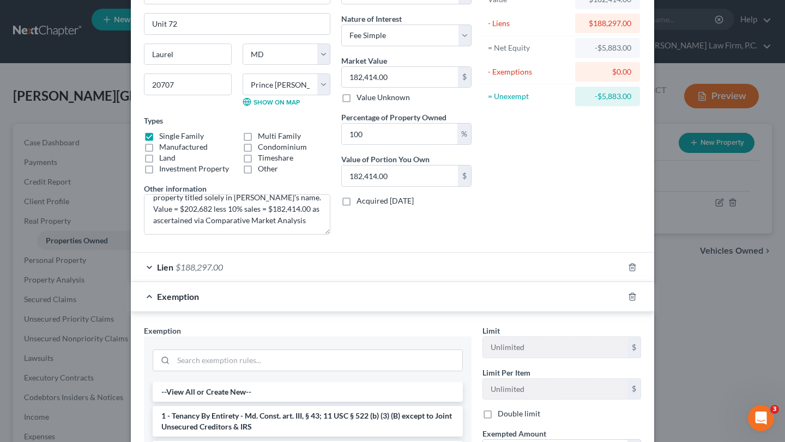
scroll to position [248, 0]
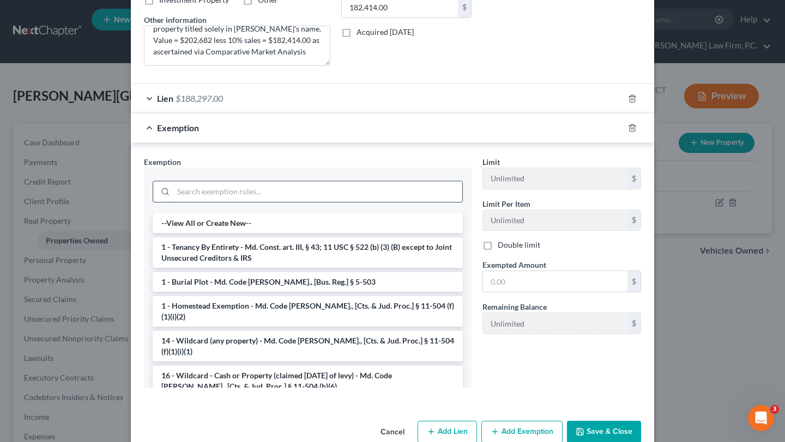
click at [315, 202] on input "search" at bounding box center [317, 191] width 289 height 21
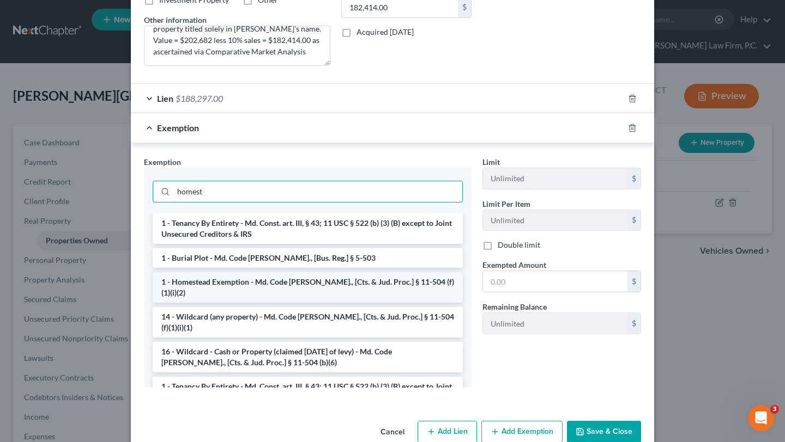
type input "homest"
click at [268, 303] on li "1 - Homestead Exemption - Md. Code Ann., [Cts. & Jud. Proc.] § 11-504 (f)(1)(i)…" at bounding box center [308, 287] width 310 height 31
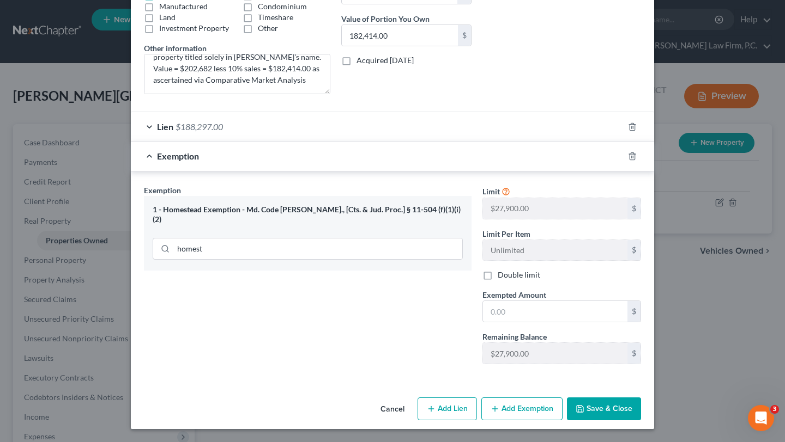
scroll to position [381, 0]
click at [532, 301] on input "text" at bounding box center [555, 311] width 144 height 21
type input "27,900.00"
click at [641, 398] on button "Save & Close" at bounding box center [604, 409] width 74 height 23
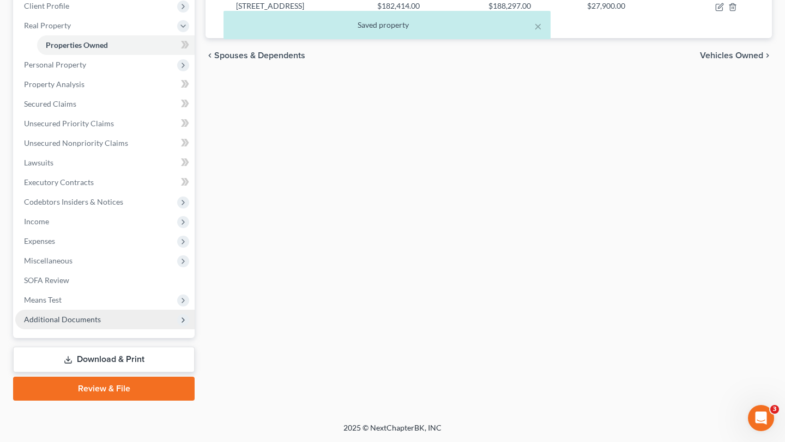
scroll to position [345, 0]
click at [112, 378] on link "Review & File" at bounding box center [103, 389] width 181 height 24
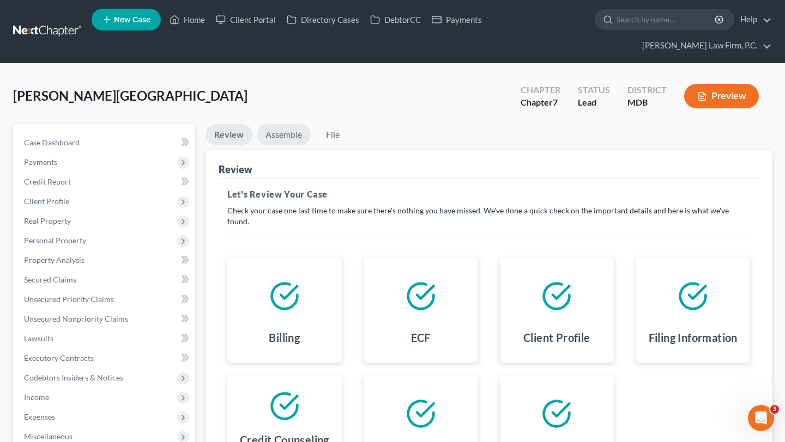
click at [302, 145] on link "Assemble" at bounding box center [284, 134] width 54 height 21
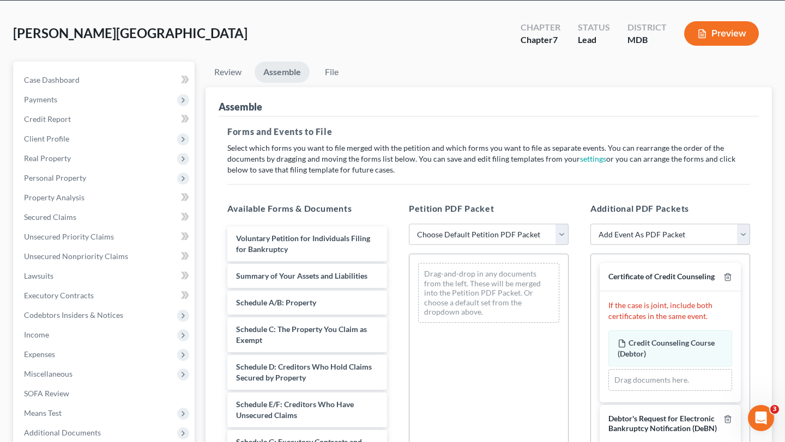
scroll to position [141, 0]
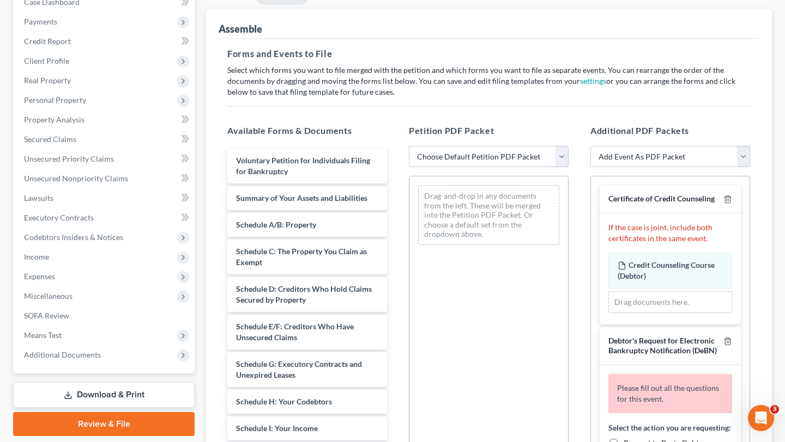
click at [465, 168] on select "Choose Default Petition PDF Packet Emergency Filing (Voluntary Petition and Cre…" at bounding box center [489, 157] width 160 height 22
select select "1"
click at [410, 168] on select "Choose Default Petition PDF Packet Emergency Filing (Voluntary Petition and Cre…" at bounding box center [489, 157] width 160 height 22
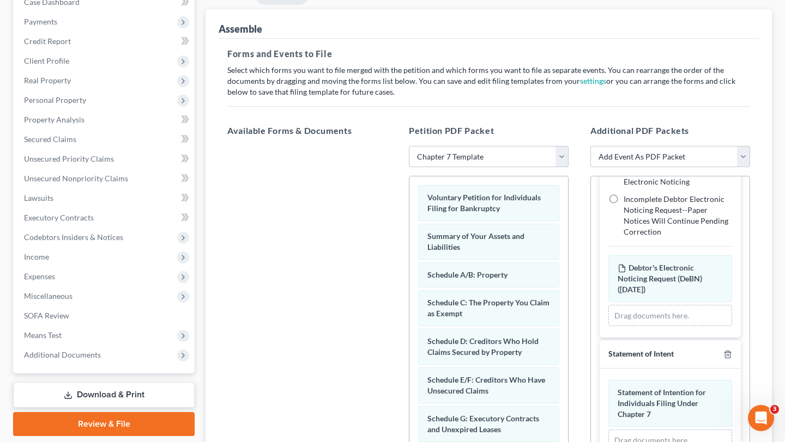
click at [623, 131] on label "Request to Begin Debtor Electronic Noticing" at bounding box center [677, 120] width 108 height 22
click at [628, 116] on input "Request to Begin Debtor Electronic Noticing" at bounding box center [631, 112] width 7 height 7
radio input "true"
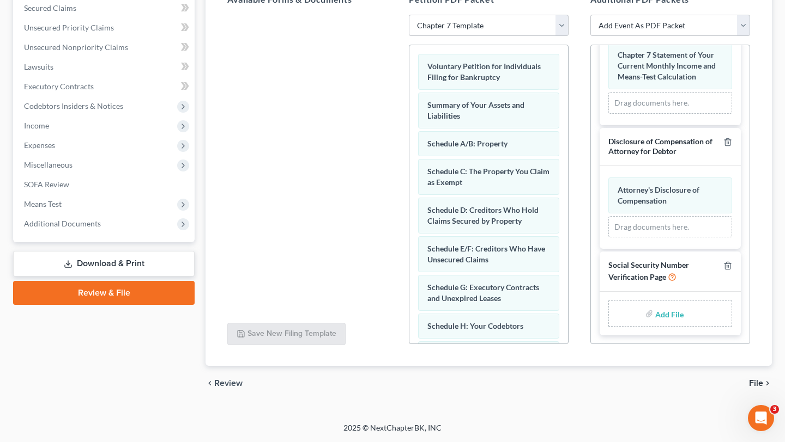
scroll to position [319, 0]
click at [655, 324] on input "file" at bounding box center [668, 314] width 26 height 20
type input "C:\fakepath\Statement re Social Security Numbers.pdf"
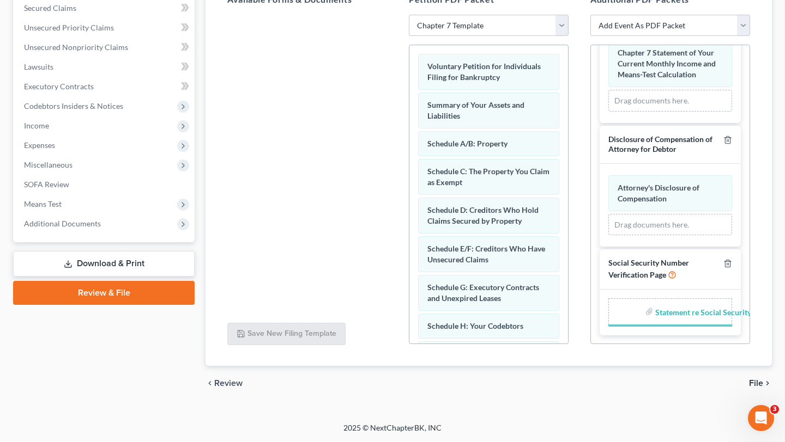
scroll to position [1098, 0]
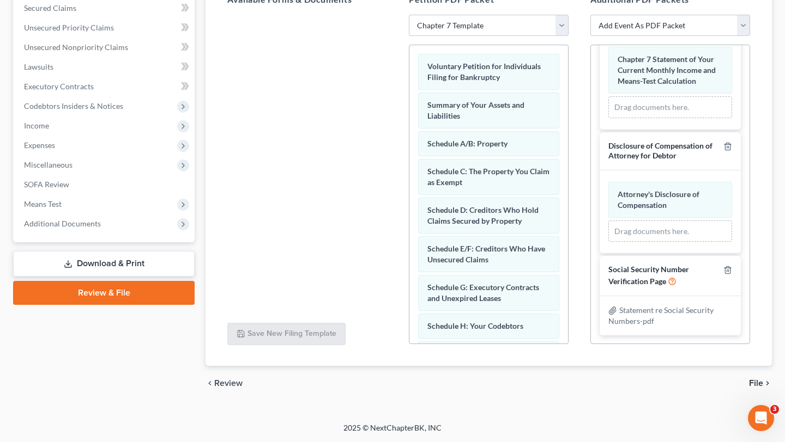
click at [749, 379] on span "File" at bounding box center [756, 383] width 14 height 9
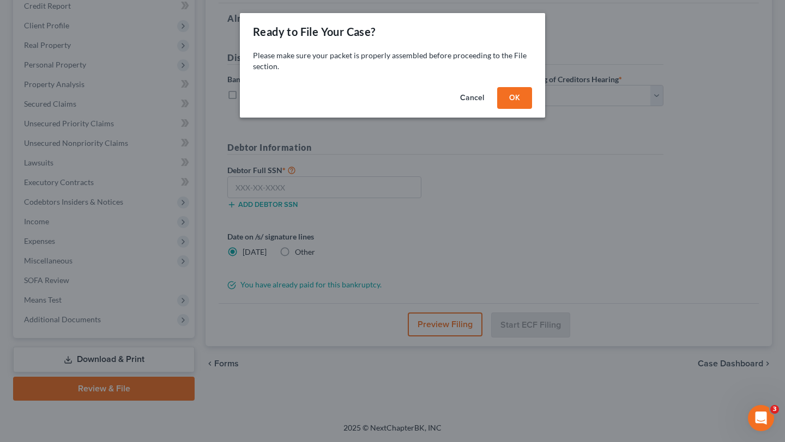
click at [532, 109] on button "OK" at bounding box center [514, 98] width 35 height 22
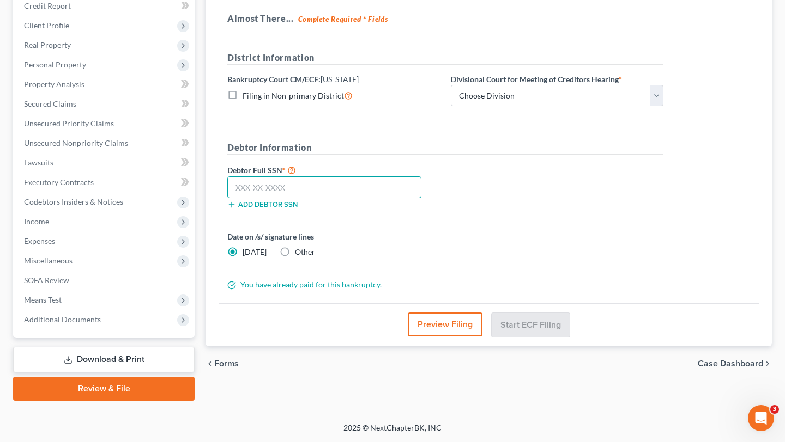
click at [298, 177] on input "text" at bounding box center [324, 188] width 194 height 22
paste input "215-41-7199"
type input "215-41-7199"
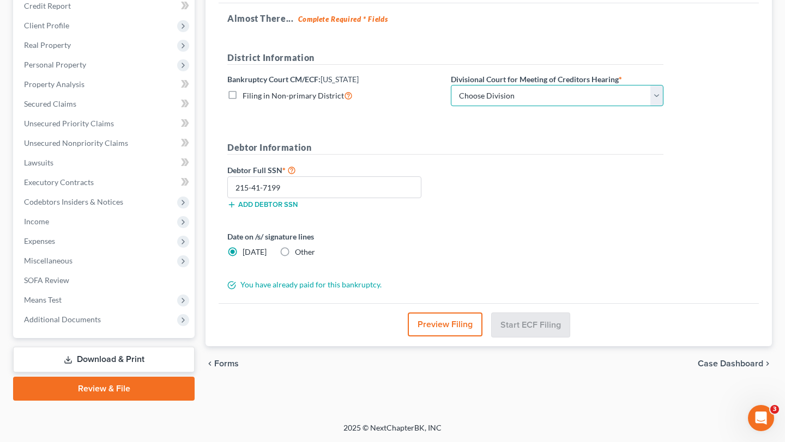
click at [580, 85] on select "Choose Division Baltimore Greenbelt" at bounding box center [557, 96] width 212 height 22
select select "1"
click at [493, 85] on select "Choose Division Baltimore Greenbelt" at bounding box center [557, 96] width 212 height 22
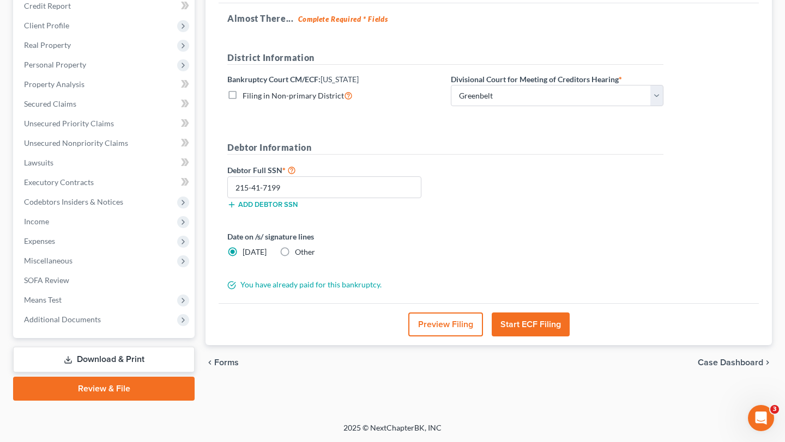
click at [444, 313] on button "Preview Filing" at bounding box center [445, 325] width 75 height 24
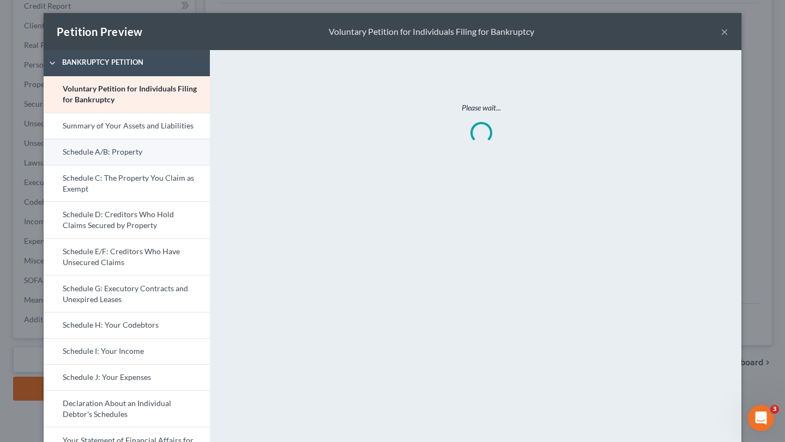
click at [90, 165] on link "Schedule A/B: Property" at bounding box center [127, 152] width 166 height 26
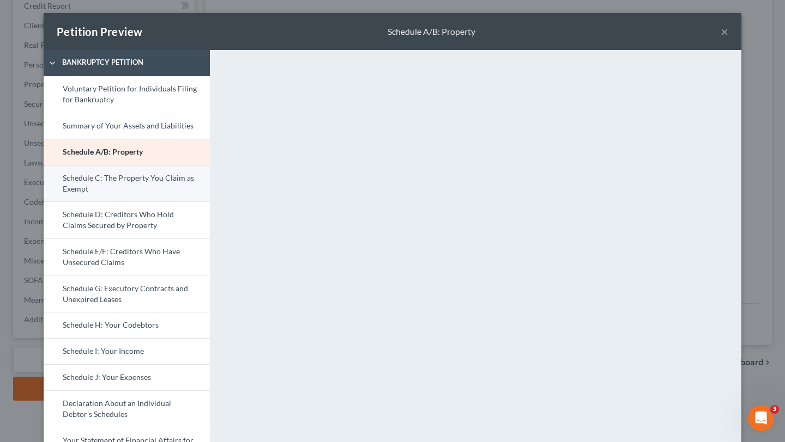
click at [111, 202] on link "Schedule C: The Property You Claim as Exempt" at bounding box center [127, 183] width 166 height 37
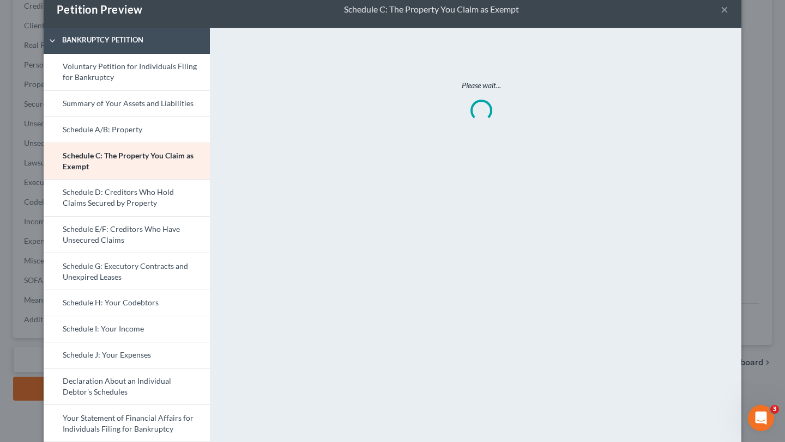
scroll to position [29, 0]
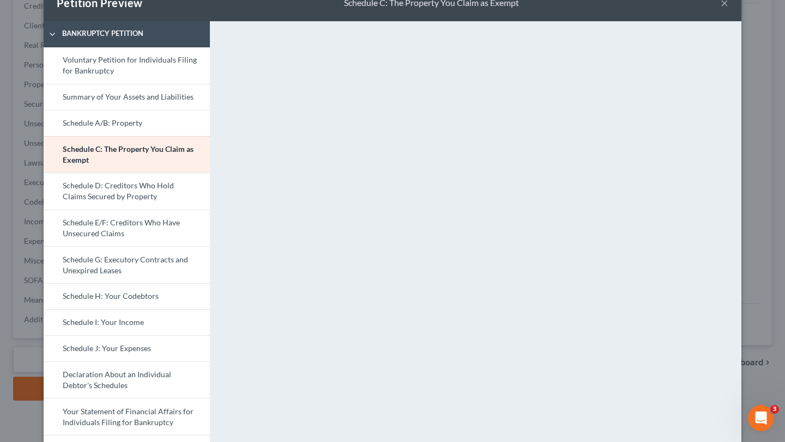
click at [728, 9] on button "×" at bounding box center [724, 2] width 8 height 13
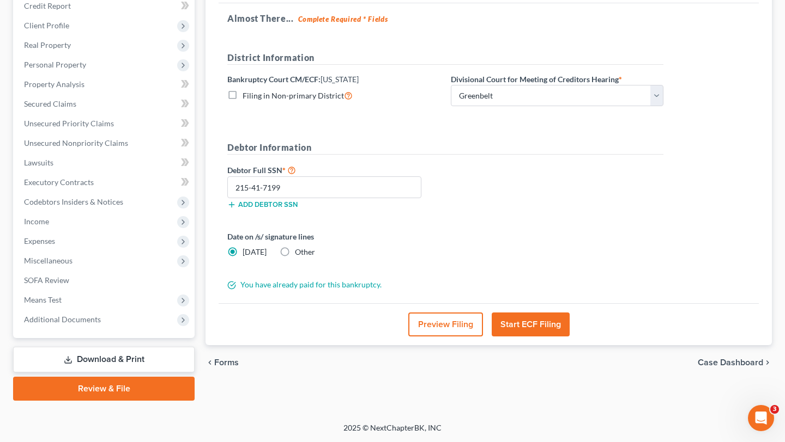
click at [529, 313] on button "Start ECF Filing" at bounding box center [530, 325] width 78 height 24
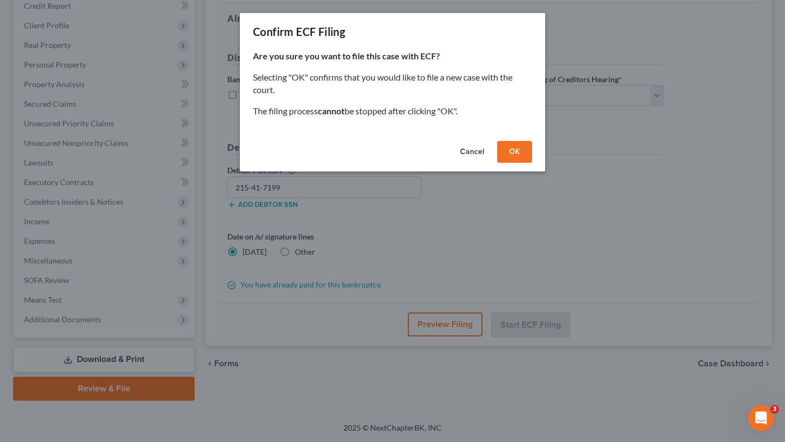
click at [532, 163] on button "OK" at bounding box center [514, 152] width 35 height 22
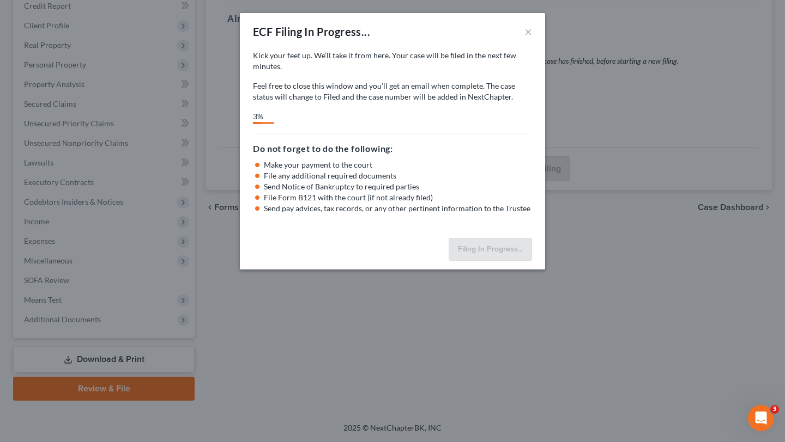
click at [405, 102] on p "Feel free to close this window and you’ll get an email when complete. The case …" at bounding box center [392, 92] width 279 height 22
select select "1"
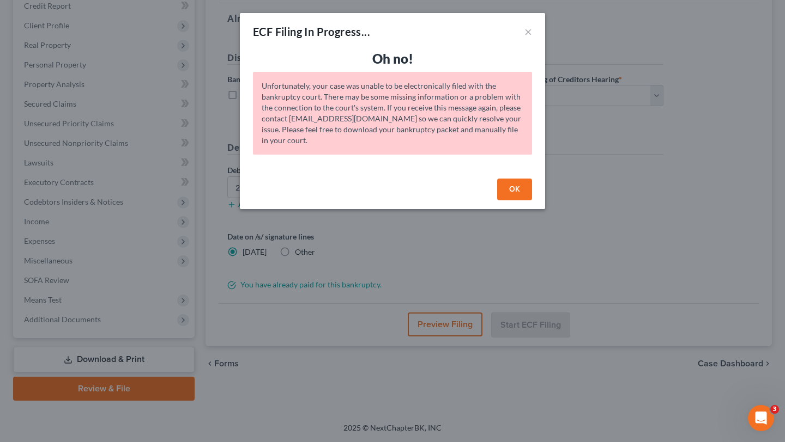
click at [532, 201] on button "OK" at bounding box center [514, 190] width 35 height 22
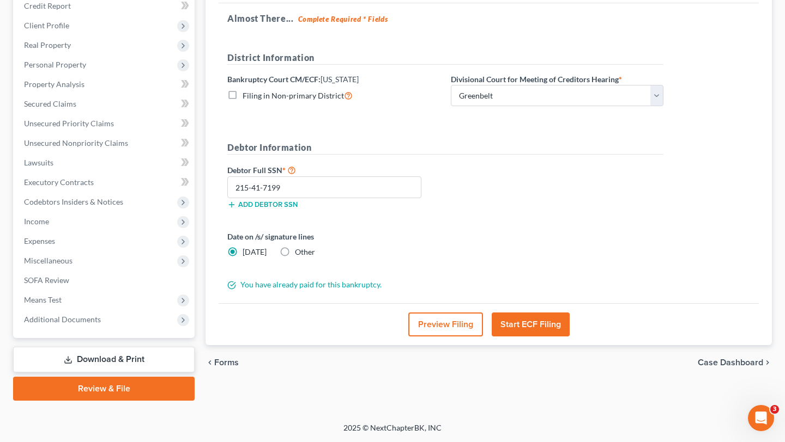
scroll to position [217, 0]
click at [533, 337] on button "Start ECF Filing" at bounding box center [530, 325] width 78 height 24
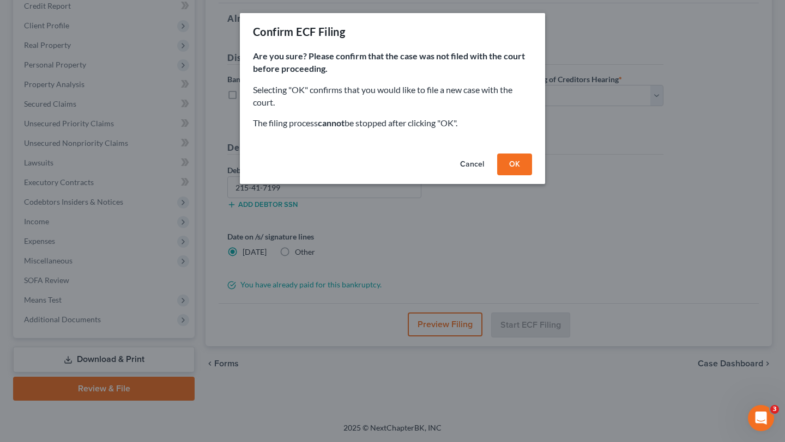
click at [532, 175] on button "OK" at bounding box center [514, 165] width 35 height 22
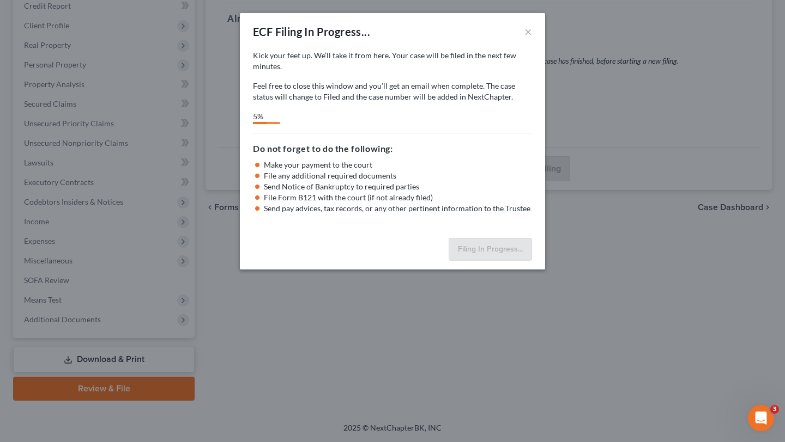
select select "1"
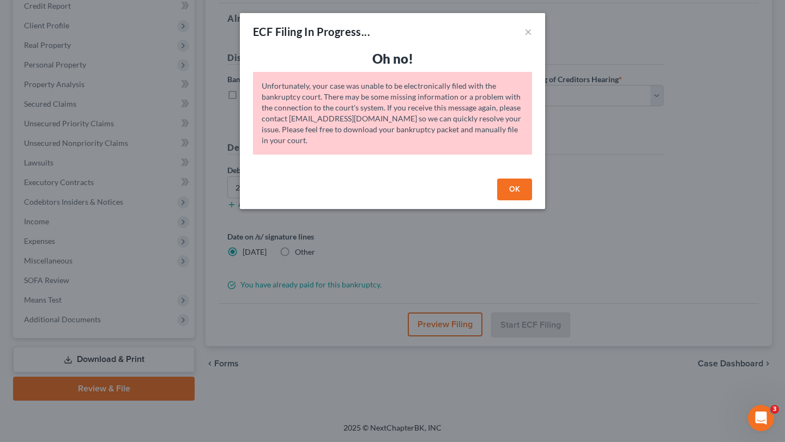
click at [532, 201] on button "OK" at bounding box center [514, 190] width 35 height 22
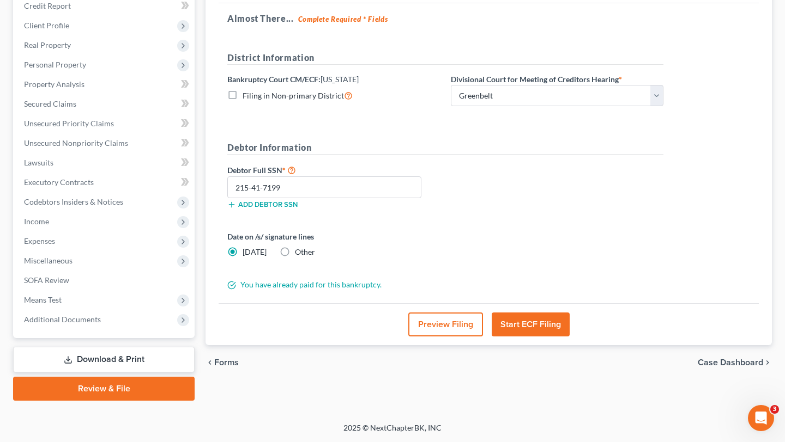
scroll to position [221, 0]
click at [433, 337] on button "Preview Filing" at bounding box center [445, 325] width 75 height 24
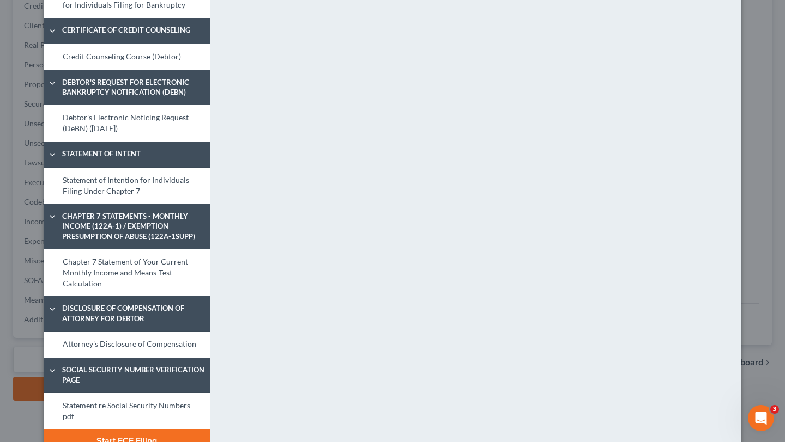
scroll to position [925, 0]
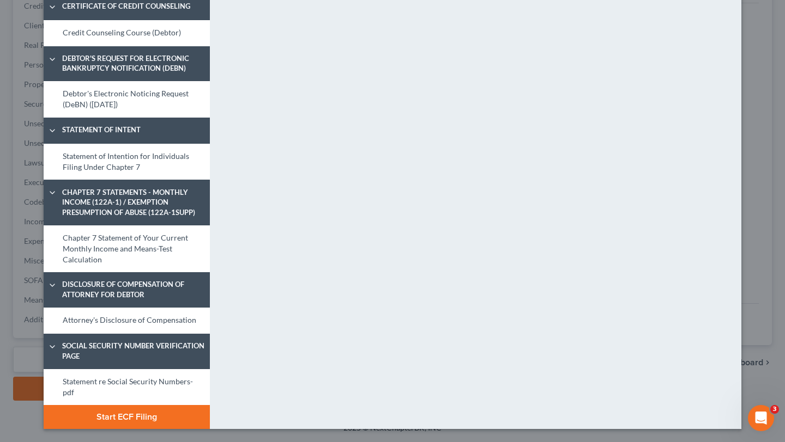
click at [116, 415] on button "Start ECF Filing" at bounding box center [127, 417] width 166 height 24
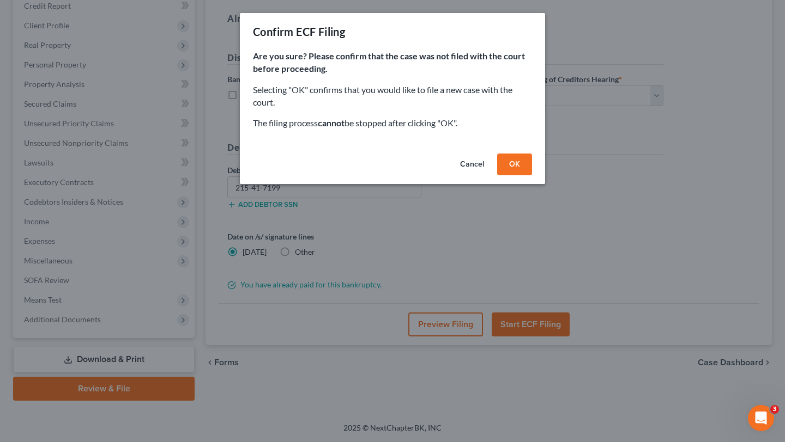
click at [532, 175] on button "OK" at bounding box center [514, 165] width 35 height 22
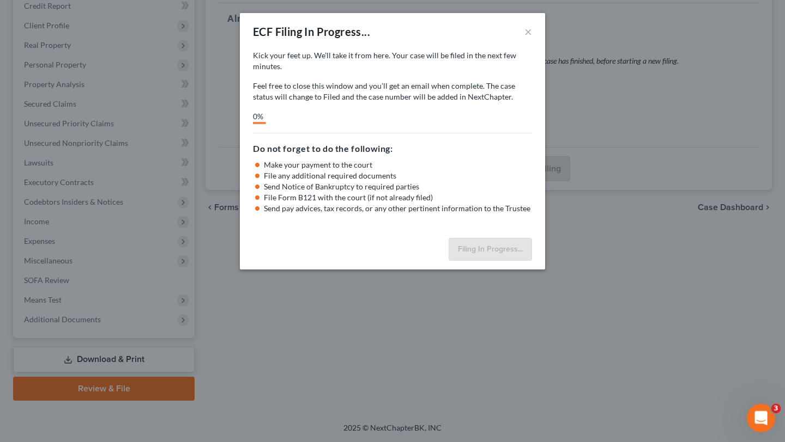
click at [752, 409] on div "Open Intercom Messenger" at bounding box center [759, 417] width 36 height 36
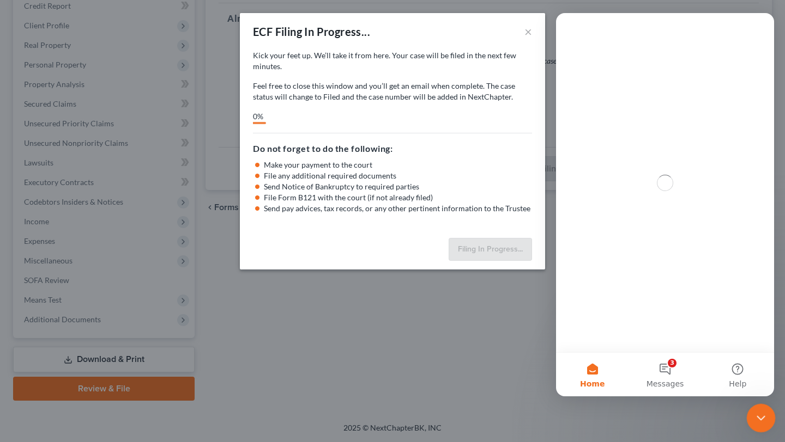
scroll to position [0, 0]
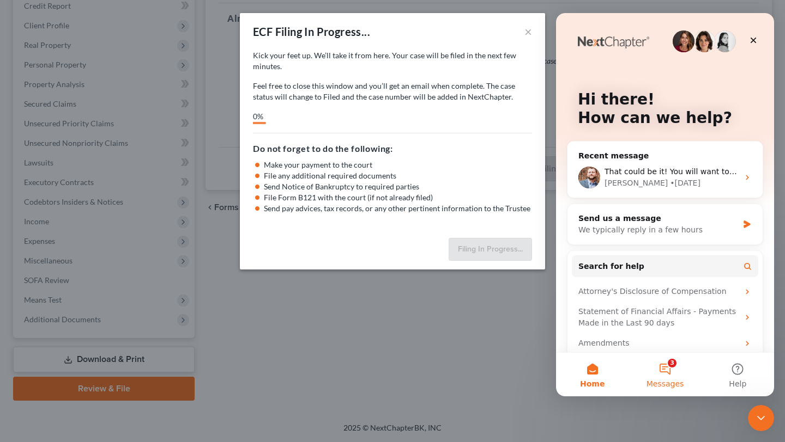
click at [676, 370] on button "3 Messages" at bounding box center [664, 375] width 72 height 44
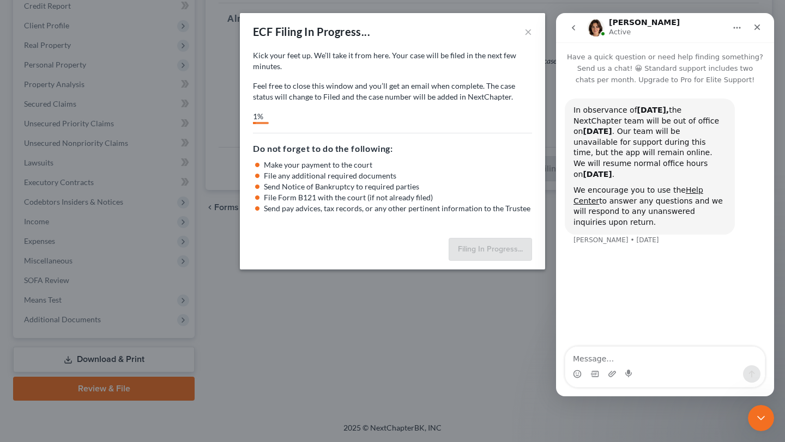
click at [575, 32] on icon "go back" at bounding box center [573, 27] width 9 height 9
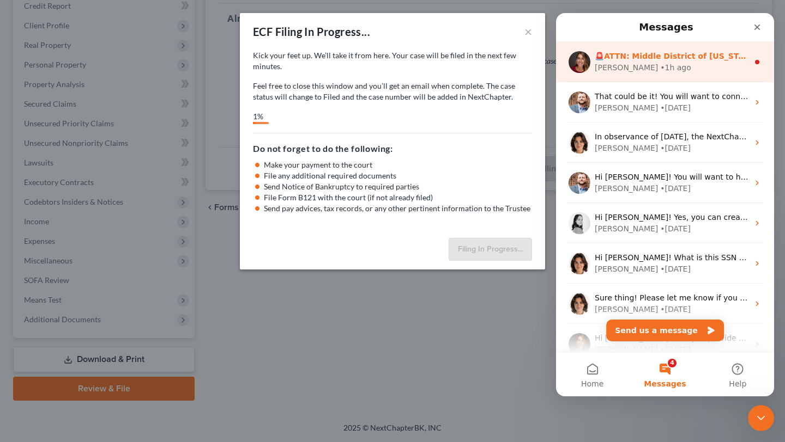
click at [651, 77] on div "🚨ATTN: Middle District of Florida The court has added a new Credit Counseling F…" at bounding box center [665, 62] width 218 height 40
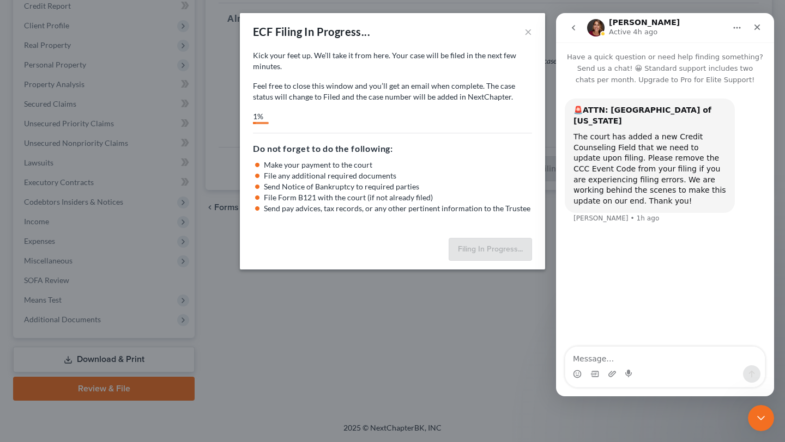
click at [576, 26] on icon "go back" at bounding box center [573, 27] width 9 height 9
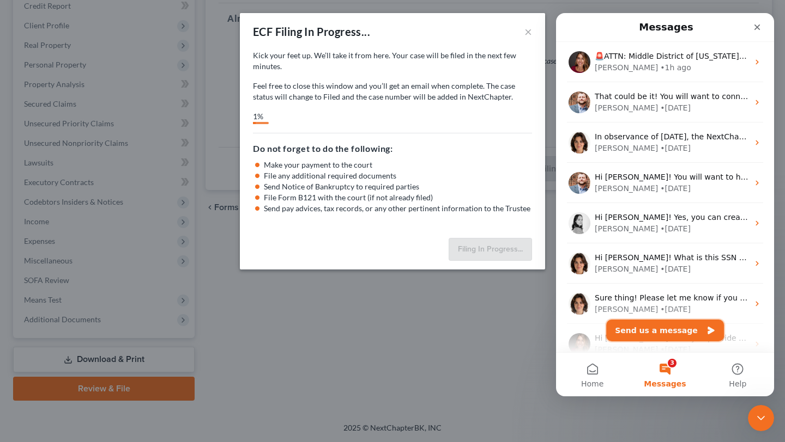
click at [670, 328] on button "Send us a message" at bounding box center [665, 331] width 118 height 22
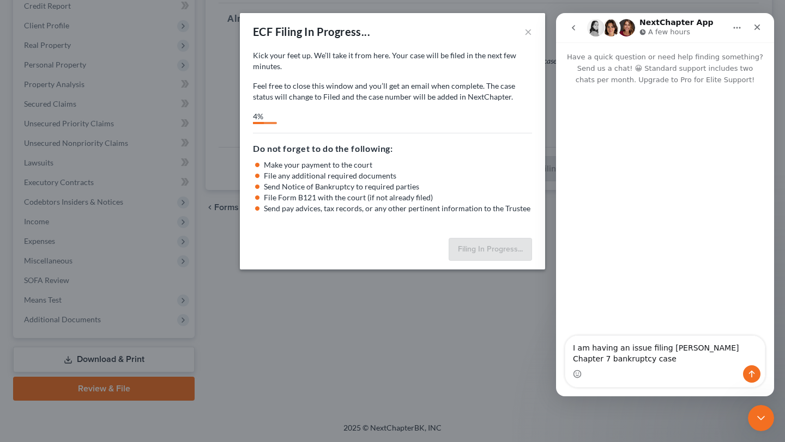
type textarea "I am having an issue filing Brittany Fordham's Chapter 7 bankruptcy case."
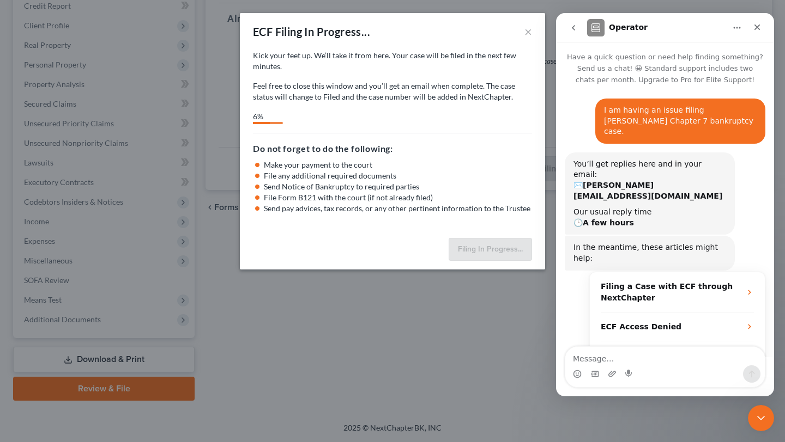
scroll to position [20, 0]
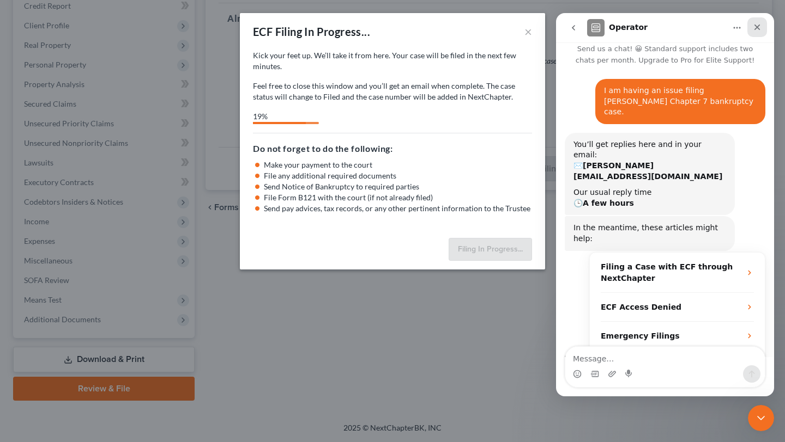
click at [759, 32] on div "Close" at bounding box center [757, 27] width 20 height 20
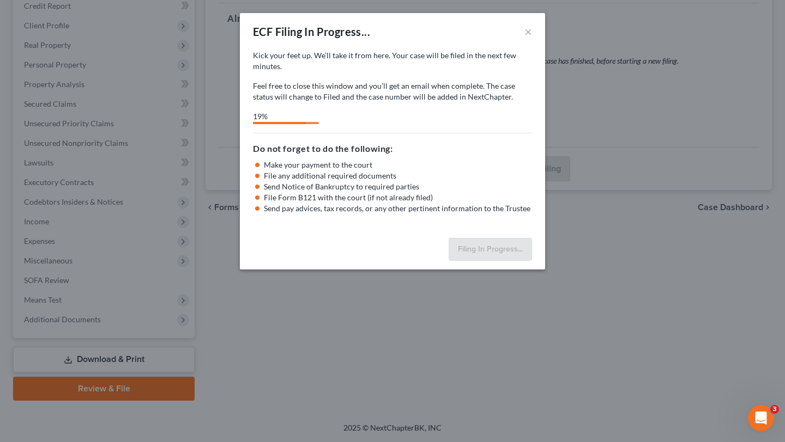
scroll to position [38, 0]
select select "1"
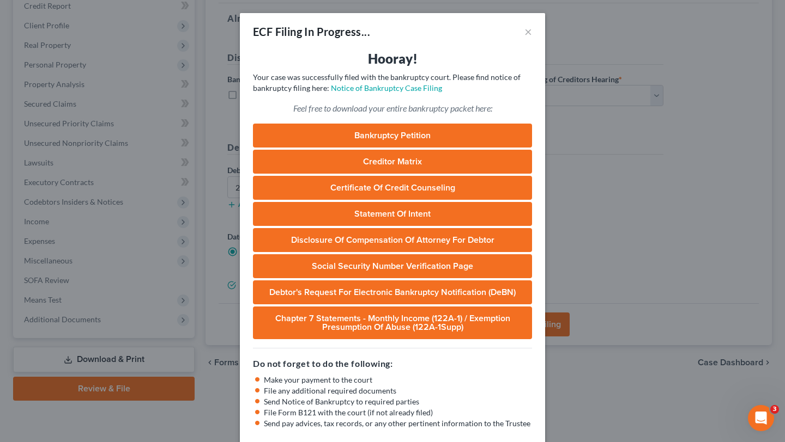
click at [545, 37] on div "ECF Filing In Progress... ×" at bounding box center [392, 31] width 305 height 37
click at [532, 38] on button "×" at bounding box center [528, 31] width 8 height 13
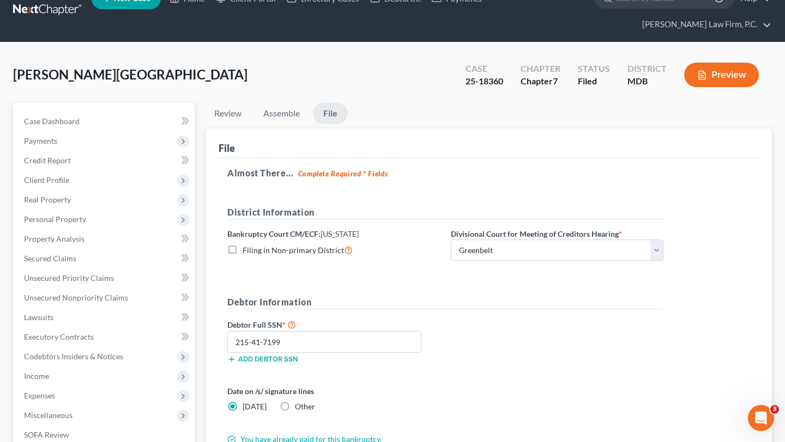
scroll to position [0, 0]
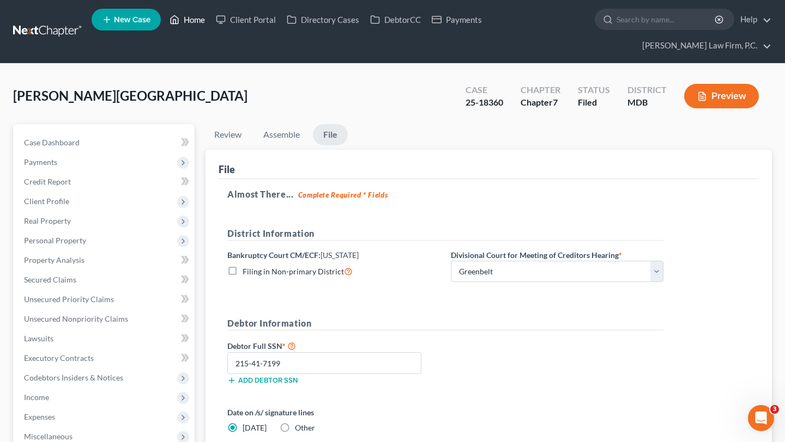
click at [210, 23] on link "Home" at bounding box center [187, 20] width 46 height 20
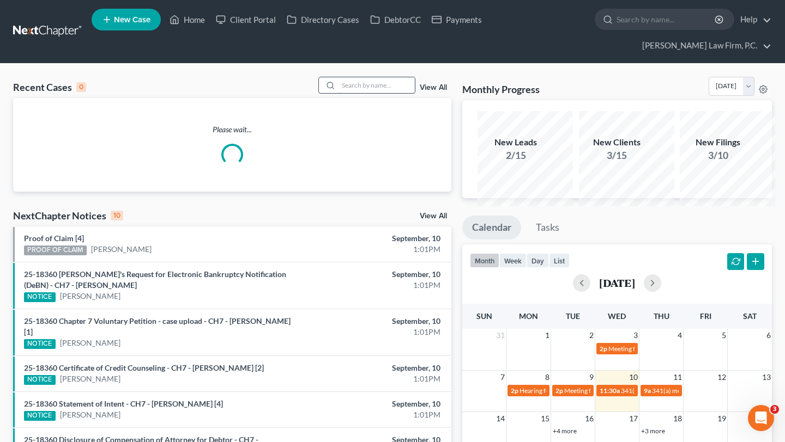
click at [349, 93] on input "search" at bounding box center [376, 85] width 76 height 16
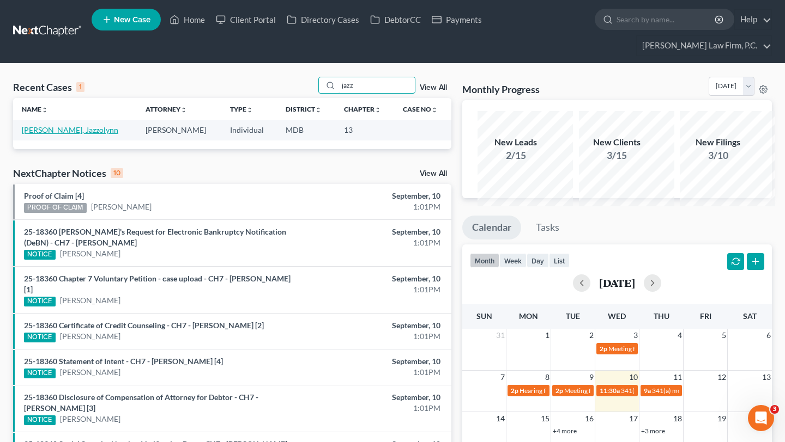
type input "jazz"
click at [46, 135] on link "[PERSON_NAME], Jazzolynn" at bounding box center [70, 129] width 96 height 9
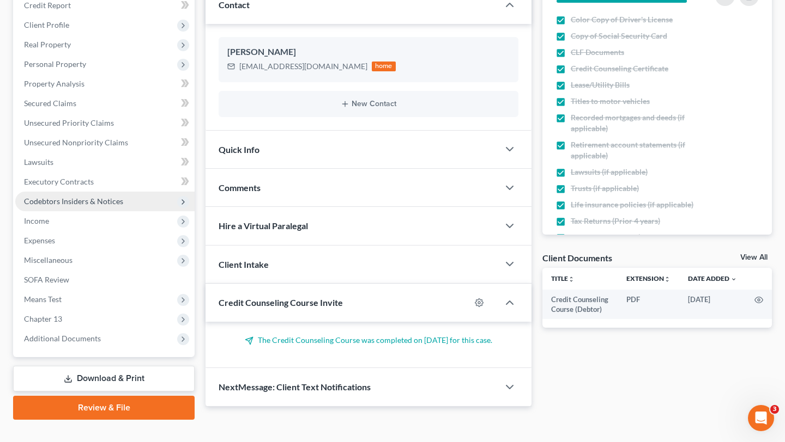
scroll to position [178, 0]
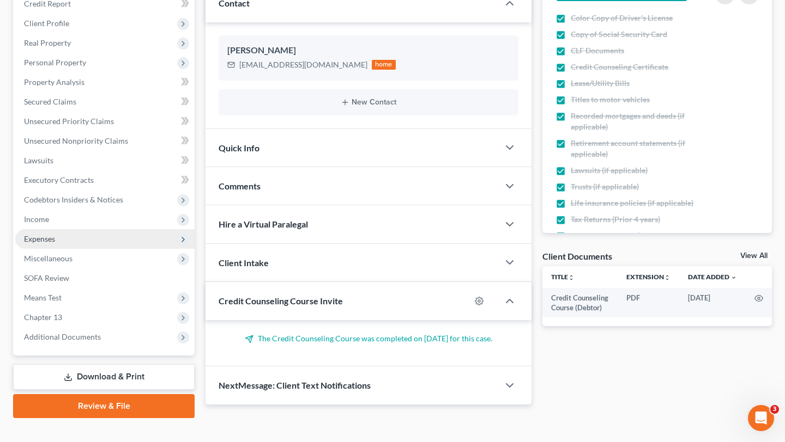
click at [70, 249] on span "Expenses" at bounding box center [104, 239] width 179 height 20
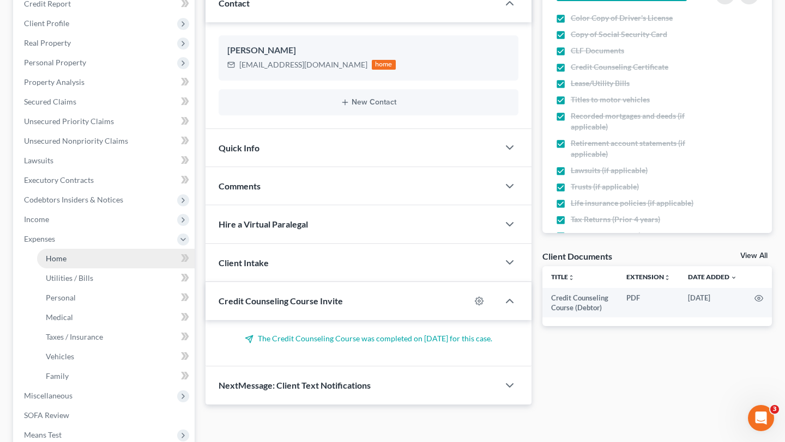
click at [77, 269] on link "Home" at bounding box center [115, 259] width 157 height 20
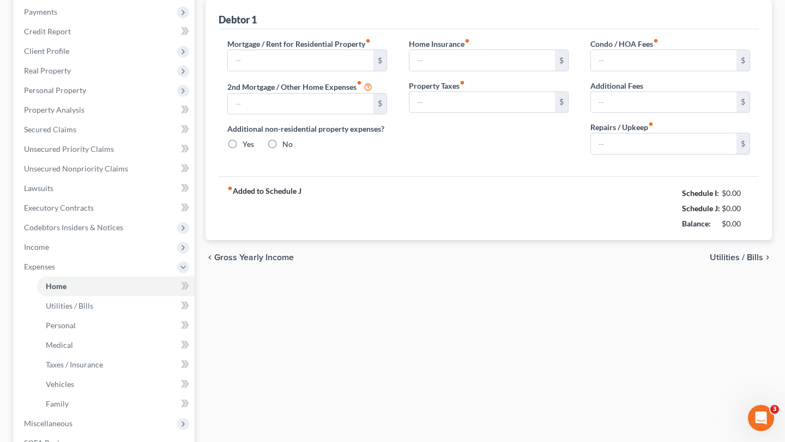
type input "1,205.00"
type input "0.00"
radio input "true"
type input "12.00"
type input "0.00"
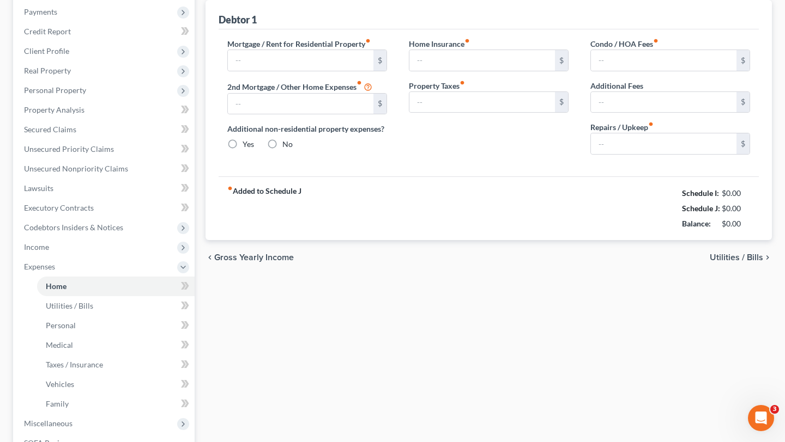
type input "0.00"
type input "50.00"
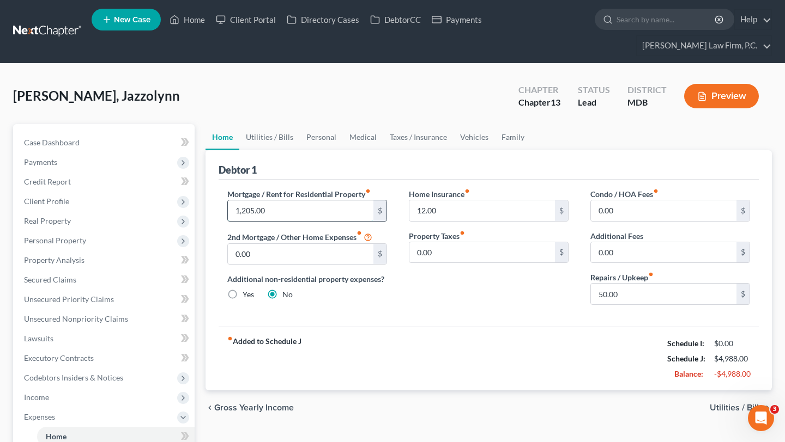
click at [293, 221] on input "1,205.00" at bounding box center [300, 211] width 145 height 21
type input "2,000.00"
click at [478, 314] on div "Home Insurance fiber_manual_record 12.00 $ Property Taxes fiber_manual_record 0…" at bounding box center [488, 251] width 181 height 125
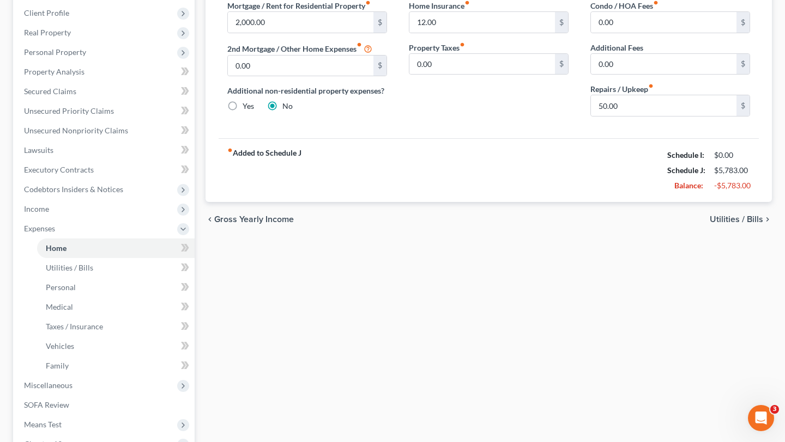
scroll to position [199, 0]
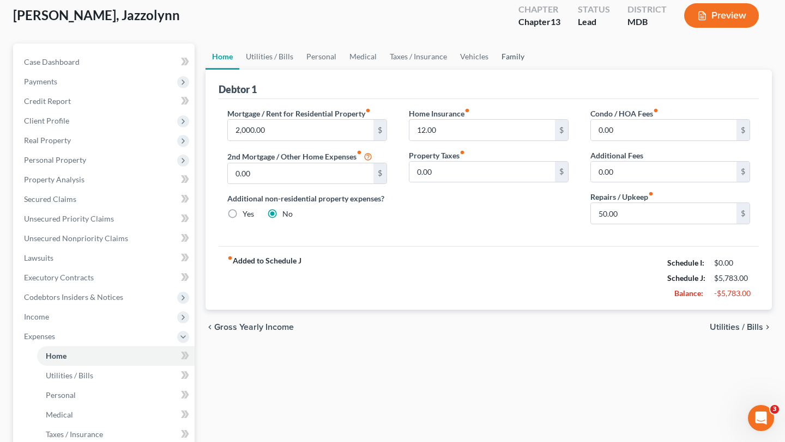
click at [531, 70] on link "Family" at bounding box center [513, 57] width 36 height 26
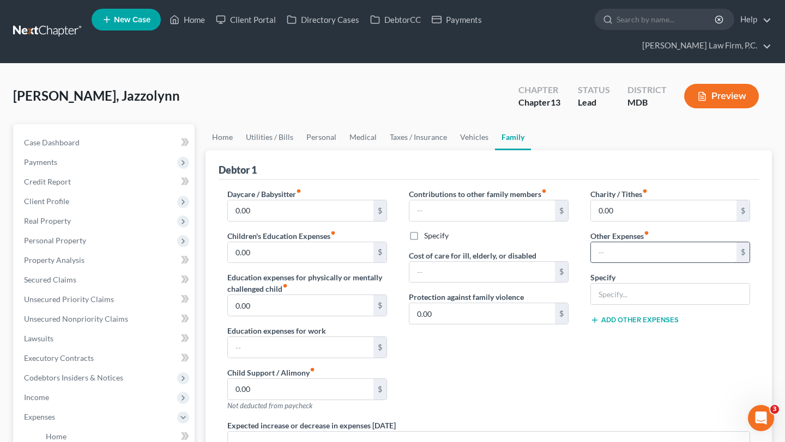
click at [627, 263] on input "text" at bounding box center [663, 252] width 145 height 21
type input "1,500"
click at [628, 305] on input "text" at bounding box center [670, 294] width 159 height 21
type input "Student Loan Payment"
click at [567, 323] on div "Contributions to other family members fiber_manual_record $ Specify Cost of car…" at bounding box center [488, 305] width 181 height 232
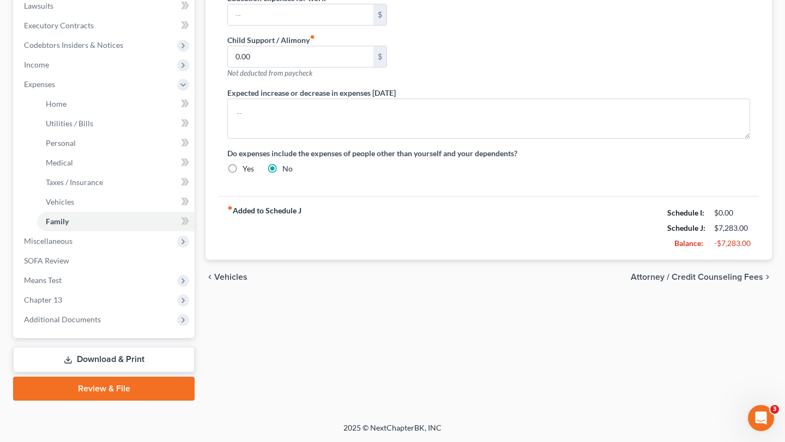
scroll to position [381, 0]
click at [87, 75] on span "Income" at bounding box center [104, 65] width 179 height 20
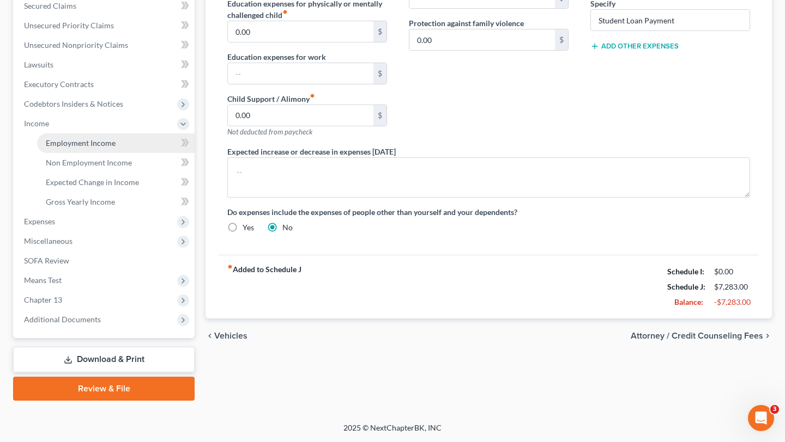
click at [94, 138] on span "Employment Income" at bounding box center [81, 142] width 70 height 9
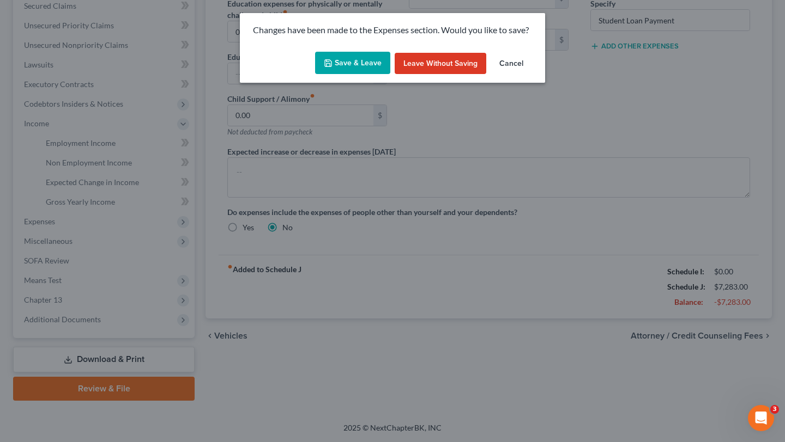
click at [357, 75] on button "Save & Leave" at bounding box center [352, 63] width 75 height 23
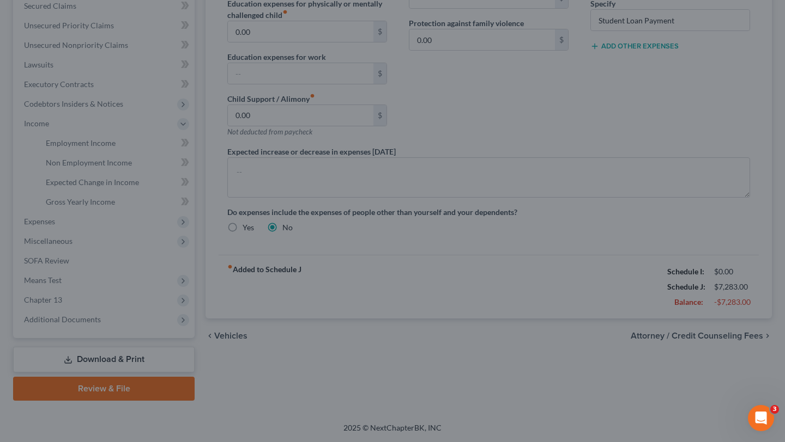
type input "1,500.00"
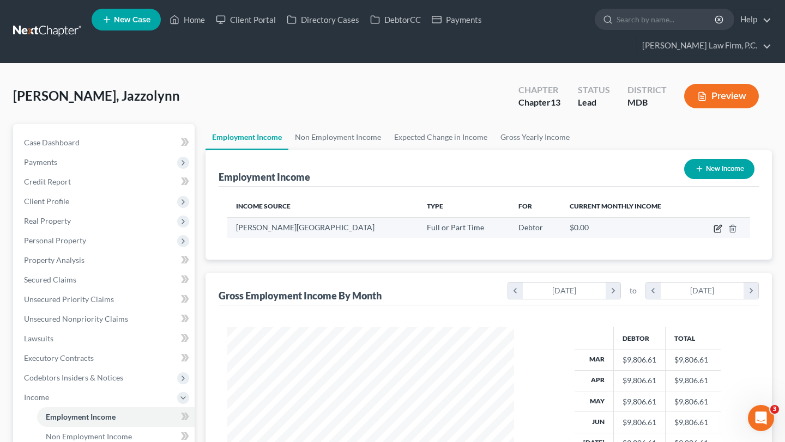
click at [713, 233] on icon "button" at bounding box center [717, 228] width 9 height 9
select select "0"
select select "8"
select select "2"
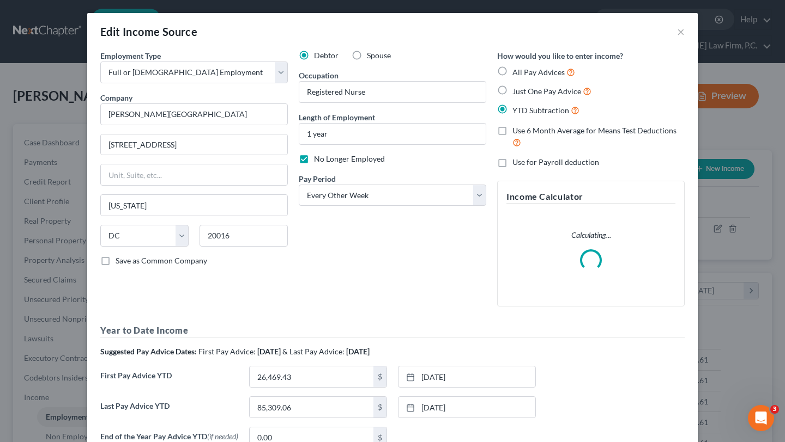
click at [347, 163] on span "No Longer Employed" at bounding box center [349, 158] width 71 height 9
click at [325, 161] on input "No Longer Employed" at bounding box center [321, 157] width 7 height 7
checkbox input "false"
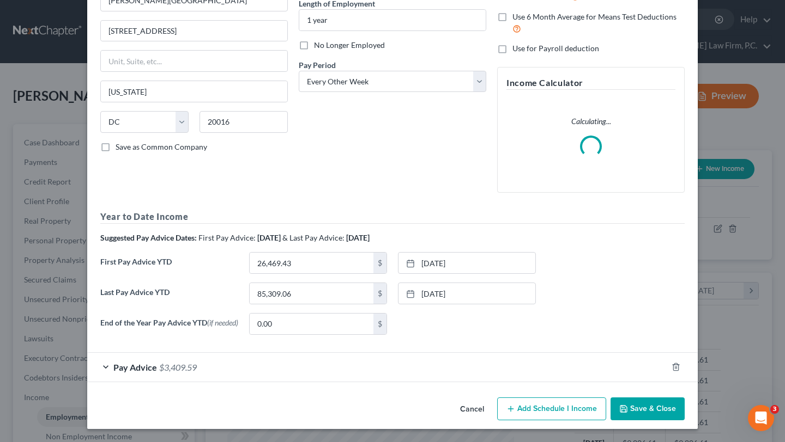
scroll to position [253, 0]
click at [684, 398] on button "Save & Close" at bounding box center [647, 409] width 74 height 23
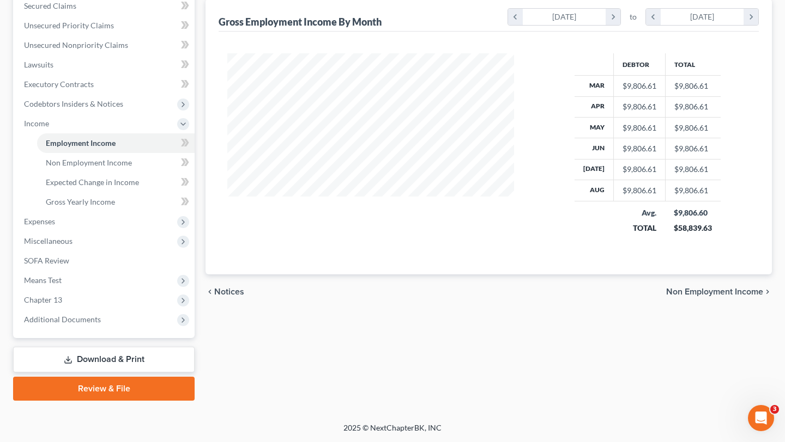
scroll to position [384, 0]
click at [100, 232] on span "Expenses" at bounding box center [104, 222] width 179 height 20
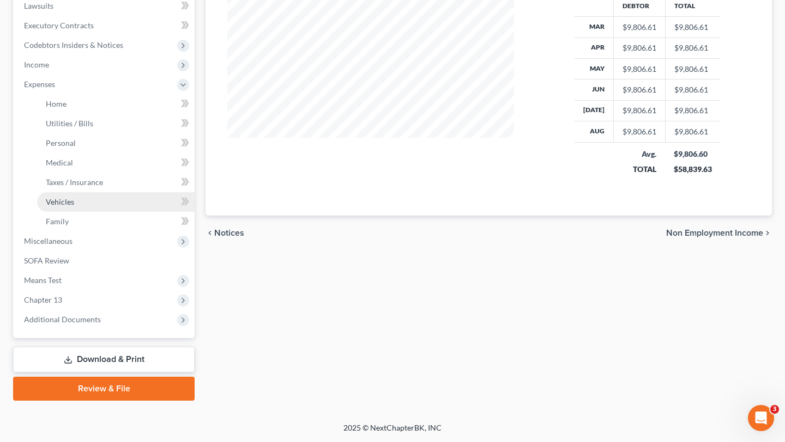
click at [97, 212] on link "Vehicles" at bounding box center [115, 202] width 157 height 20
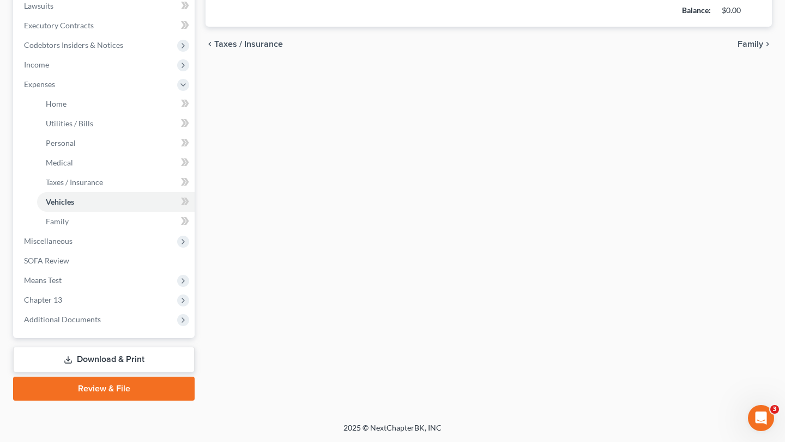
type input "235.00"
type input "225.00"
type input "100.00"
type input "85.00"
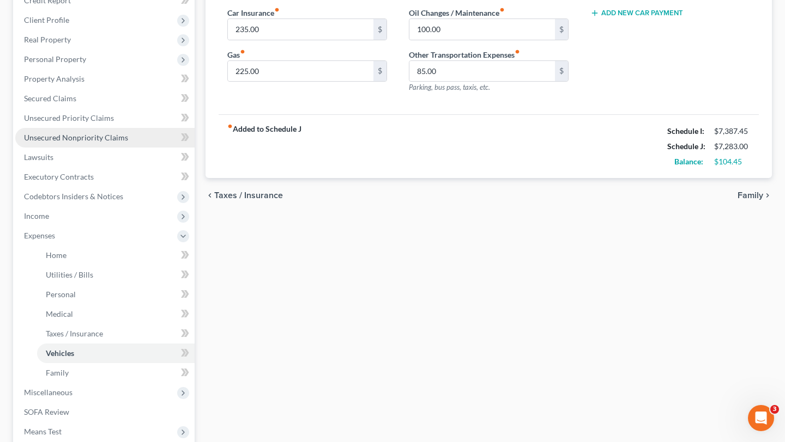
scroll to position [198, 0]
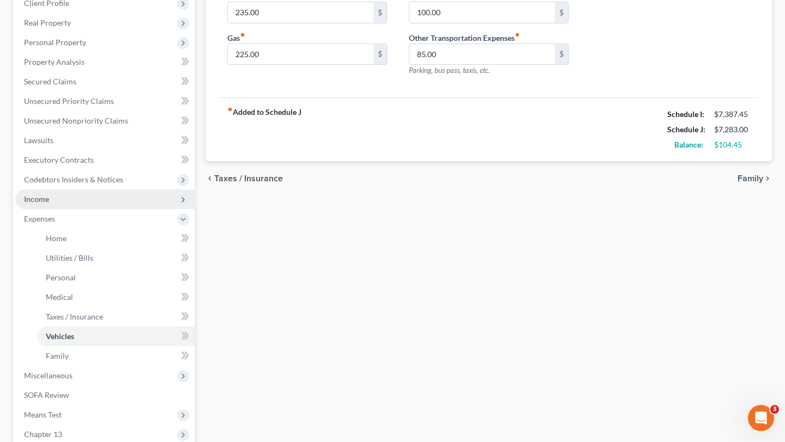
click at [83, 209] on span "Income" at bounding box center [104, 200] width 179 height 20
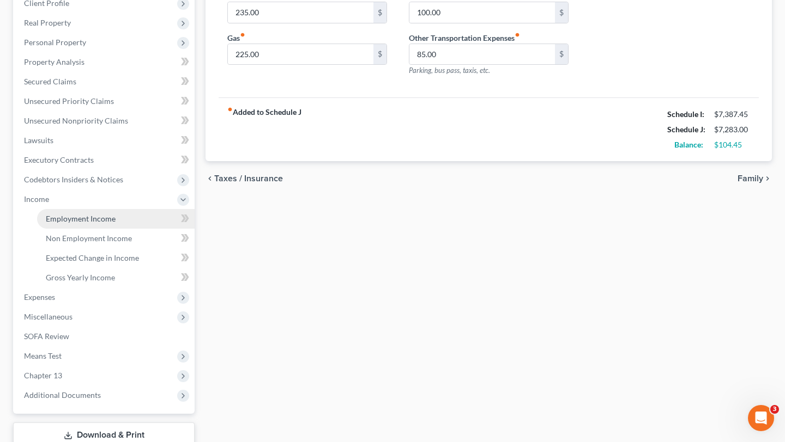
click at [87, 223] on span "Employment Income" at bounding box center [81, 218] width 70 height 9
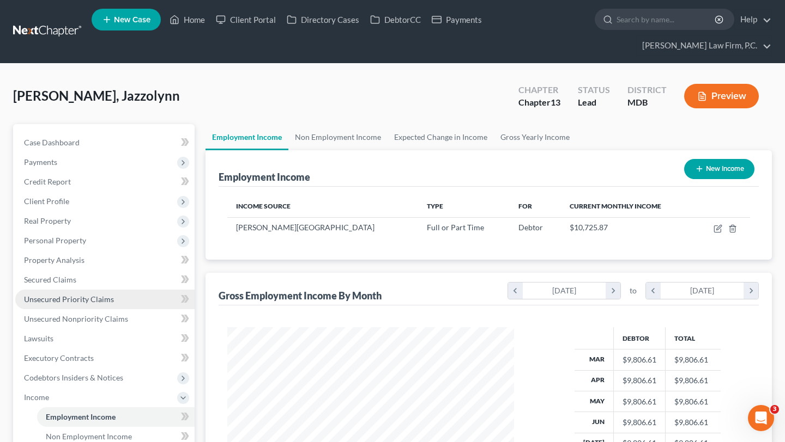
scroll to position [243, 308]
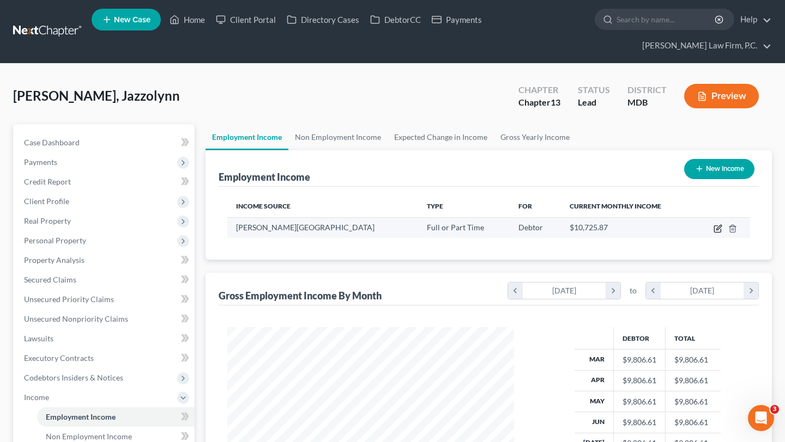
click at [713, 233] on icon "button" at bounding box center [717, 228] width 9 height 9
select select "0"
select select "8"
select select "2"
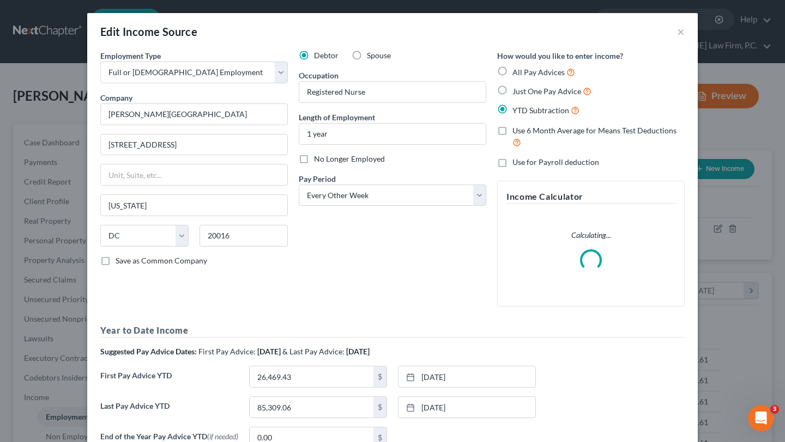
click at [314, 163] on span "No Longer Employed" at bounding box center [349, 158] width 71 height 9
click at [318, 161] on input "No Longer Employed" at bounding box center [321, 157] width 7 height 7
checkbox input "true"
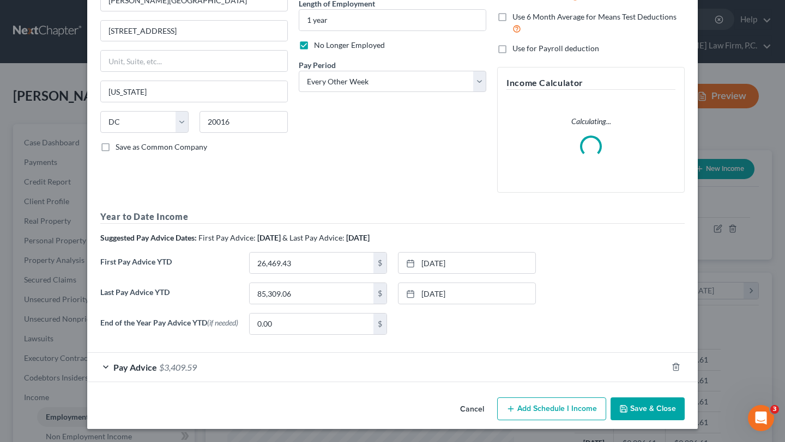
click at [684, 398] on button "Save & Close" at bounding box center [647, 409] width 74 height 23
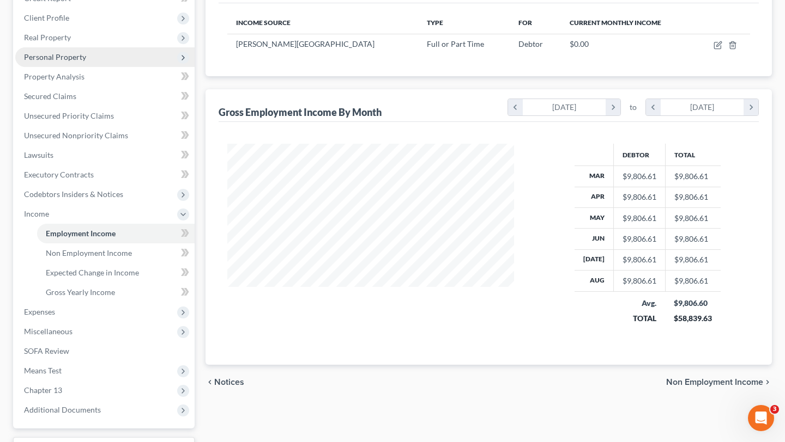
scroll to position [215, 0]
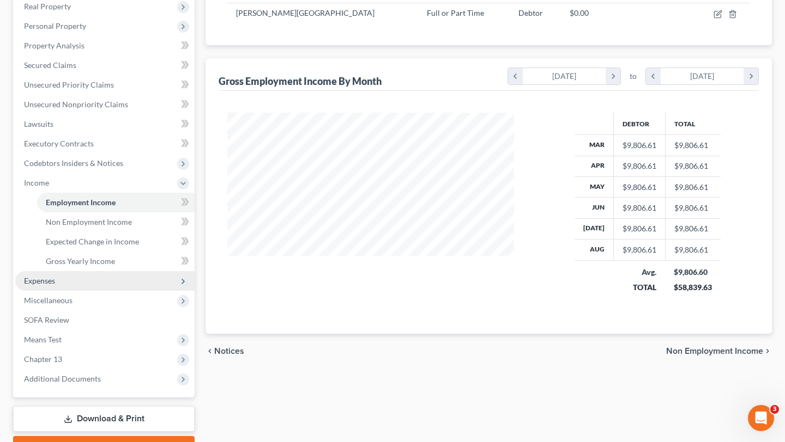
click at [83, 291] on span "Expenses" at bounding box center [104, 281] width 179 height 20
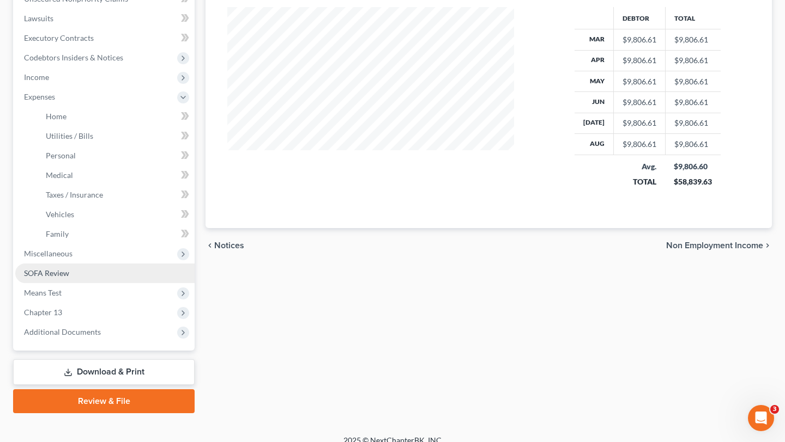
scroll to position [331, 0]
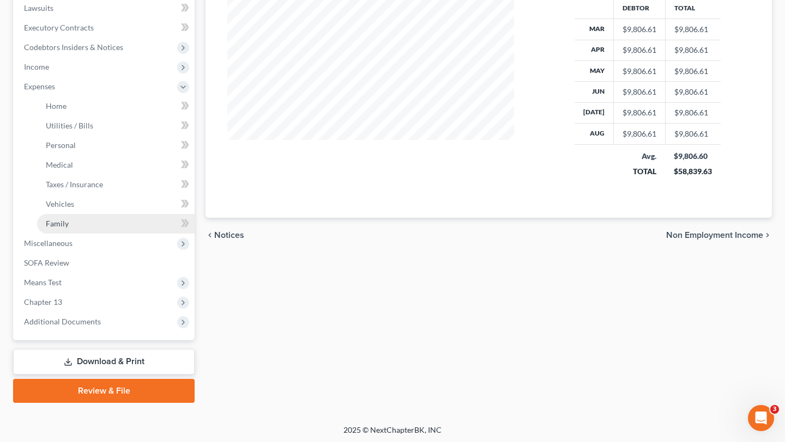
click at [81, 234] on link "Family" at bounding box center [115, 224] width 157 height 20
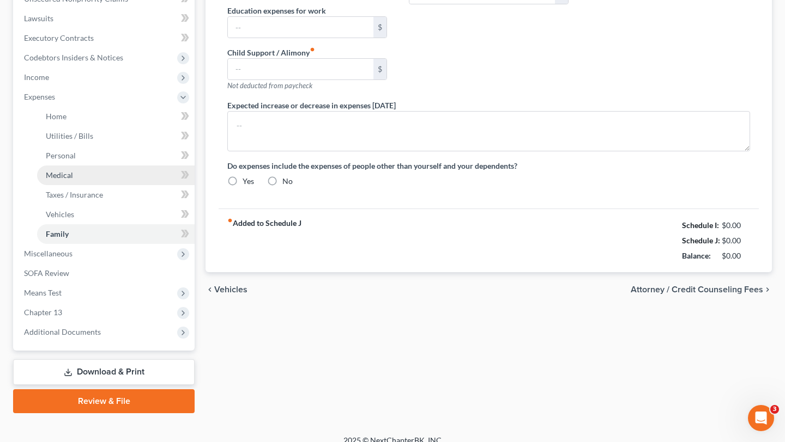
type input "0.00"
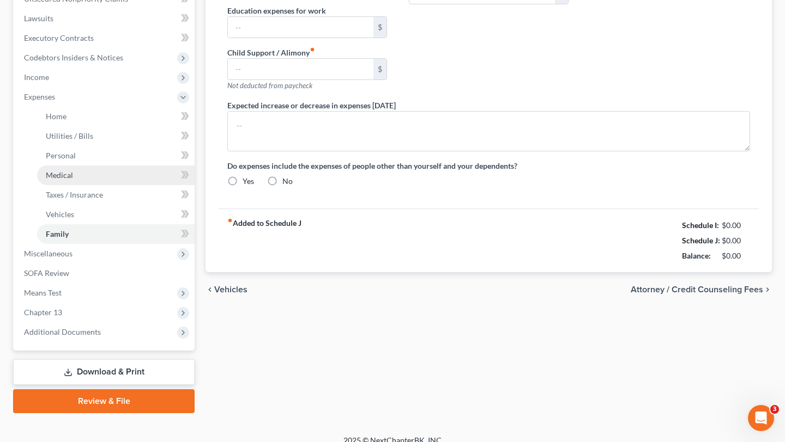
type input "0.00"
type input "1,500.00"
type input "Student Loan Payment"
radio input "true"
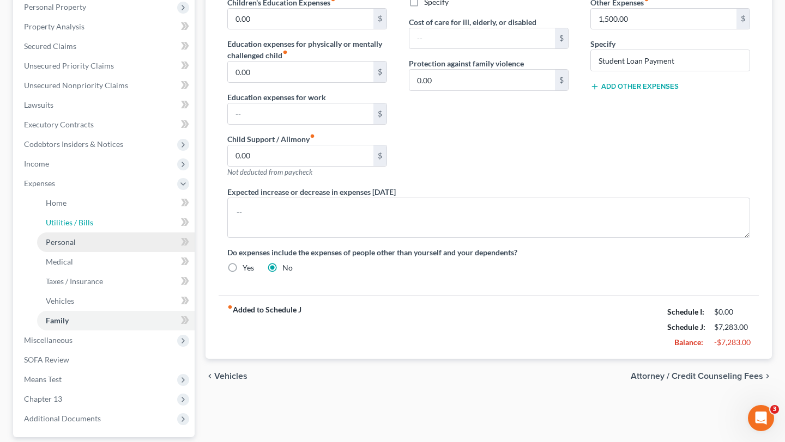
click at [86, 331] on li "Expenses Home Utilities / Bills Personal Medical" at bounding box center [104, 252] width 179 height 157
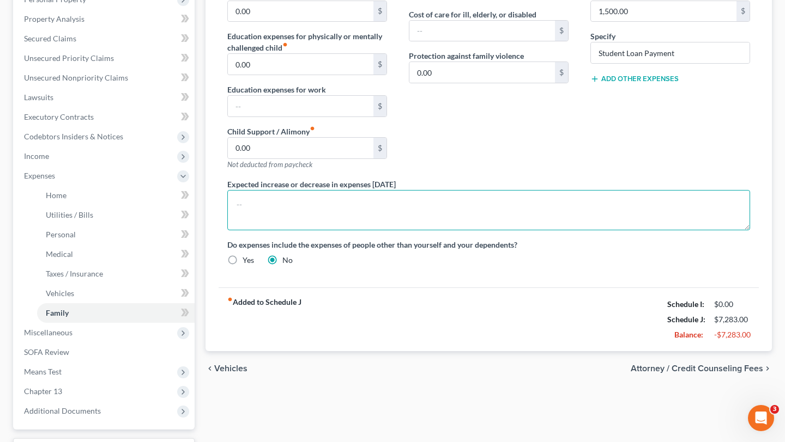
click at [438, 230] on textarea at bounding box center [488, 210] width 523 height 40
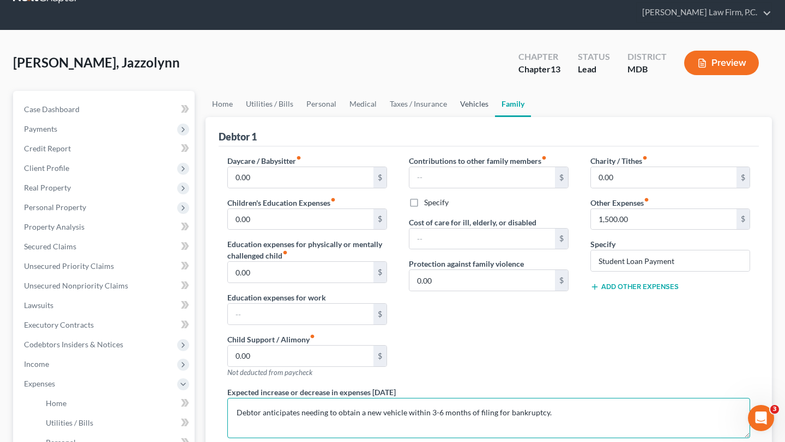
scroll to position [14, 0]
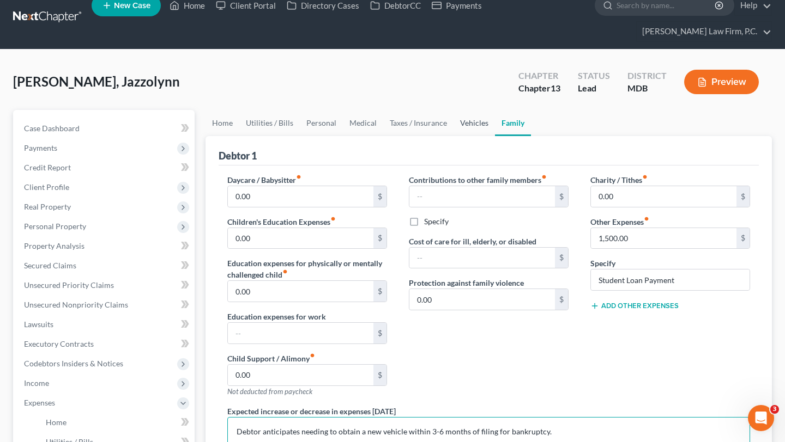
type textarea "Debtor anticipates needing to obtain a new vehicle within 3-6 months of filing …"
click at [495, 136] on link "Vehicles" at bounding box center [473, 123] width 41 height 26
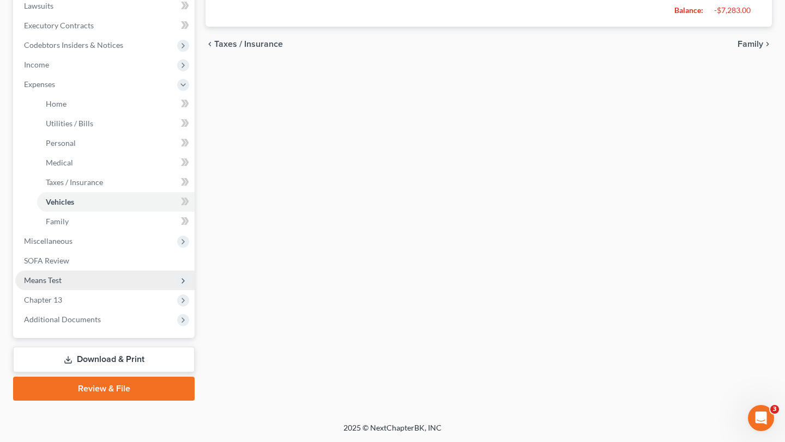
click at [110, 290] on span "Means Test" at bounding box center [104, 281] width 179 height 20
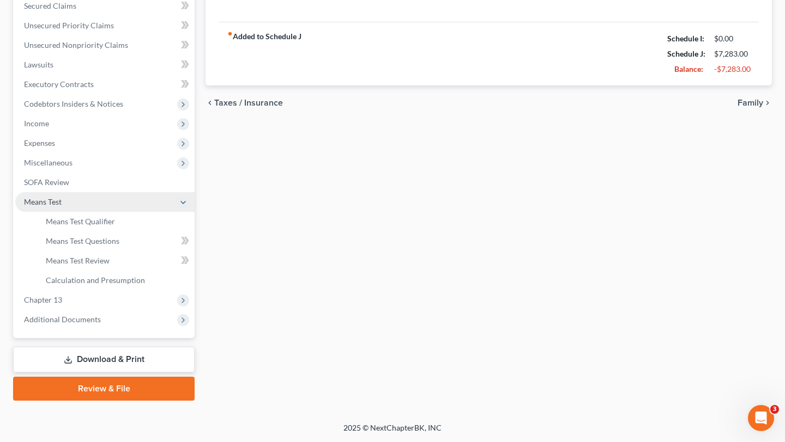
scroll to position [444, 0]
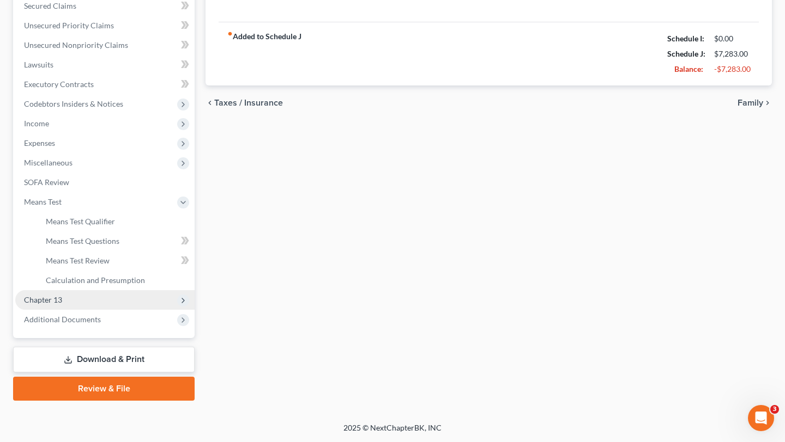
click at [94, 290] on span "Chapter 13" at bounding box center [104, 300] width 179 height 20
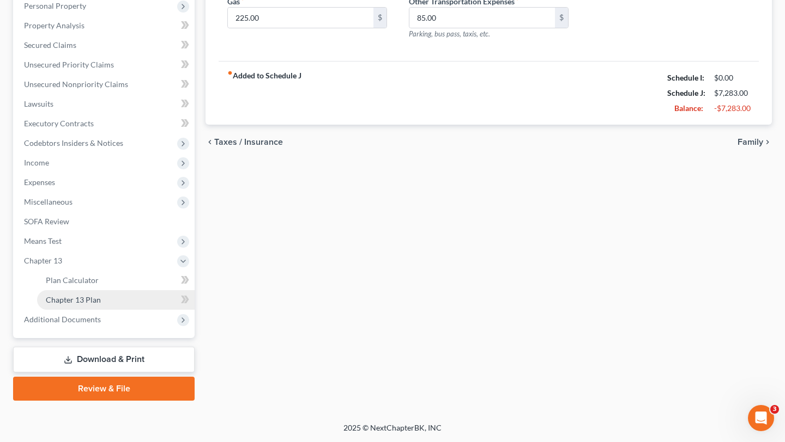
scroll to position [395, 0]
click at [95, 271] on link "Plan Calculator" at bounding box center [115, 281] width 157 height 20
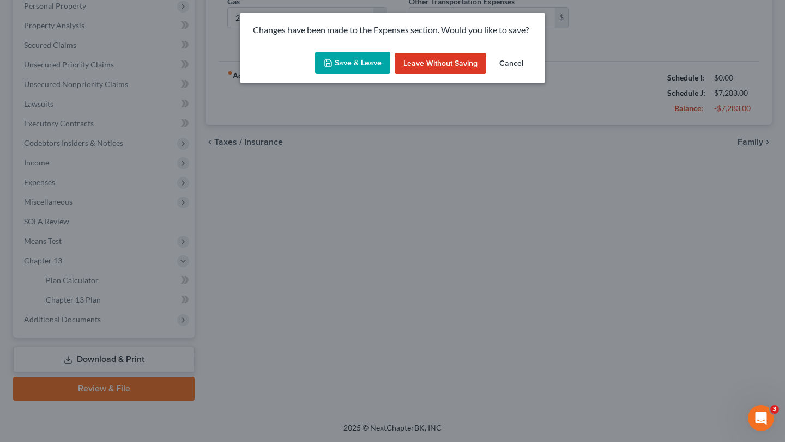
click at [349, 70] on button "Save & Leave" at bounding box center [352, 63] width 75 height 23
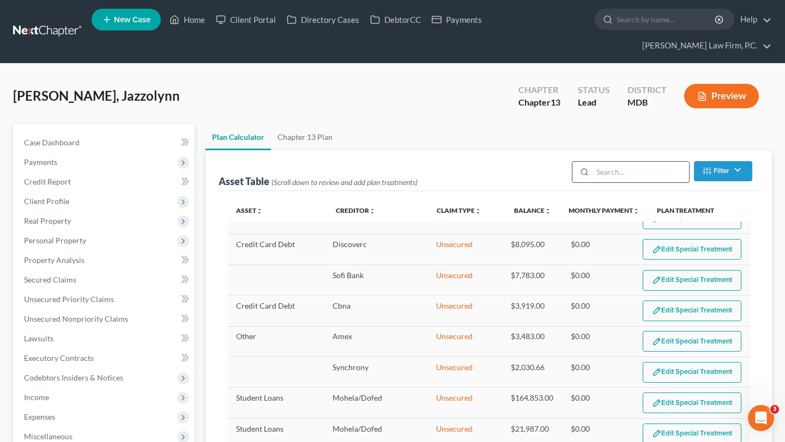
select select "59"
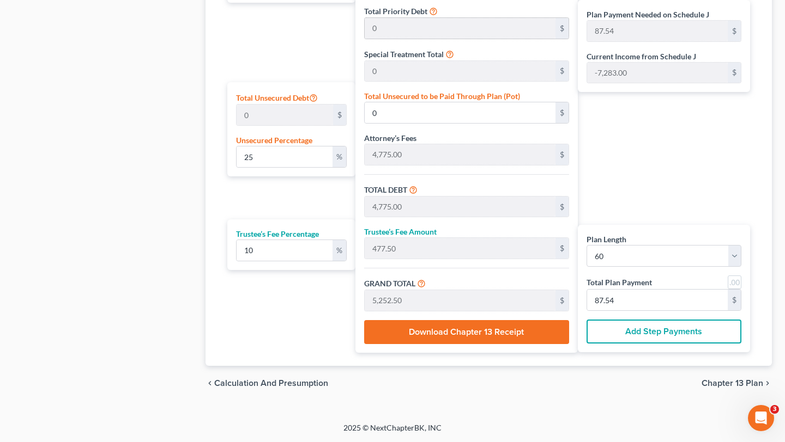
scroll to position [815, 0]
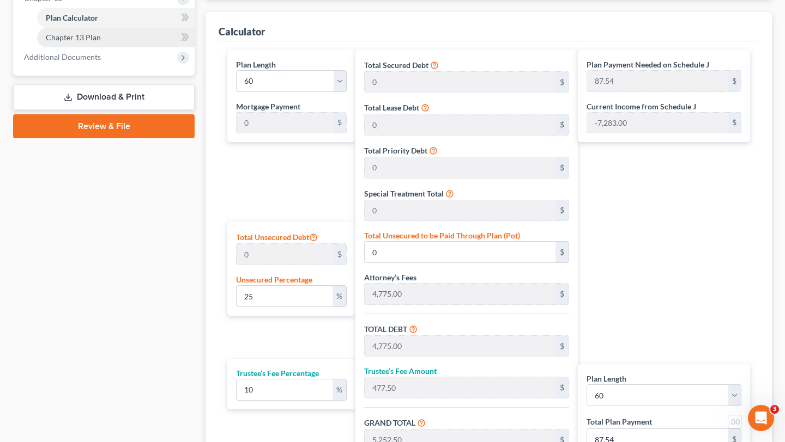
click at [101, 42] on span "Chapter 13 Plan" at bounding box center [73, 37] width 55 height 9
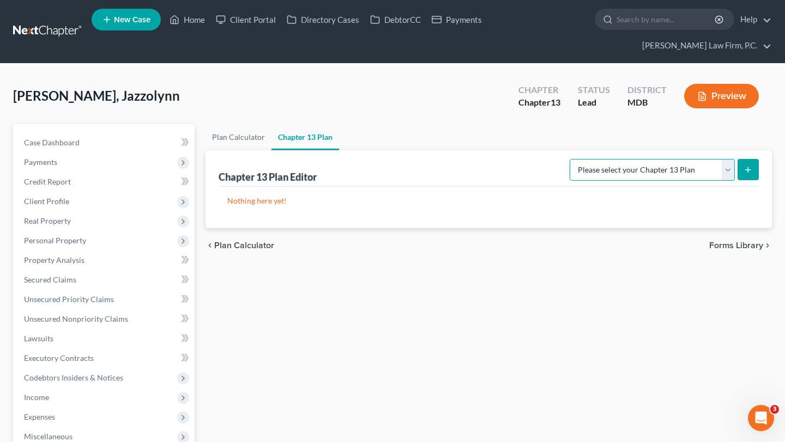
click at [682, 181] on select "Please select your Chapter 13 Plan District of Maryland District of Maryland - …" at bounding box center [651, 170] width 165 height 22
select select "2"
click at [569, 181] on select "Please select your Chapter 13 Plan District of Maryland District of Maryland - …" at bounding box center [651, 170] width 165 height 22
click at [747, 180] on button "submit" at bounding box center [747, 169] width 21 height 21
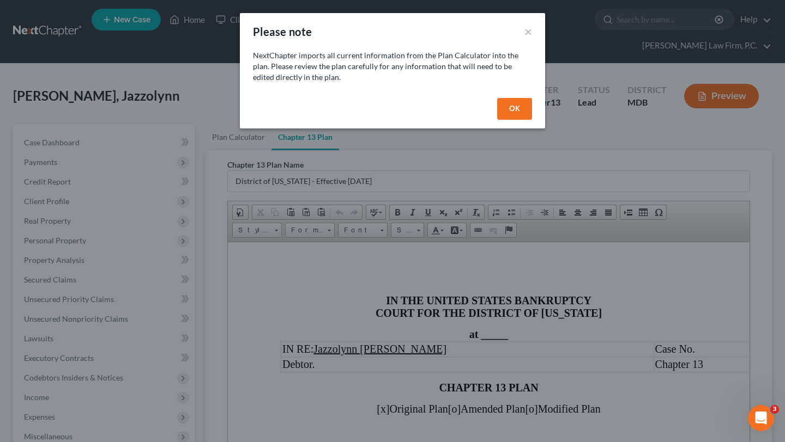
click at [532, 120] on button "OK" at bounding box center [514, 109] width 35 height 22
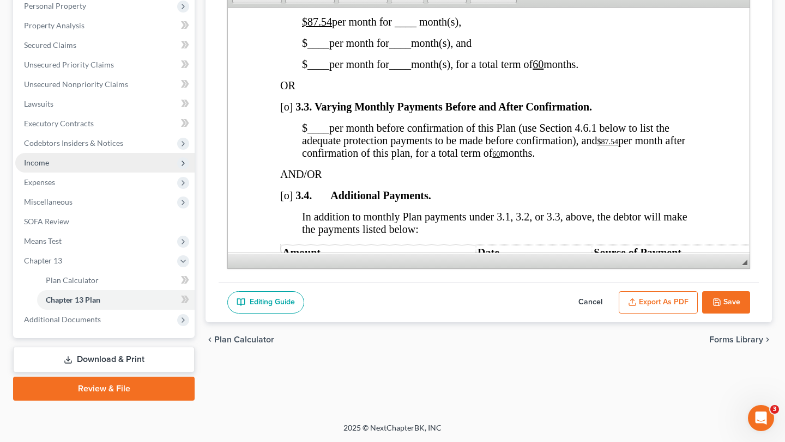
scroll to position [395, 0]
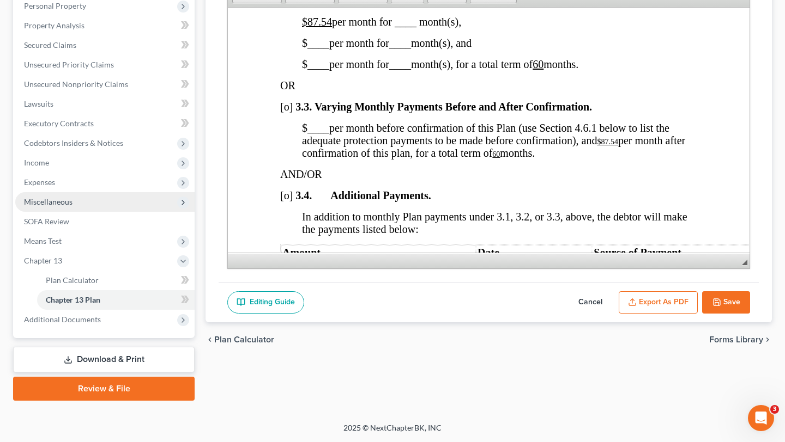
click at [72, 197] on span "Miscellaneous" at bounding box center [48, 201] width 48 height 9
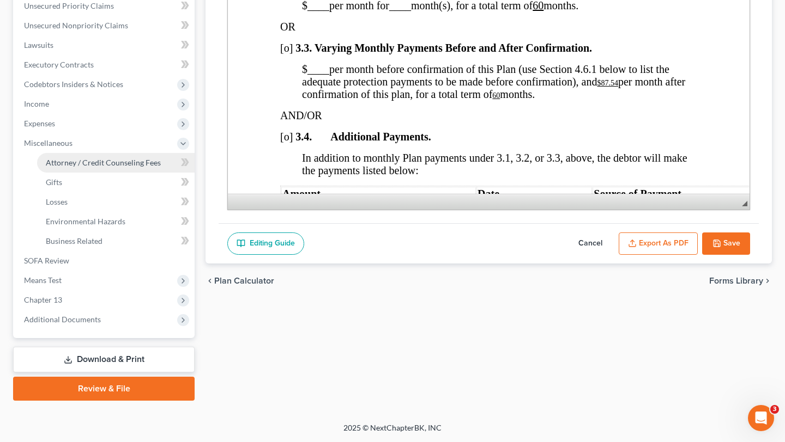
click at [83, 173] on link "Attorney / Credit Counseling Fees" at bounding box center [115, 163] width 157 height 20
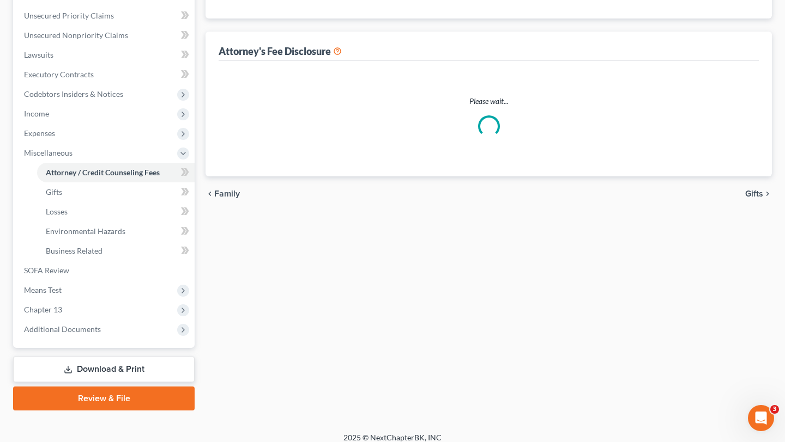
select select "3"
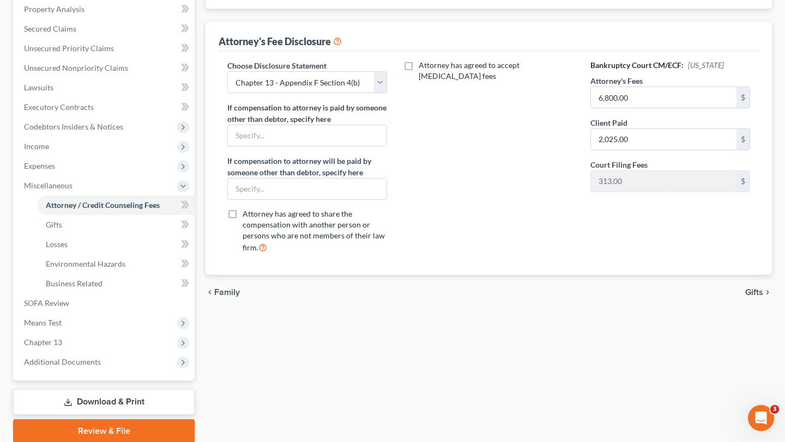
scroll to position [189, 0]
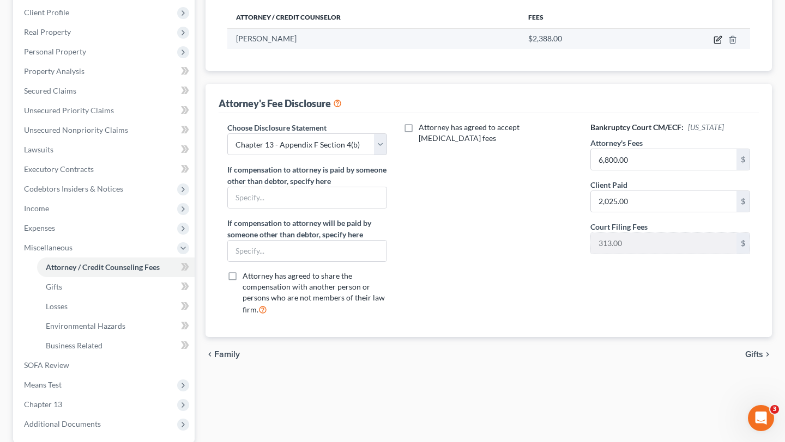
click at [713, 44] on icon "button" at bounding box center [717, 39] width 9 height 9
select select "21"
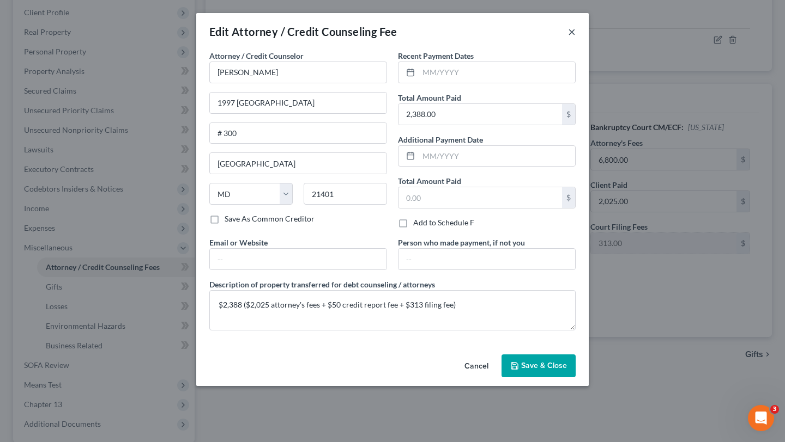
click at [575, 35] on button "×" at bounding box center [572, 31] width 8 height 13
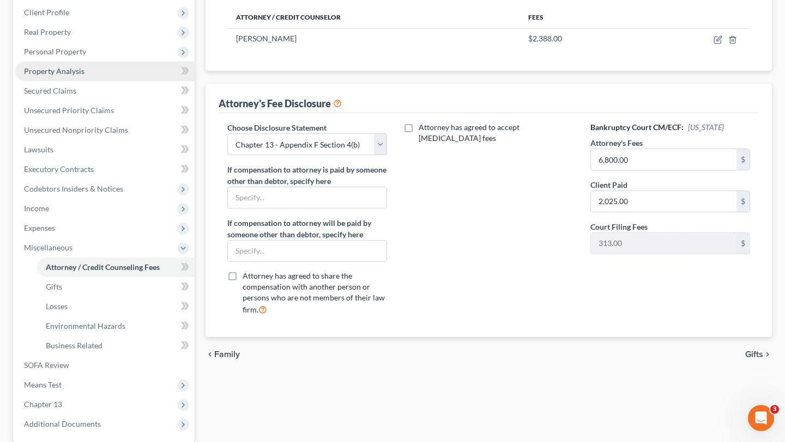
click at [118, 81] on link "Property Analysis" at bounding box center [104, 72] width 179 height 20
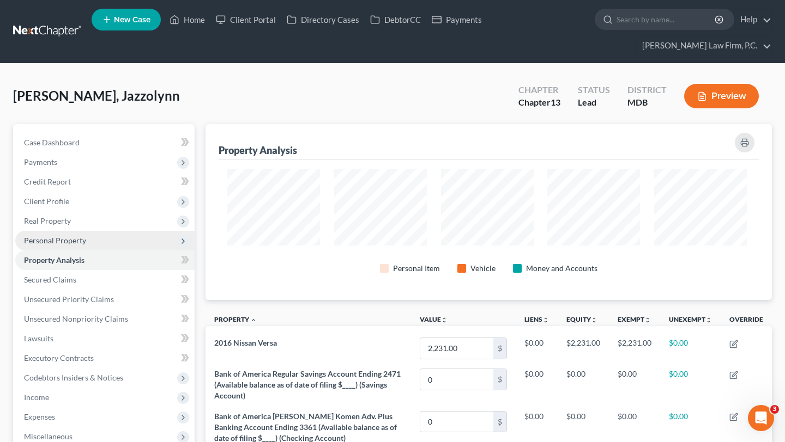
scroll to position [200, 561]
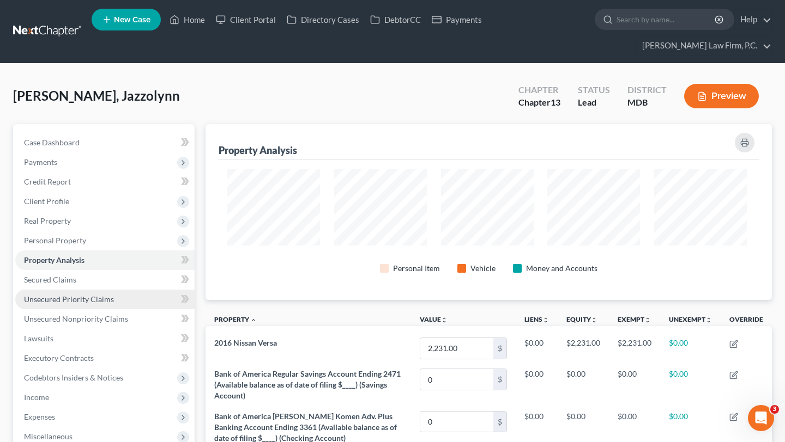
click at [108, 304] on span "Unsecured Priority Claims" at bounding box center [69, 299] width 90 height 9
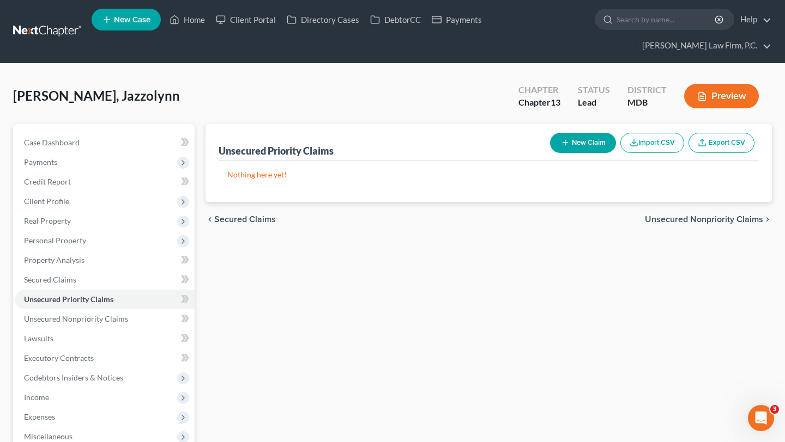
scroll to position [36, 0]
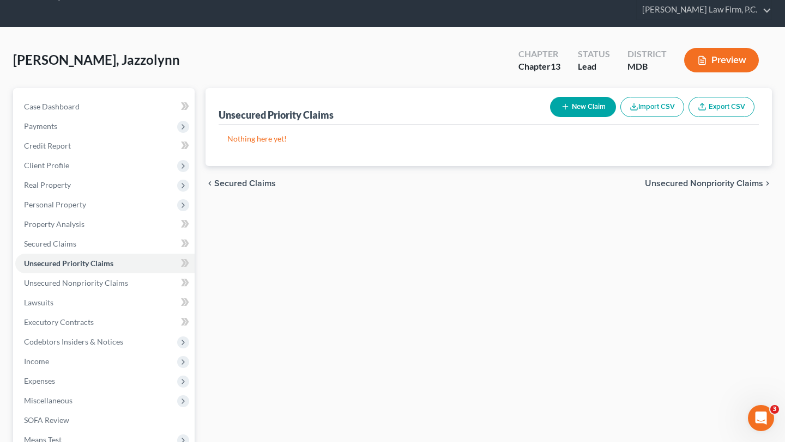
click at [550, 117] on button "New Claim" at bounding box center [583, 107] width 66 height 20
select select "0"
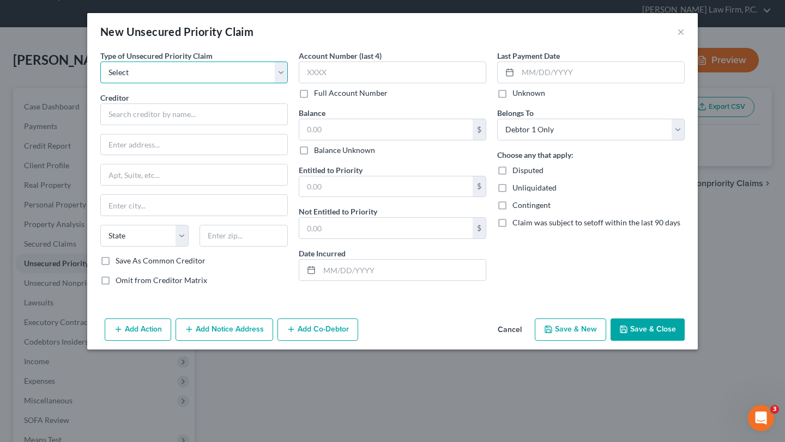
click at [194, 83] on select "Select Taxes & Other Government Units Domestic Support Obligations Extensions o…" at bounding box center [193, 73] width 187 height 22
select select "0"
click at [100, 77] on select "Select Taxes & Other Government Units Domestic Support Obligations Extensions o…" at bounding box center [193, 73] width 187 height 22
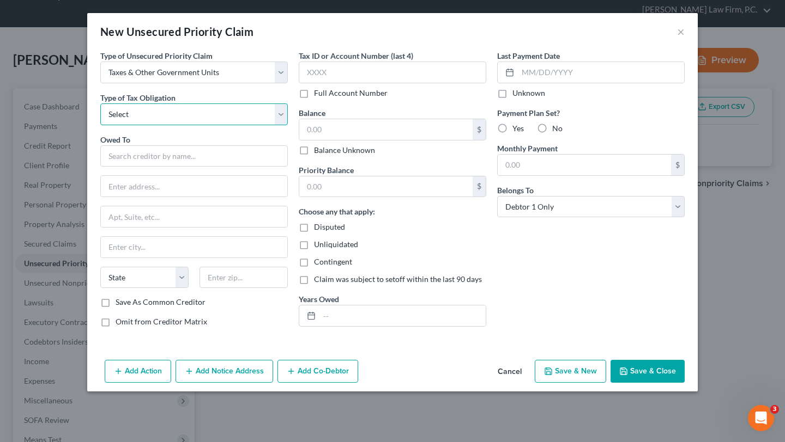
click at [132, 125] on select "Select Federal City State Franchise Tax Board Other" at bounding box center [193, 115] width 187 height 22
select select "0"
click at [100, 125] on select "Select Federal City State Franchise Tax Board Other" at bounding box center [193, 115] width 187 height 22
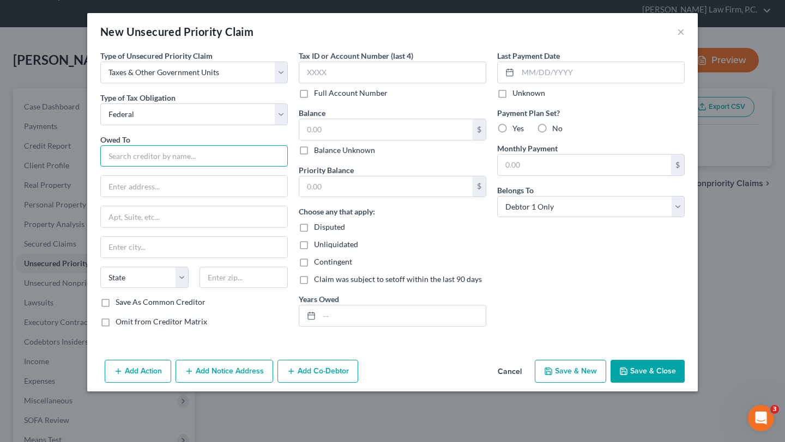
click at [101, 167] on input "text" at bounding box center [193, 156] width 187 height 22
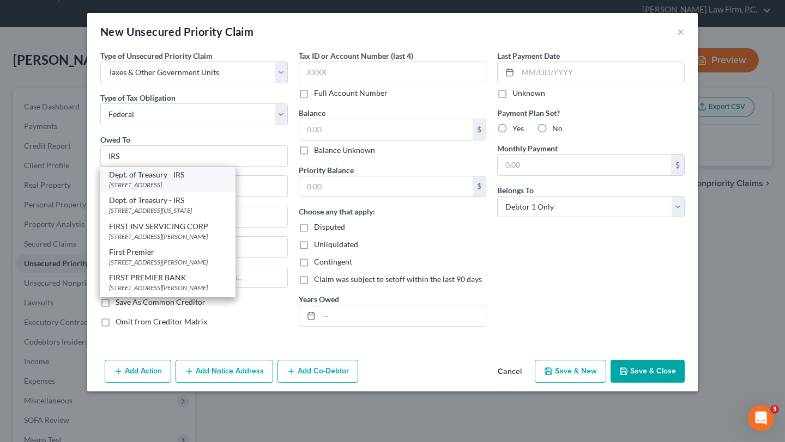
click at [109, 180] on div "Dept. of Treasury - IRS" at bounding box center [168, 174] width 118 height 11
type input "Dept. of Treasury - IRS"
type input "PO Box 7346"
type input "Philadelphia"
select select "39"
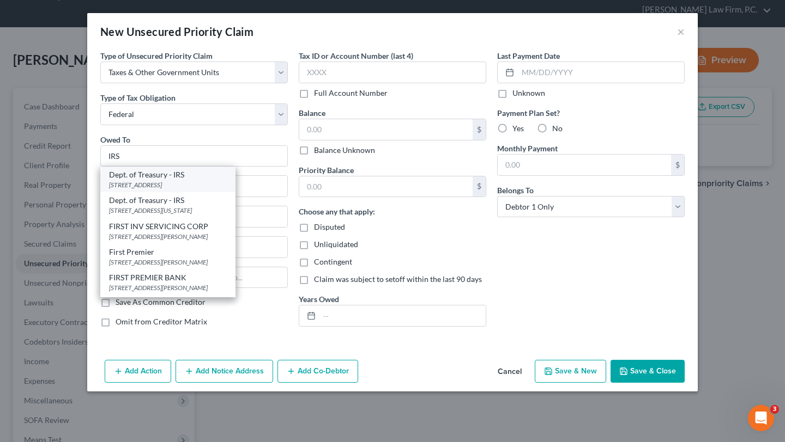
type input "19101"
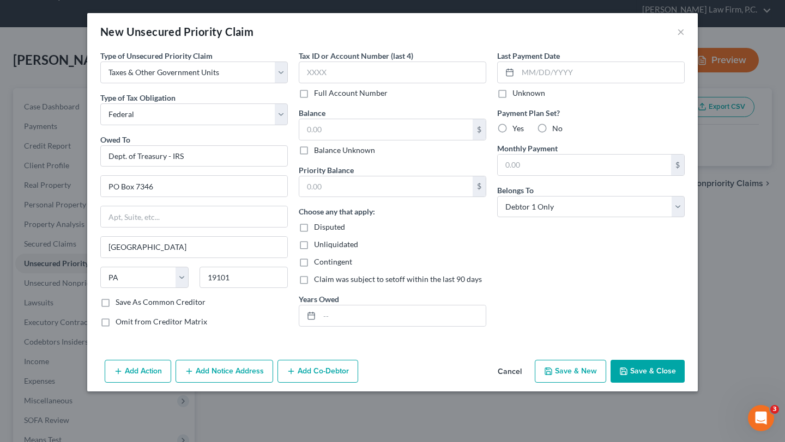
click at [318, 156] on label "Balance Unknown" at bounding box center [344, 150] width 61 height 11
click at [318, 152] on input "Balance Unknown" at bounding box center [321, 148] width 7 height 7
checkbox input "true"
type input "0.00"
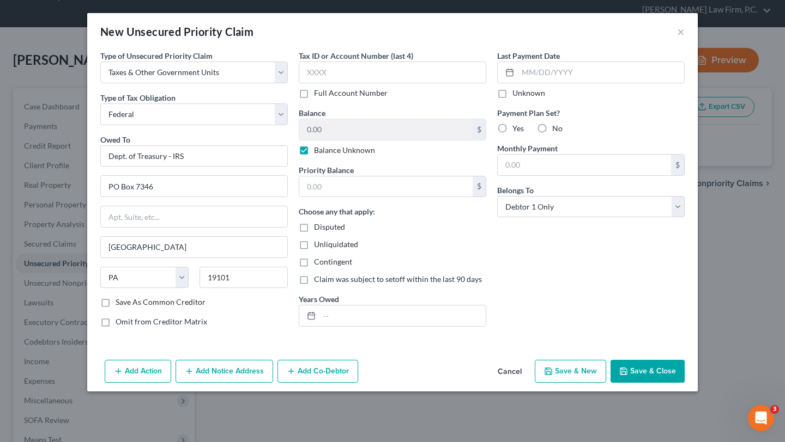
click at [684, 383] on button "Save & Close" at bounding box center [647, 371] width 74 height 23
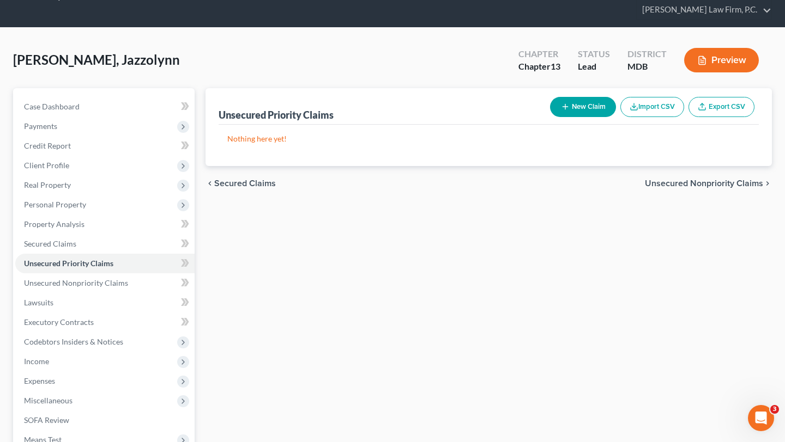
click at [550, 117] on button "New Claim" at bounding box center [583, 107] width 66 height 20
select select "0"
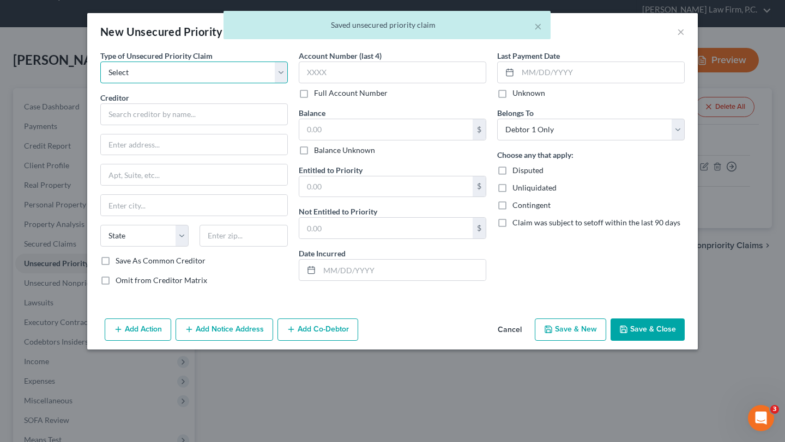
click at [201, 83] on select "Select Taxes & Other Government Units Domestic Support Obligations Extensions o…" at bounding box center [193, 73] width 187 height 22
select select "0"
click at [100, 77] on select "Select Taxes & Other Government Units Domestic Support Obligations Extensions o…" at bounding box center [193, 73] width 187 height 22
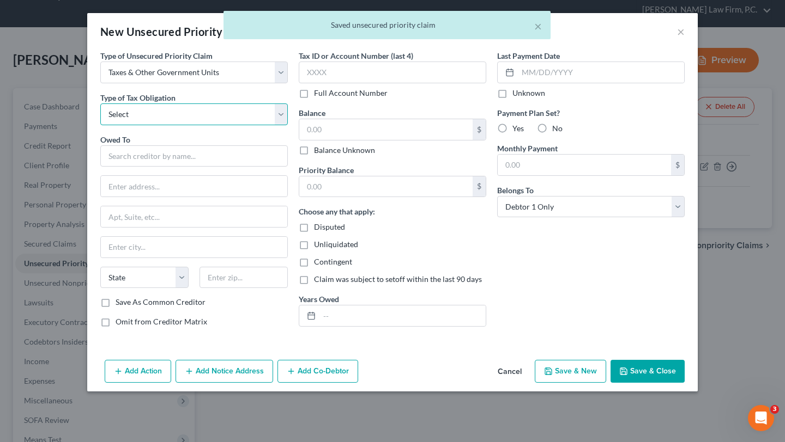
click at [149, 125] on select "Select Federal City State Franchise Tax Board Other" at bounding box center [193, 115] width 187 height 22
select select "2"
click at [100, 125] on select "Select Federal City State Franchise Tax Board Other" at bounding box center [193, 115] width 187 height 22
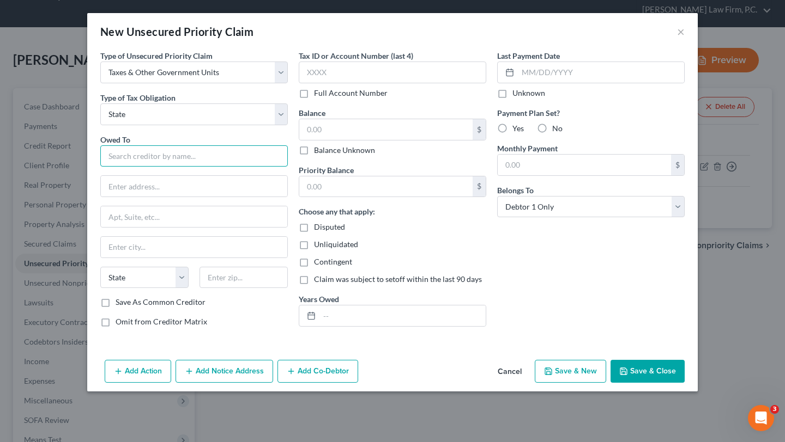
click at [112, 167] on input "text" at bounding box center [193, 156] width 187 height 22
click at [106, 167] on input "Maryland" at bounding box center [193, 156] width 187 height 22
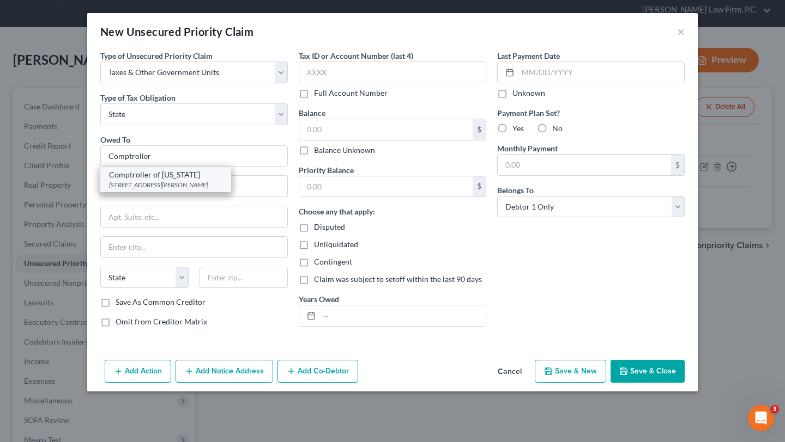
click at [117, 180] on div "Comptroller of Maryland" at bounding box center [165, 174] width 113 height 11
type input "Comptroller of Maryland"
type input "301 W. Preston St."
type input "Baltimore"
select select "21"
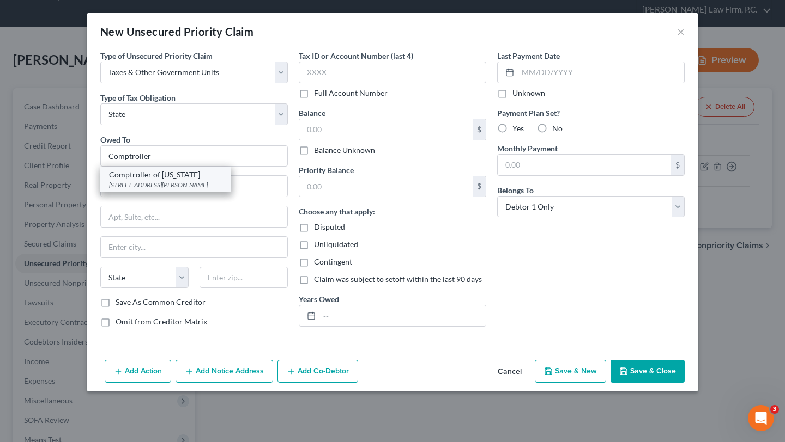
type input "21201"
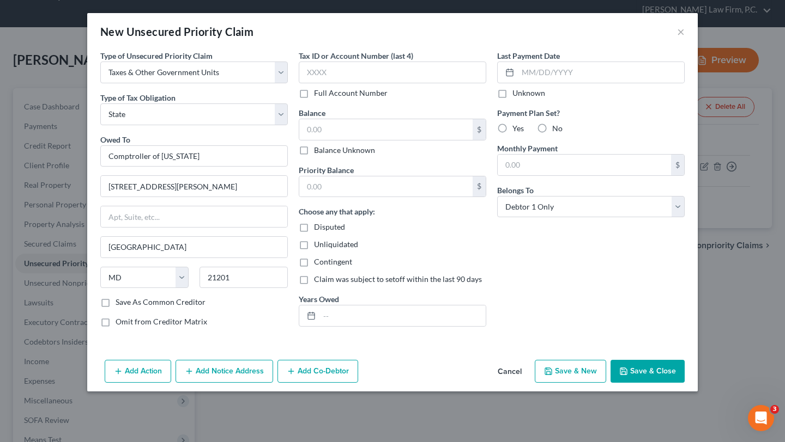
click at [314, 156] on label "Balance Unknown" at bounding box center [344, 150] width 61 height 11
click at [318, 152] on input "Balance Unknown" at bounding box center [321, 148] width 7 height 7
checkbox input "true"
type input "0.00"
click at [684, 383] on button "Save & Close" at bounding box center [647, 371] width 74 height 23
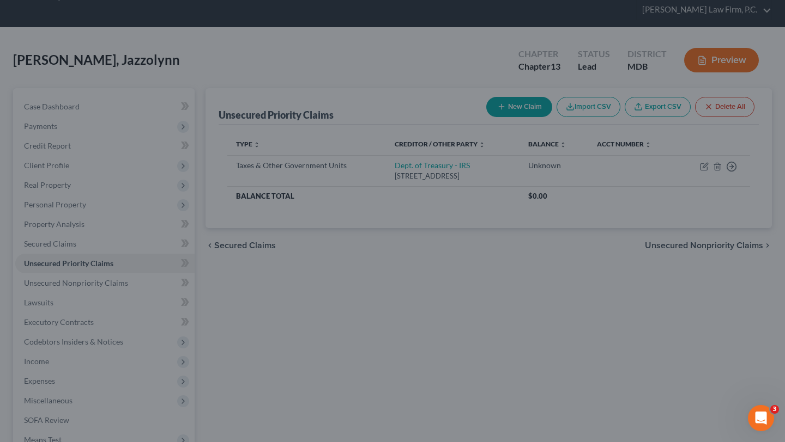
type input "0.00"
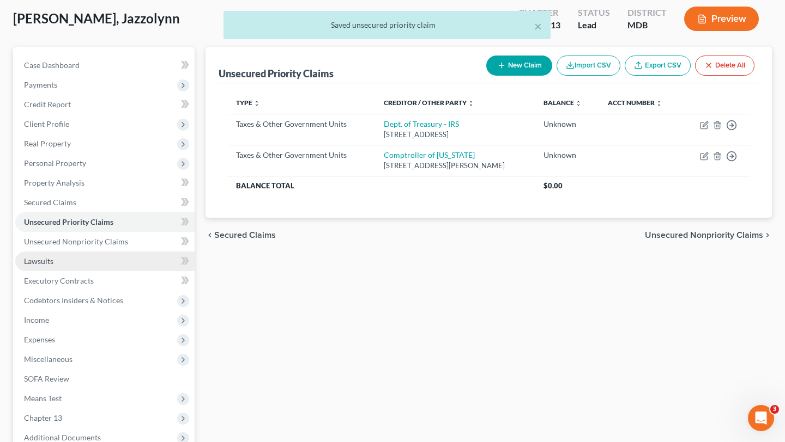
scroll to position [80, 0]
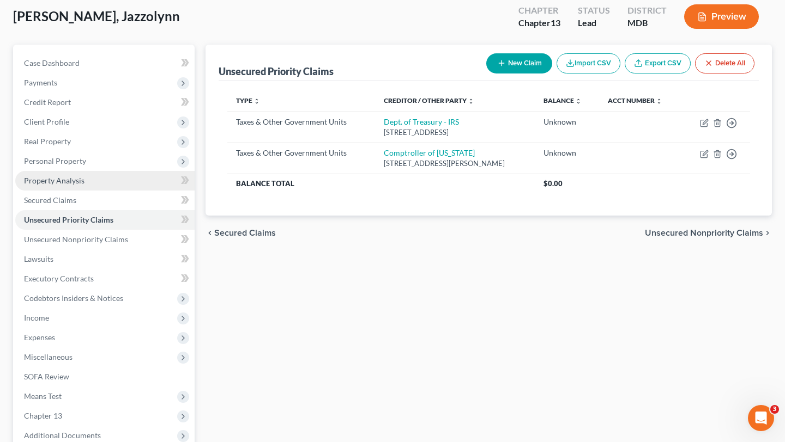
click at [84, 185] on span "Property Analysis" at bounding box center [54, 180] width 60 height 9
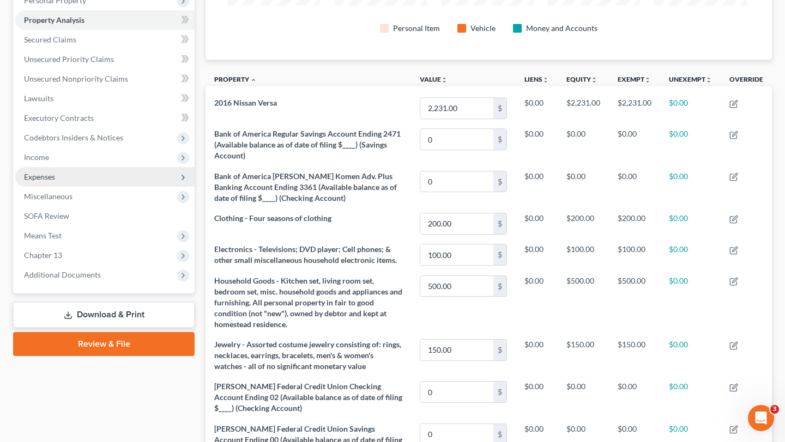
scroll to position [239, 0]
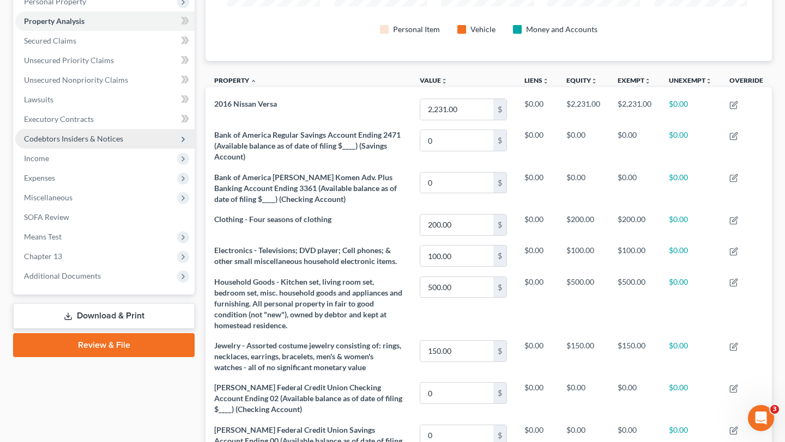
click at [103, 143] on span "Codebtors Insiders & Notices" at bounding box center [73, 138] width 99 height 9
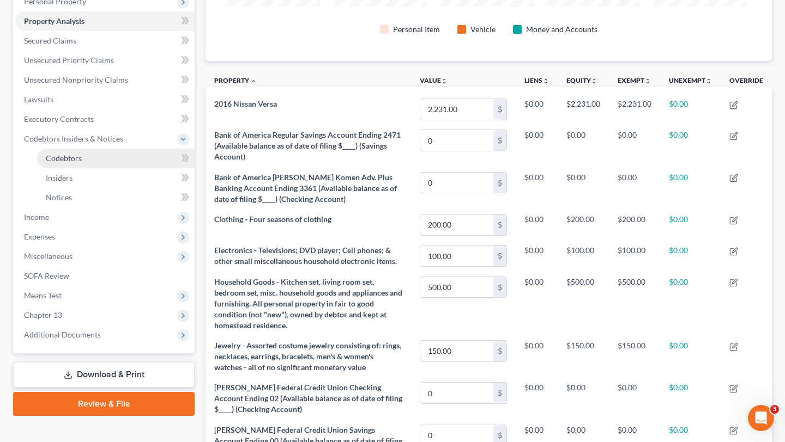
click at [126, 168] on link "Codebtors" at bounding box center [115, 159] width 157 height 20
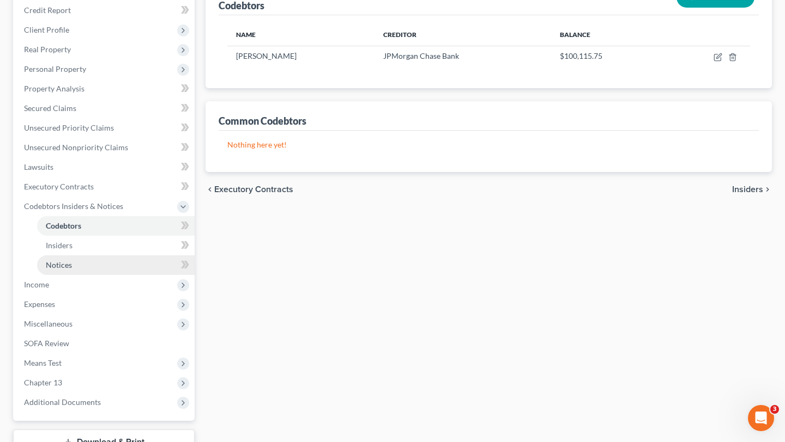
click at [71, 270] on span "Notices" at bounding box center [59, 264] width 26 height 9
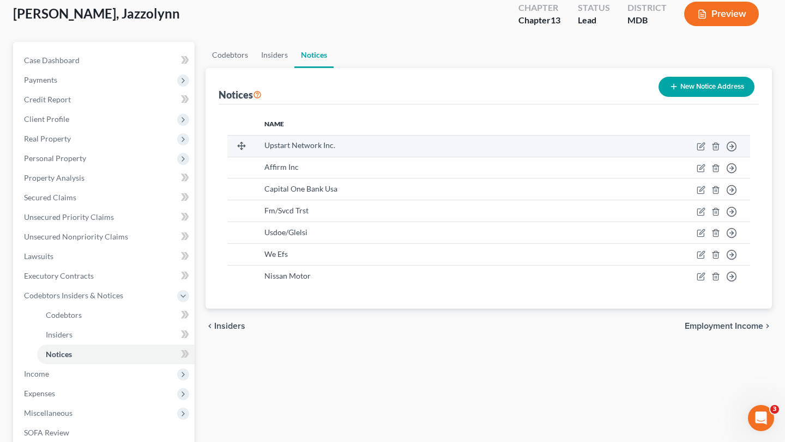
scroll to position [161, 0]
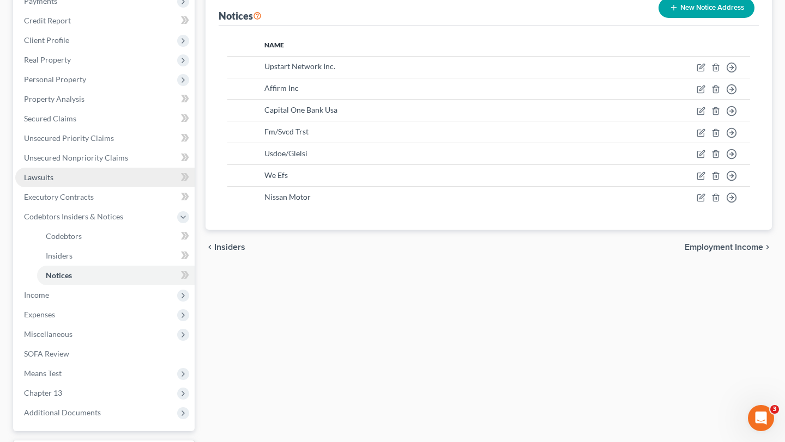
click at [94, 187] on link "Lawsuits" at bounding box center [104, 178] width 179 height 20
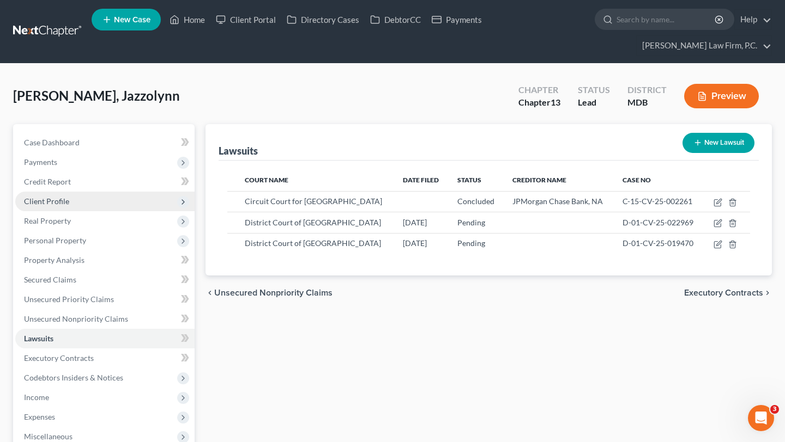
click at [90, 211] on span "Client Profile" at bounding box center [104, 202] width 179 height 20
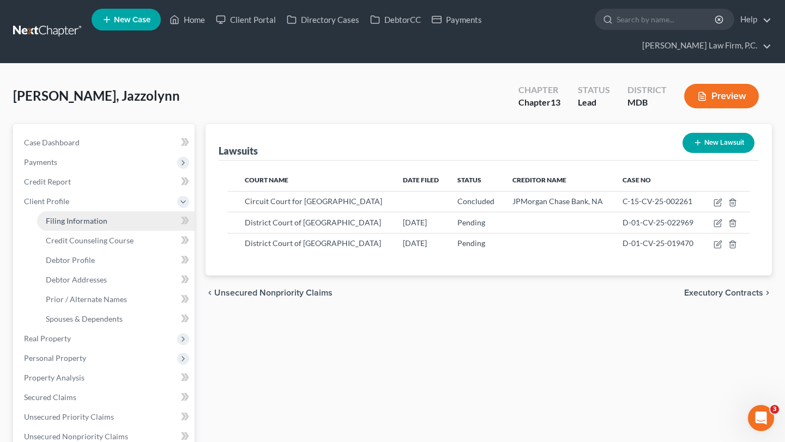
click at [92, 226] on span "Filing Information" at bounding box center [77, 220] width 62 height 9
select select "1"
select select "0"
select select "3"
select select "21"
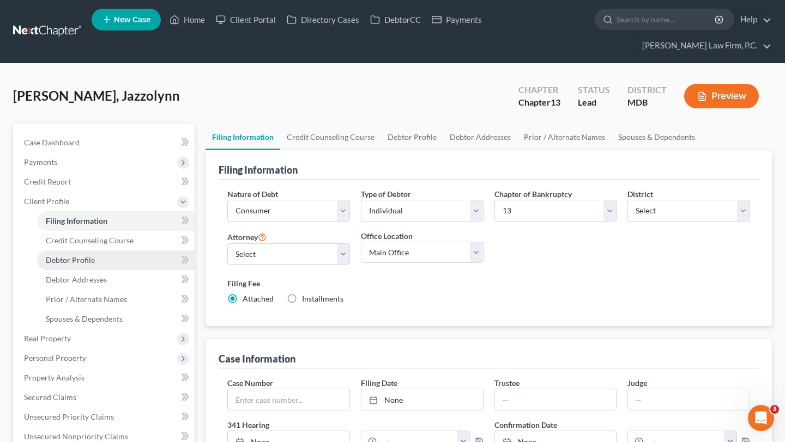
click at [95, 265] on span "Debtor Profile" at bounding box center [70, 260] width 49 height 9
select select "0"
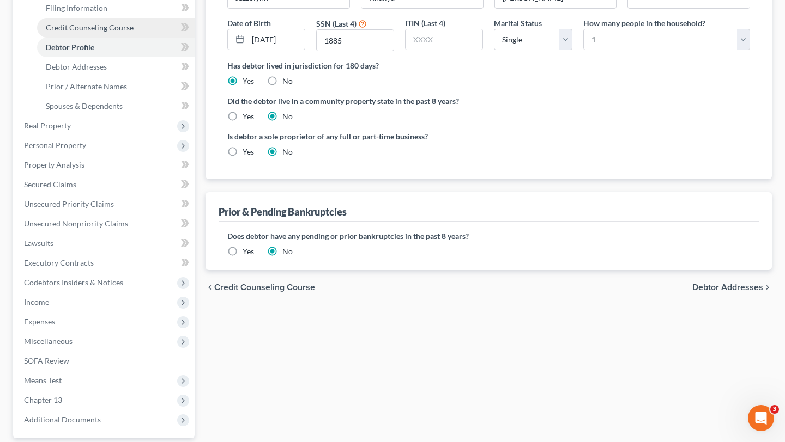
scroll to position [221, 0]
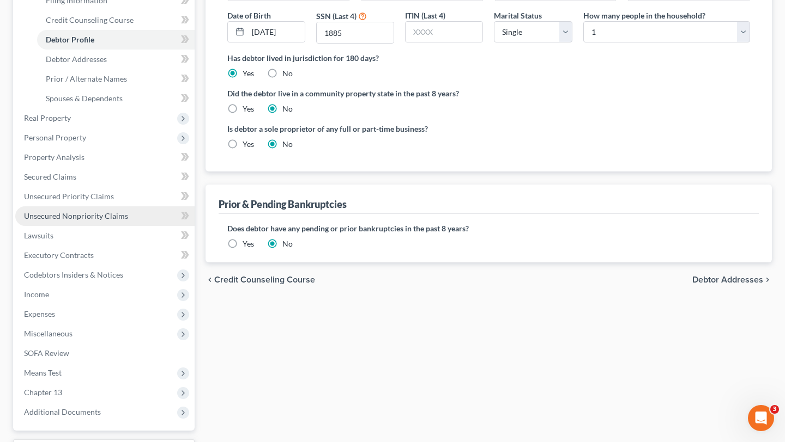
click at [108, 221] on span "Unsecured Nonpriority Claims" at bounding box center [76, 215] width 104 height 9
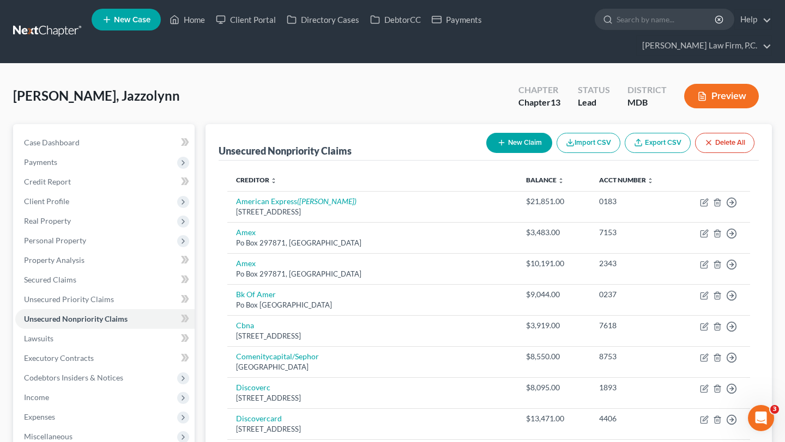
click at [714, 102] on button "Preview" at bounding box center [721, 96] width 75 height 25
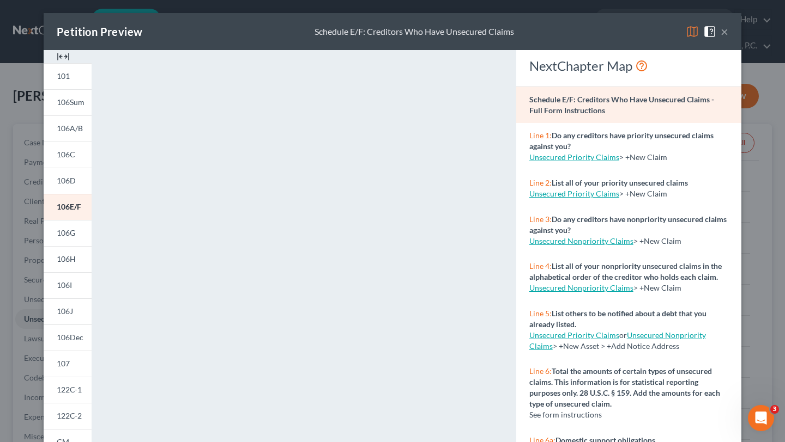
click at [746, 12] on div "Petition Preview Schedule E/F: Creditors Who Have Unsecured Claims × 101 106Sum…" at bounding box center [392, 221] width 785 height 442
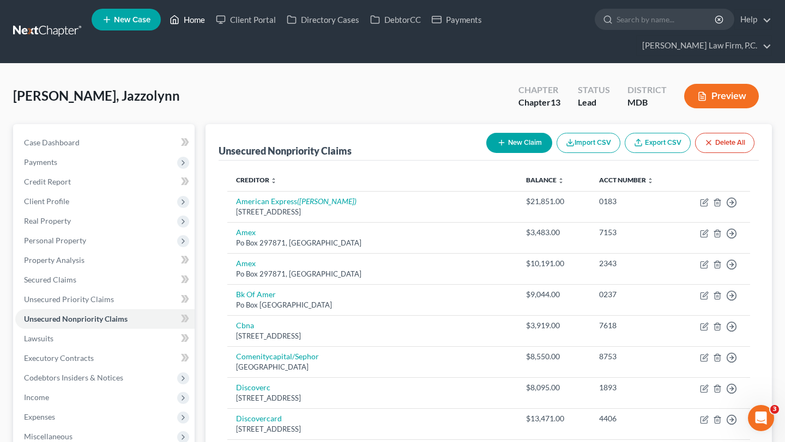
click at [210, 16] on link "Home" at bounding box center [187, 20] width 46 height 20
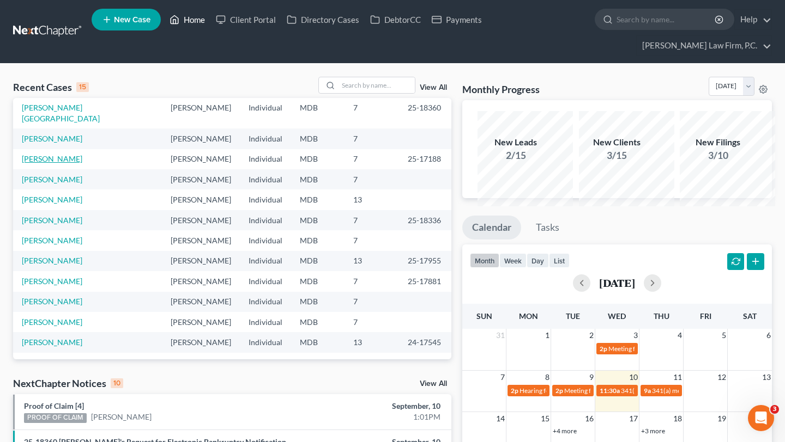
scroll to position [54, 0]
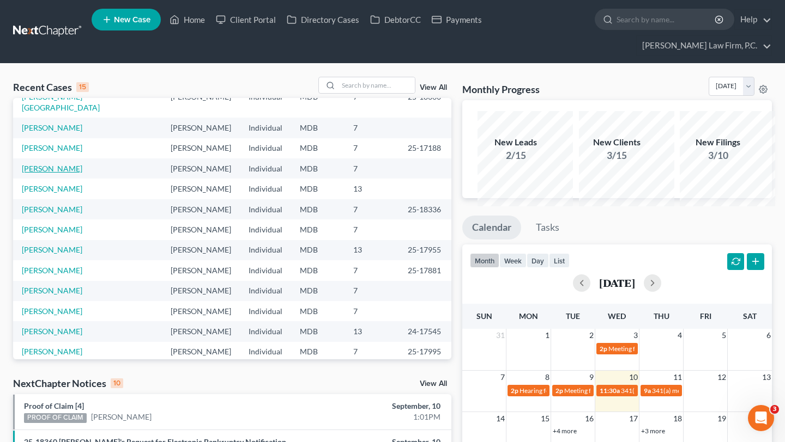
click at [50, 173] on link "[PERSON_NAME]" at bounding box center [52, 168] width 60 height 9
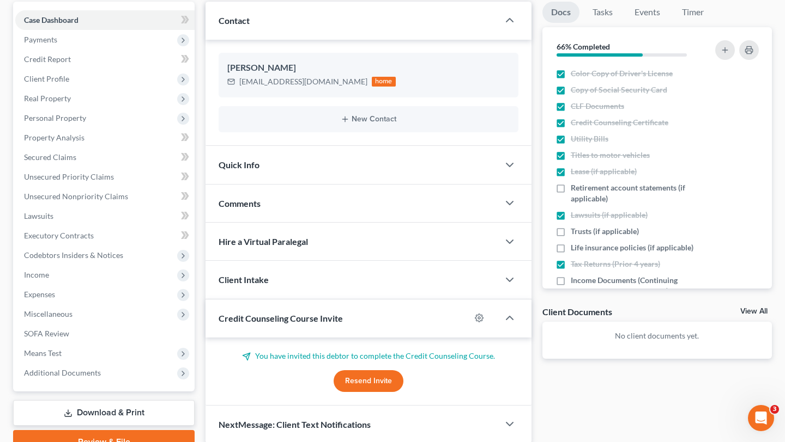
scroll to position [321, 0]
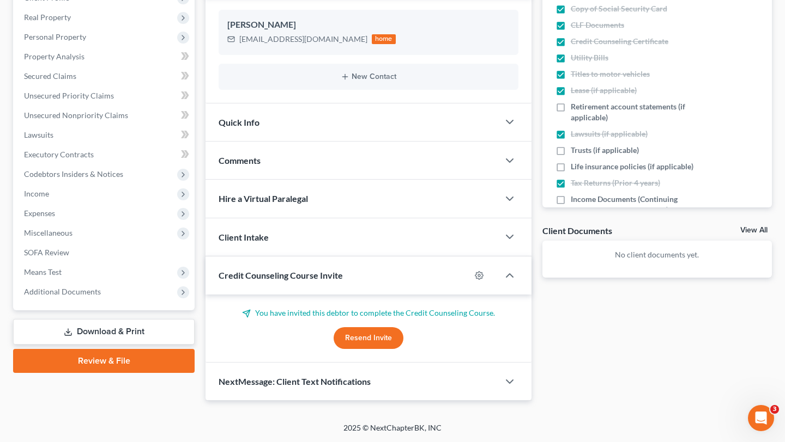
click at [79, 344] on link "Download & Print" at bounding box center [103, 332] width 181 height 26
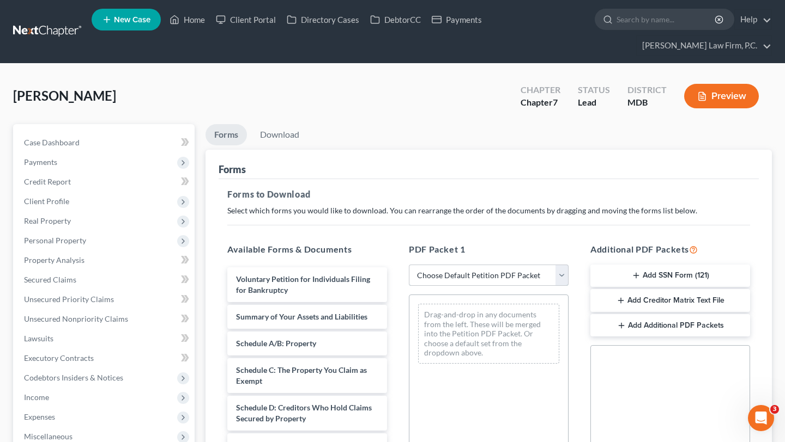
click at [456, 287] on select "Choose Default Petition PDF Packet Complete Bankruptcy Petition (all forms and …" at bounding box center [489, 276] width 160 height 22
select select "0"
click at [410, 287] on select "Choose Default Petition PDF Packet Complete Bankruptcy Petition (all forms and …" at bounding box center [489, 276] width 160 height 22
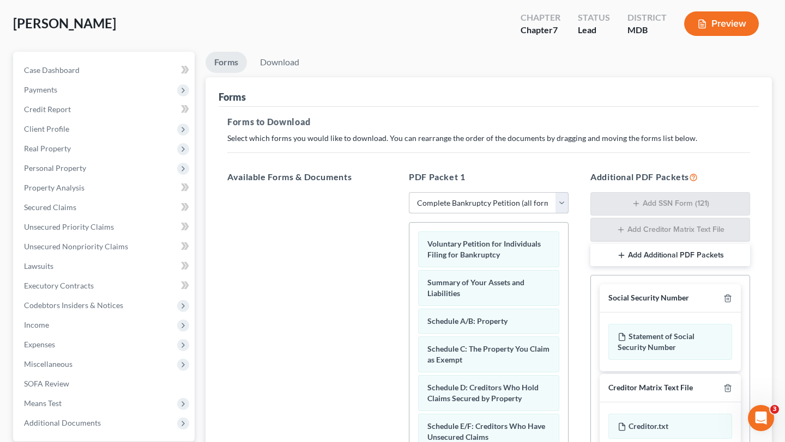
scroll to position [361, 0]
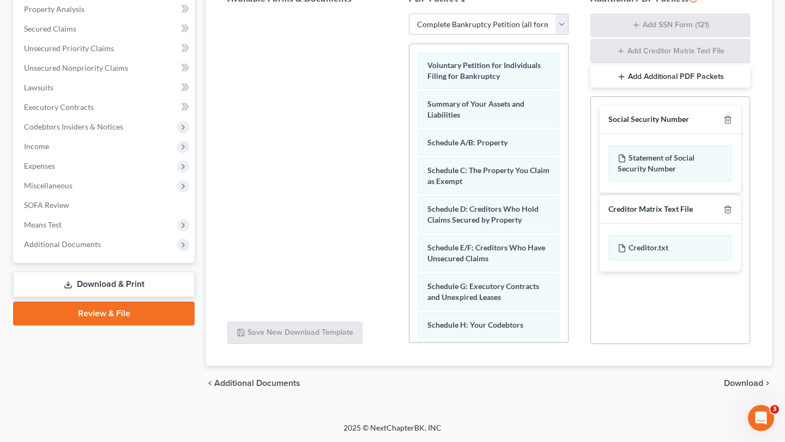
click at [724, 379] on span "Download" at bounding box center [743, 383] width 39 height 9
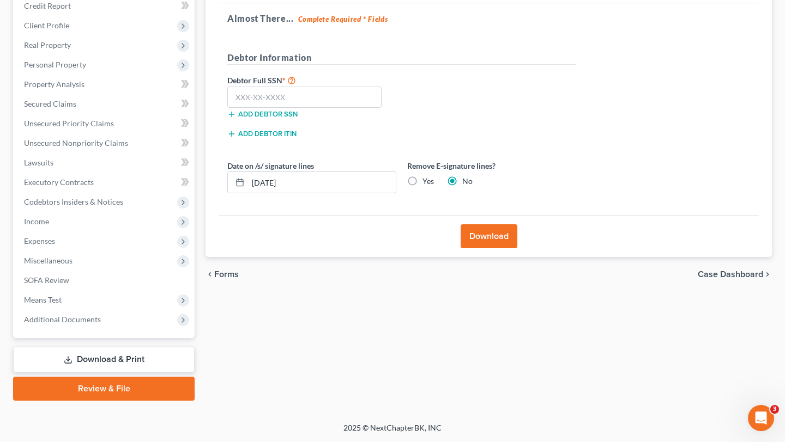
scroll to position [321, 0]
click at [505, 224] on button "Download" at bounding box center [488, 236] width 57 height 24
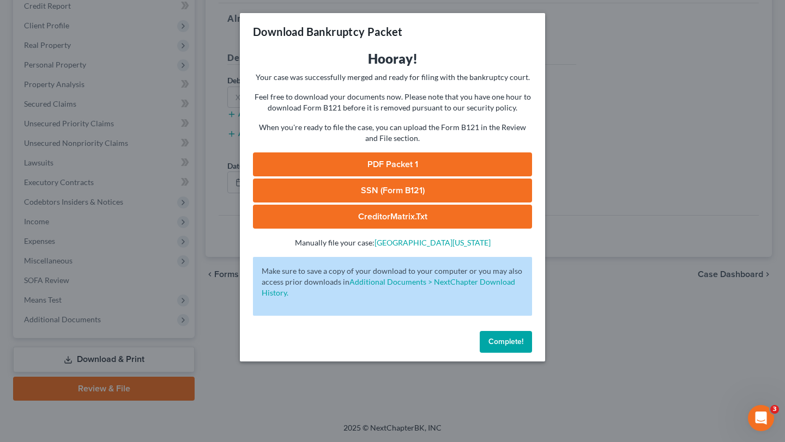
click at [405, 177] on link "PDF Packet 1" at bounding box center [392, 165] width 279 height 24
click at [523, 347] on span "Complete!" at bounding box center [505, 341] width 35 height 9
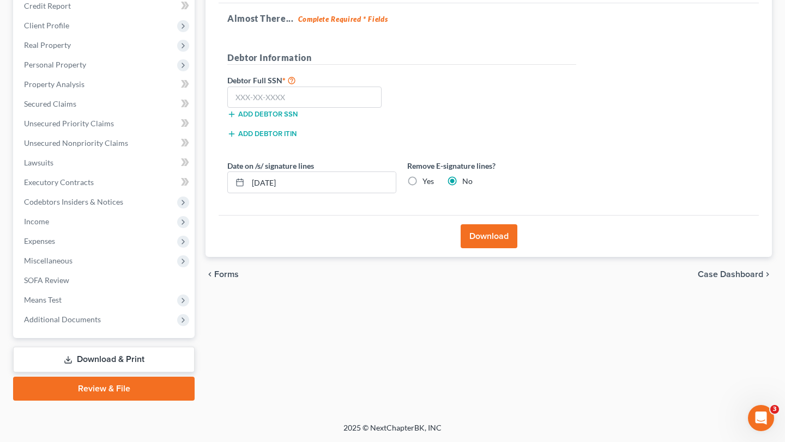
scroll to position [0, 0]
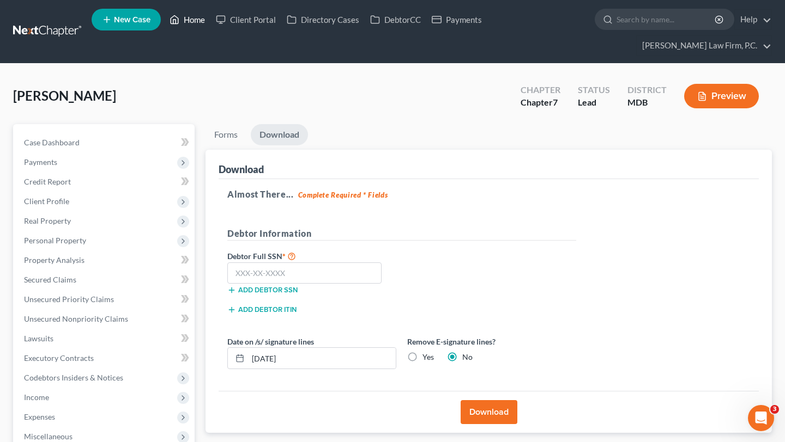
click at [210, 19] on link "Home" at bounding box center [187, 20] width 46 height 20
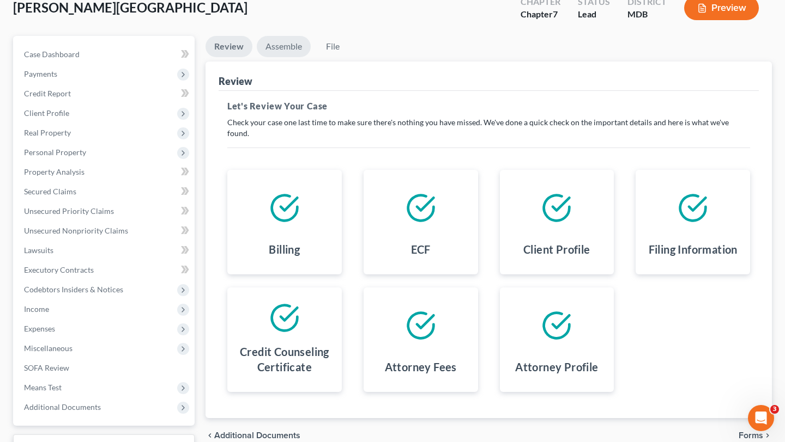
click at [303, 57] on link "Assemble" at bounding box center [284, 46] width 54 height 21
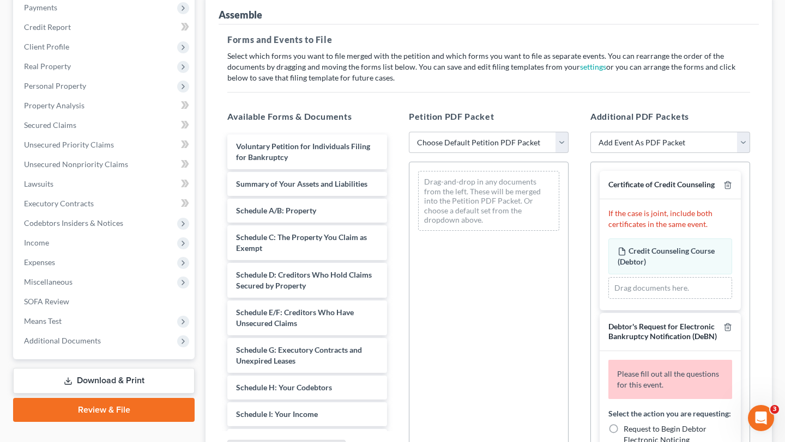
scroll to position [218, 0]
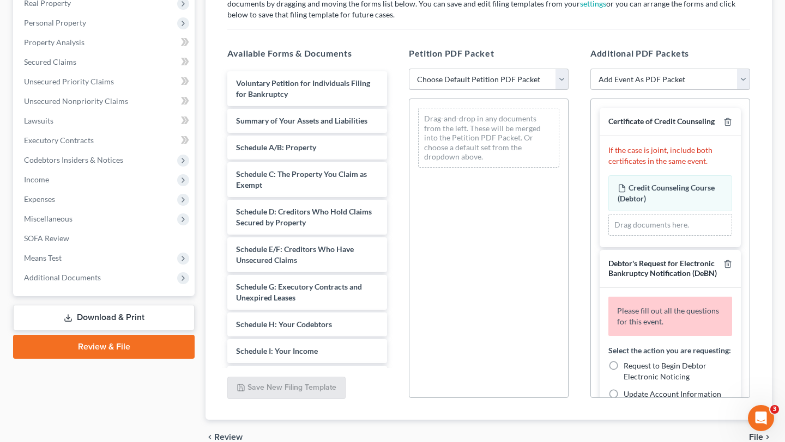
click at [469, 90] on select "Choose Default Petition PDF Packet Emergency Filing (Voluntary Petition and Cre…" at bounding box center [489, 80] width 160 height 22
select select "1"
click at [410, 90] on select "Choose Default Petition PDF Packet Emergency Filing (Voluntary Petition and Cre…" at bounding box center [489, 80] width 160 height 22
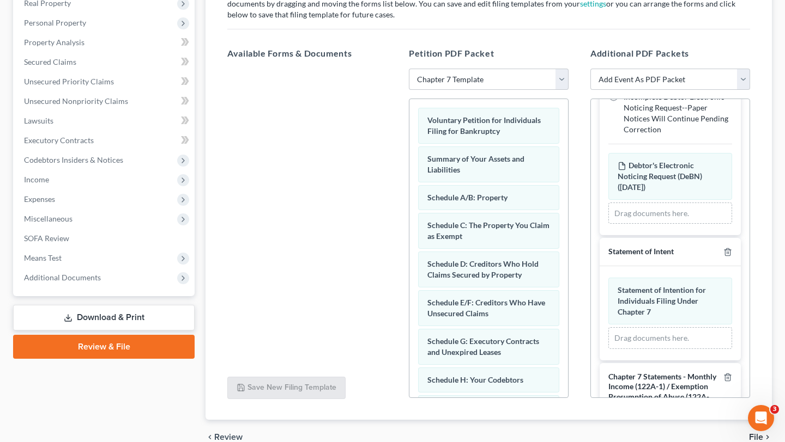
click at [623, 28] on label "Request to Begin Debtor Electronic Noticing" at bounding box center [677, 18] width 108 height 22
click at [628, 14] on input "Request to Begin Debtor Electronic Noticing" at bounding box center [631, 10] width 7 height 7
radio input "true"
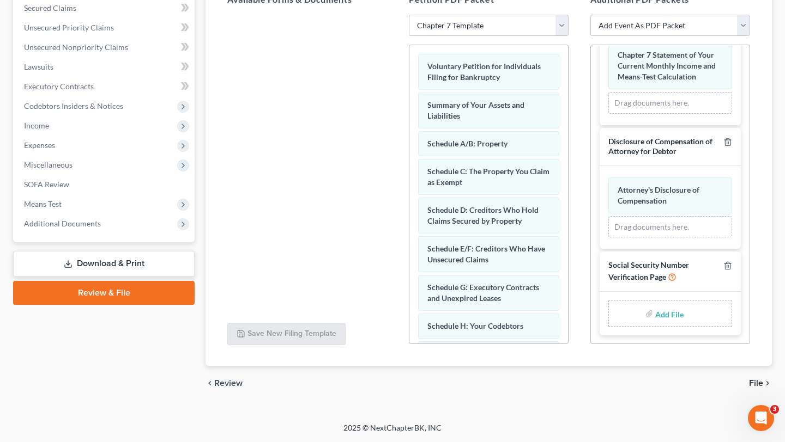
scroll to position [317, 0]
click at [658, 324] on input "file" at bounding box center [668, 314] width 26 height 20
type input "C:\fakepath\Statement re Social Security Numbers.pdf"
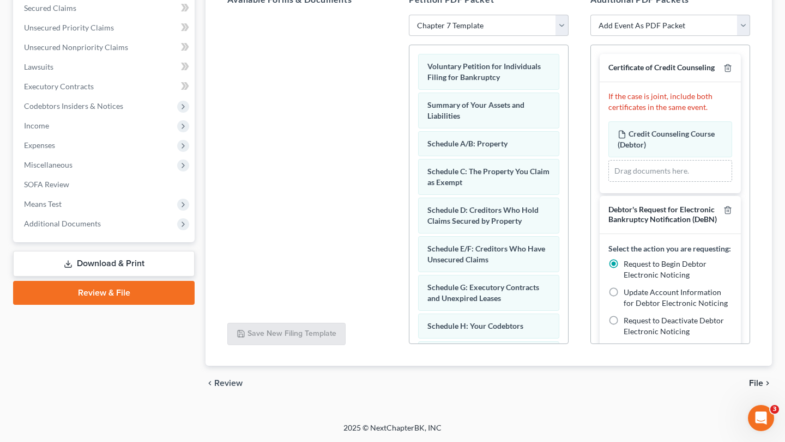
scroll to position [372, 0]
click at [749, 379] on span "File" at bounding box center [756, 383] width 14 height 9
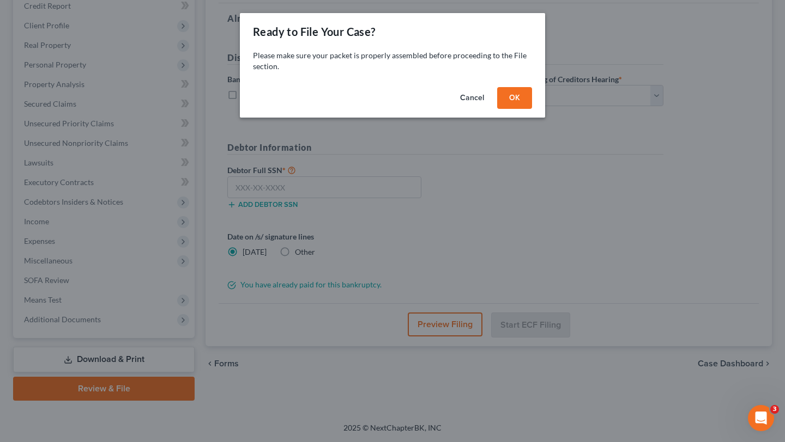
click at [532, 109] on button "OK" at bounding box center [514, 98] width 35 height 22
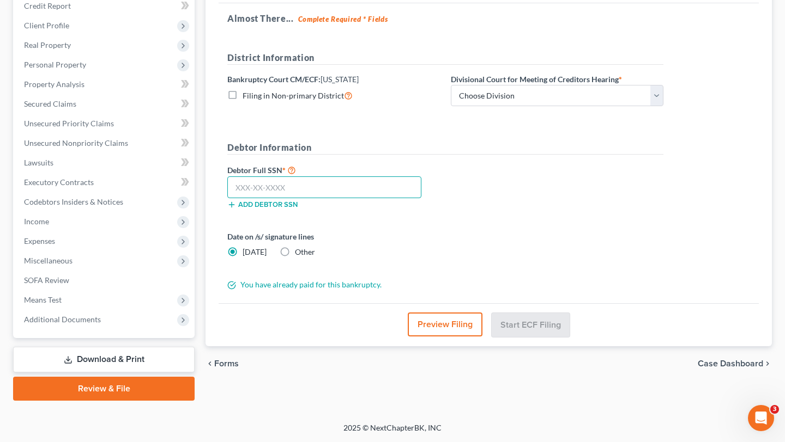
click at [348, 177] on input "text" at bounding box center [324, 188] width 194 height 22
paste input "215-41-7199"
type input "215-41-7199"
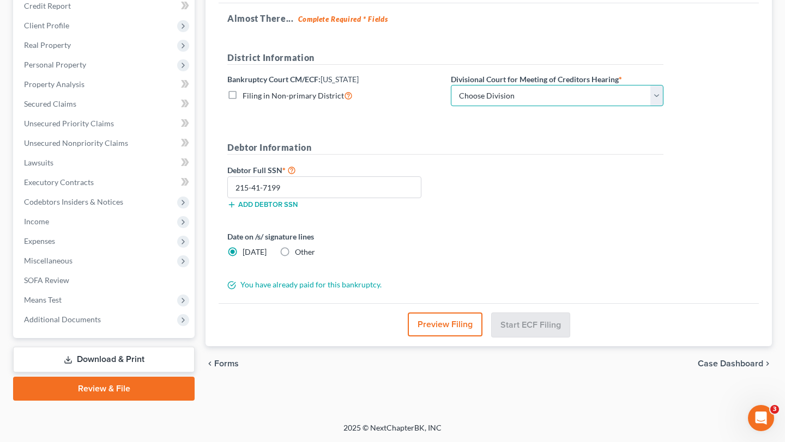
click at [562, 85] on select "Choose Division Baltimore Greenbelt" at bounding box center [557, 96] width 212 height 22
select select "1"
click at [493, 85] on select "Choose Division Baltimore Greenbelt" at bounding box center [557, 96] width 212 height 22
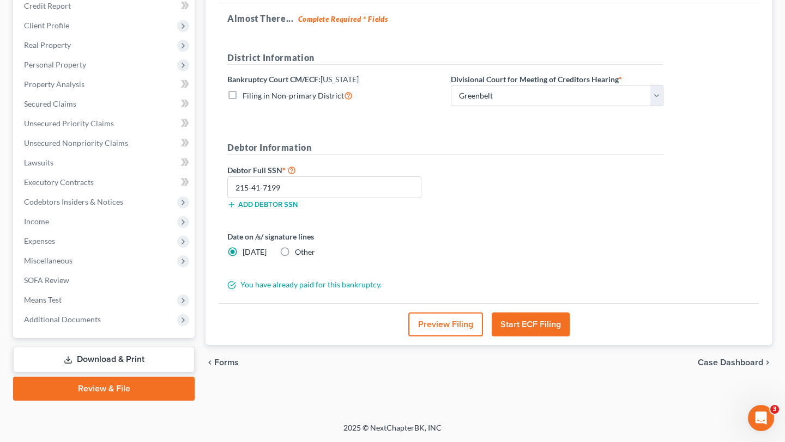
click at [450, 313] on button "Preview Filing" at bounding box center [445, 325] width 75 height 24
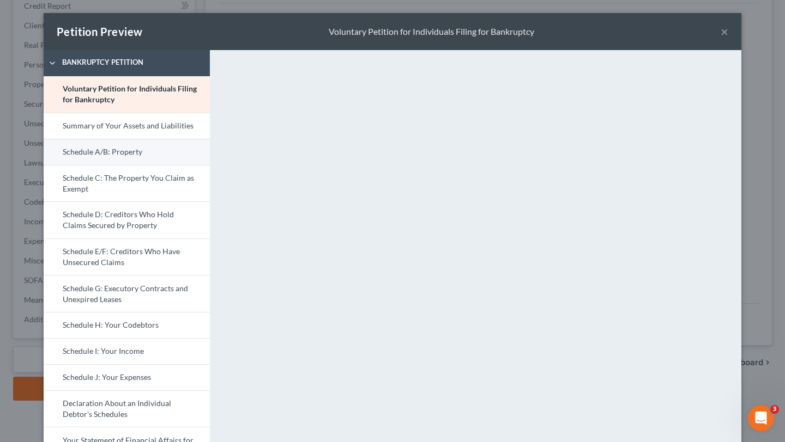
click at [96, 165] on link "Schedule A/B: Property" at bounding box center [127, 152] width 166 height 26
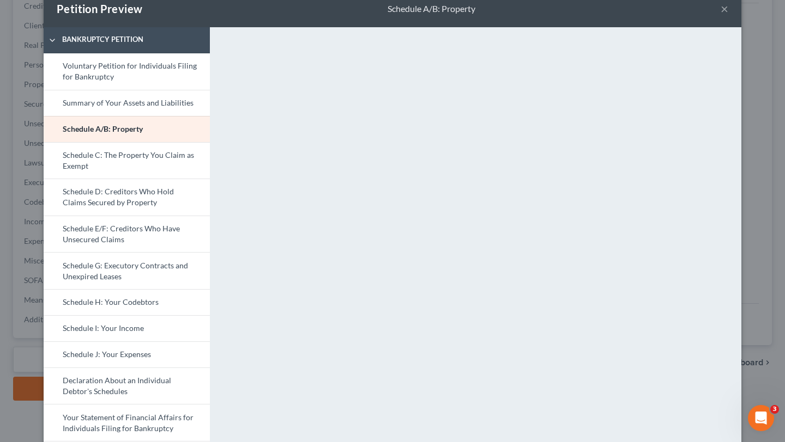
scroll to position [0, 0]
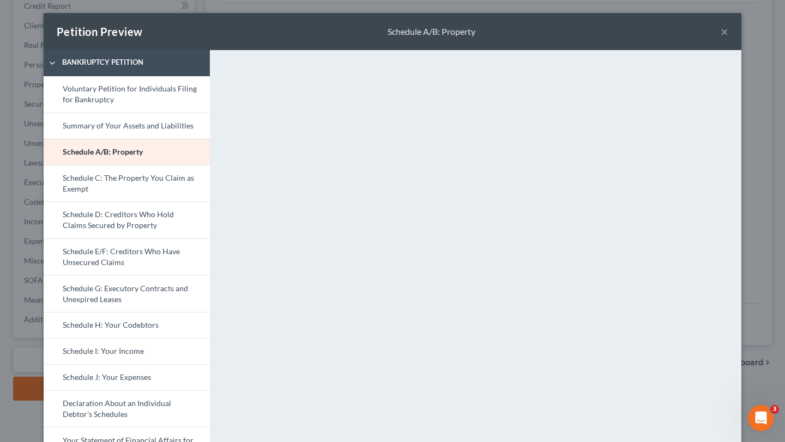
click at [728, 38] on button "×" at bounding box center [724, 31] width 8 height 13
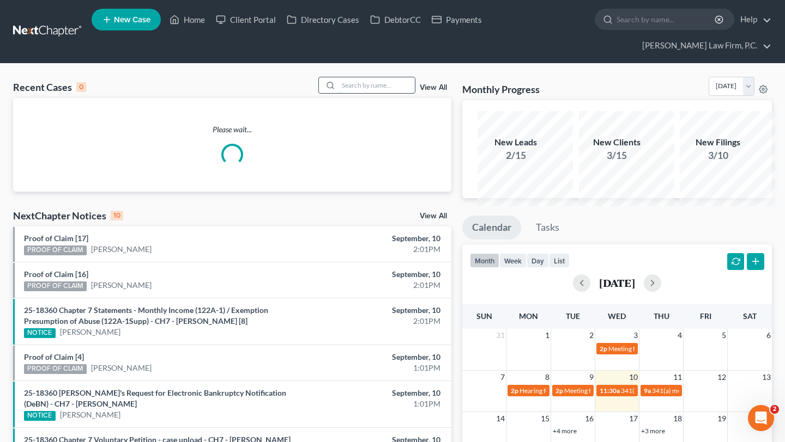
click at [347, 93] on input "search" at bounding box center [376, 85] width 76 height 16
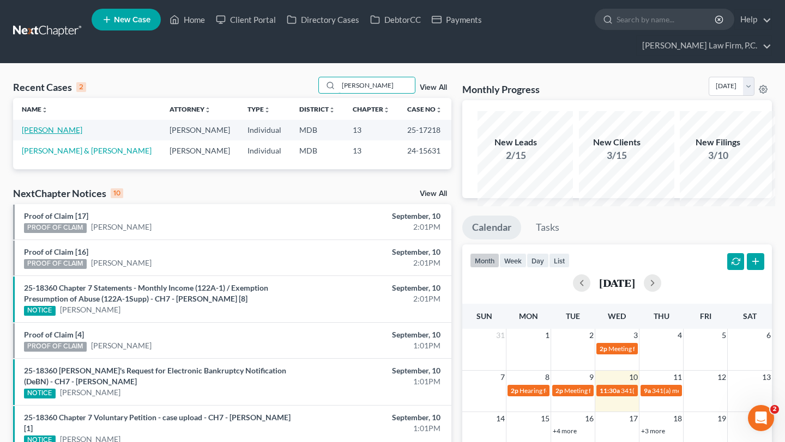
type input "[PERSON_NAME]"
click at [64, 135] on link "[PERSON_NAME]" at bounding box center [52, 129] width 60 height 9
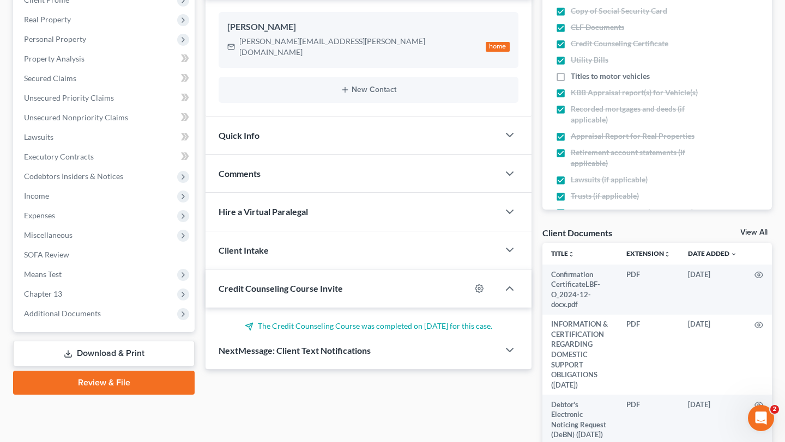
scroll to position [451, 0]
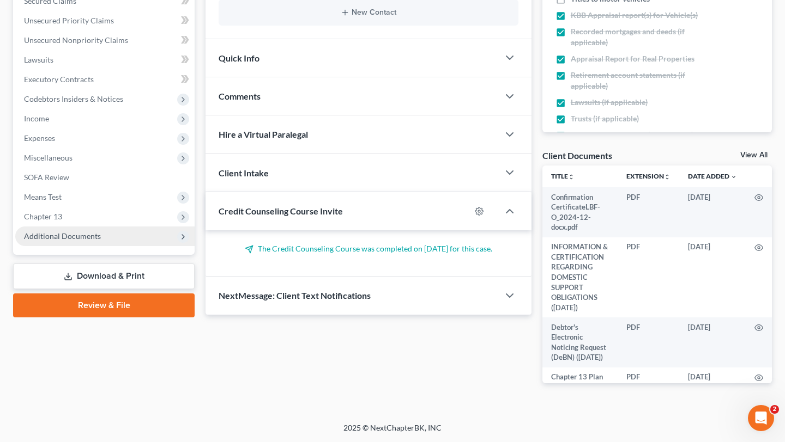
click at [84, 232] on span "Additional Documents" at bounding box center [62, 236] width 77 height 9
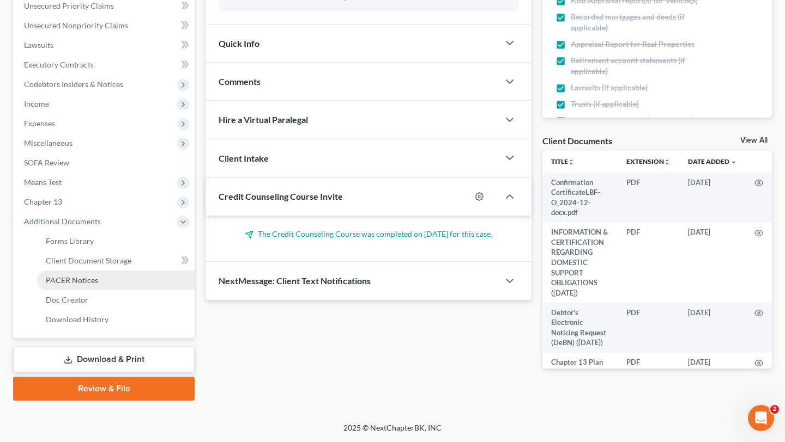
click at [89, 276] on span "PACER Notices" at bounding box center [72, 280] width 52 height 9
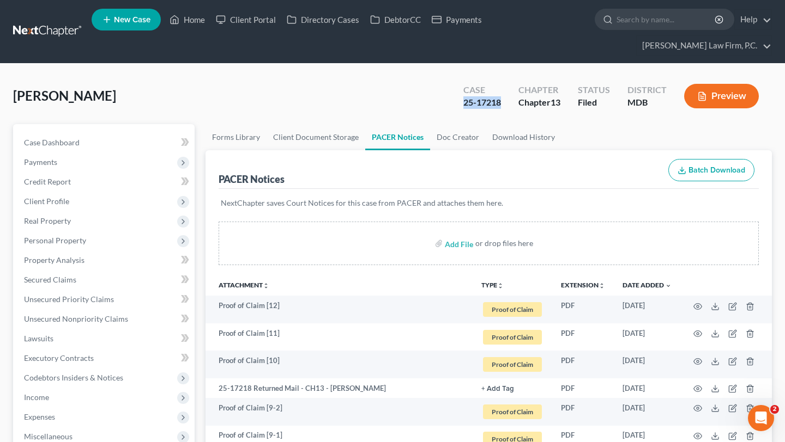
drag, startPoint x: 436, startPoint y: 121, endPoint x: 371, endPoint y: 114, distance: 65.2
click at [450, 114] on div "Case 25-17218 Chapter Chapter 13 Status Filed District MDB Preview" at bounding box center [610, 96] width 321 height 39
copy div "25-17218"
drag, startPoint x: 412, startPoint y: 115, endPoint x: 532, endPoint y: 43, distance: 140.3
